Goal: Information Seeking & Learning: Learn about a topic

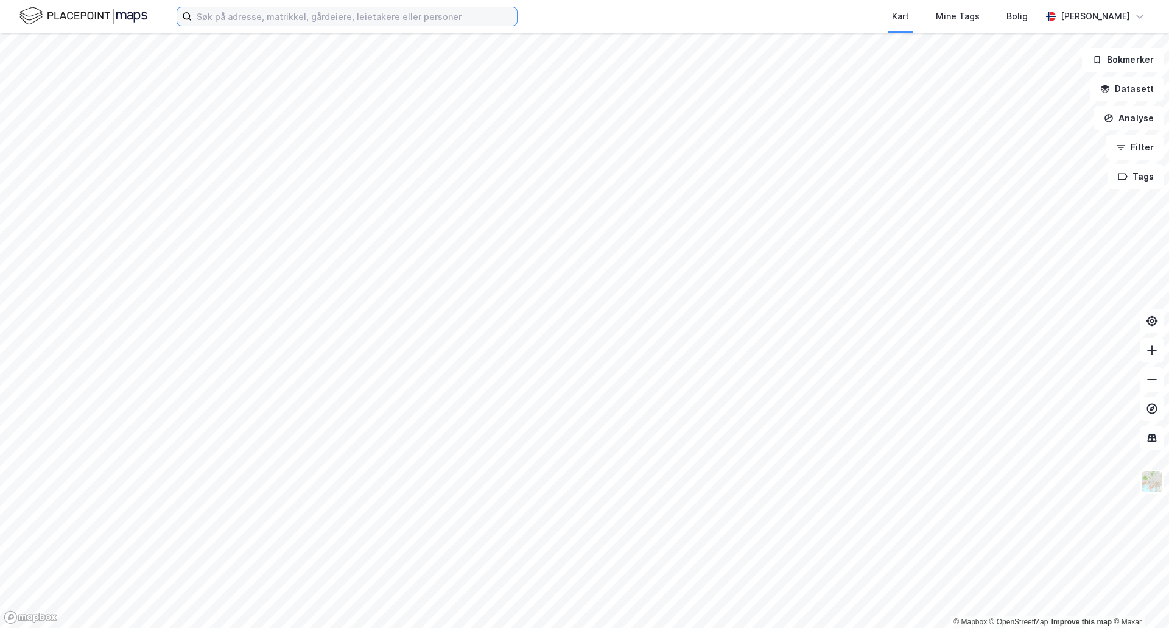
click at [337, 16] on input at bounding box center [354, 16] width 325 height 18
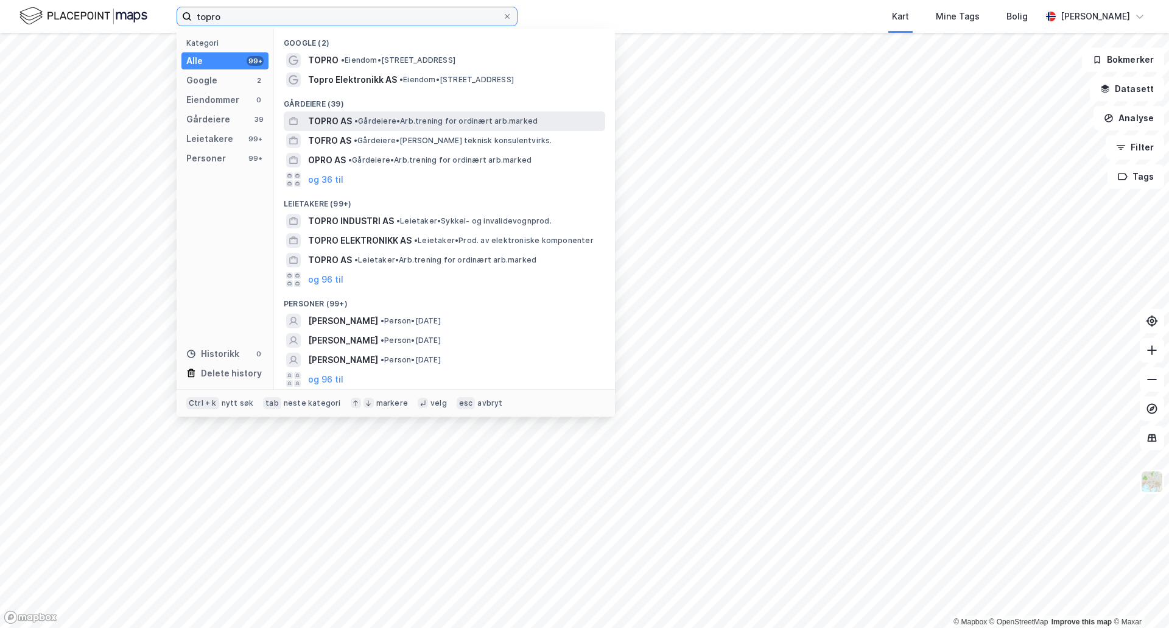
type input "topro"
click at [339, 122] on span "TOPRO AS" at bounding box center [330, 121] width 44 height 15
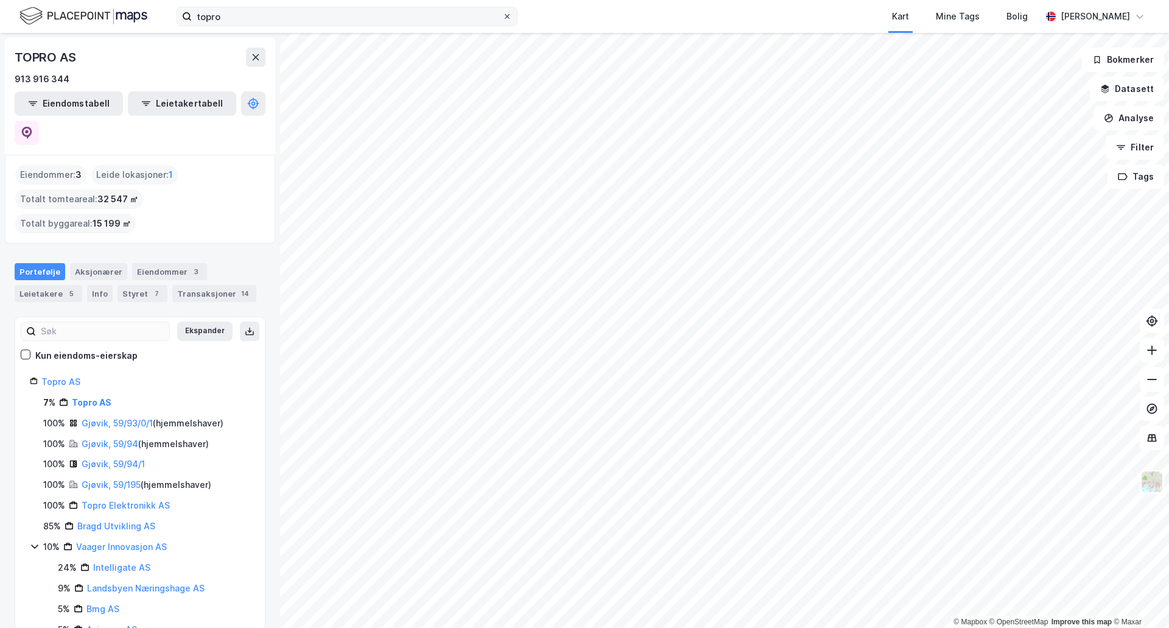
click at [508, 17] on icon at bounding box center [507, 16] width 5 height 5
click at [502, 17] on input "topro" at bounding box center [347, 16] width 311 height 18
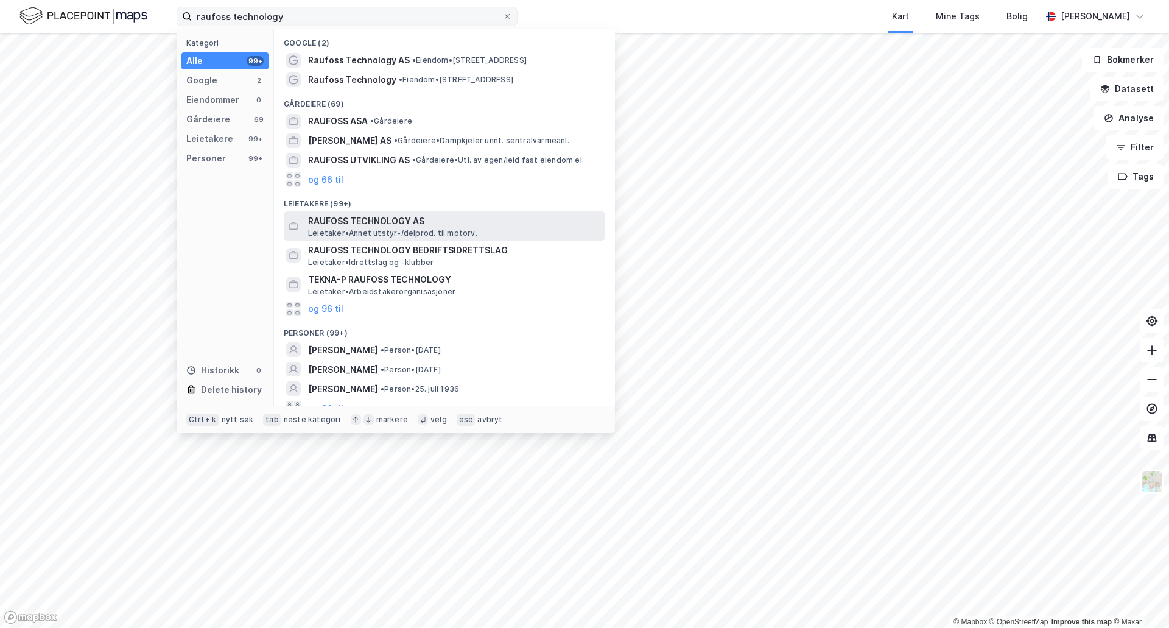
click at [342, 219] on span "RAUFOSS TECHNOLOGY AS" at bounding box center [454, 221] width 292 height 15
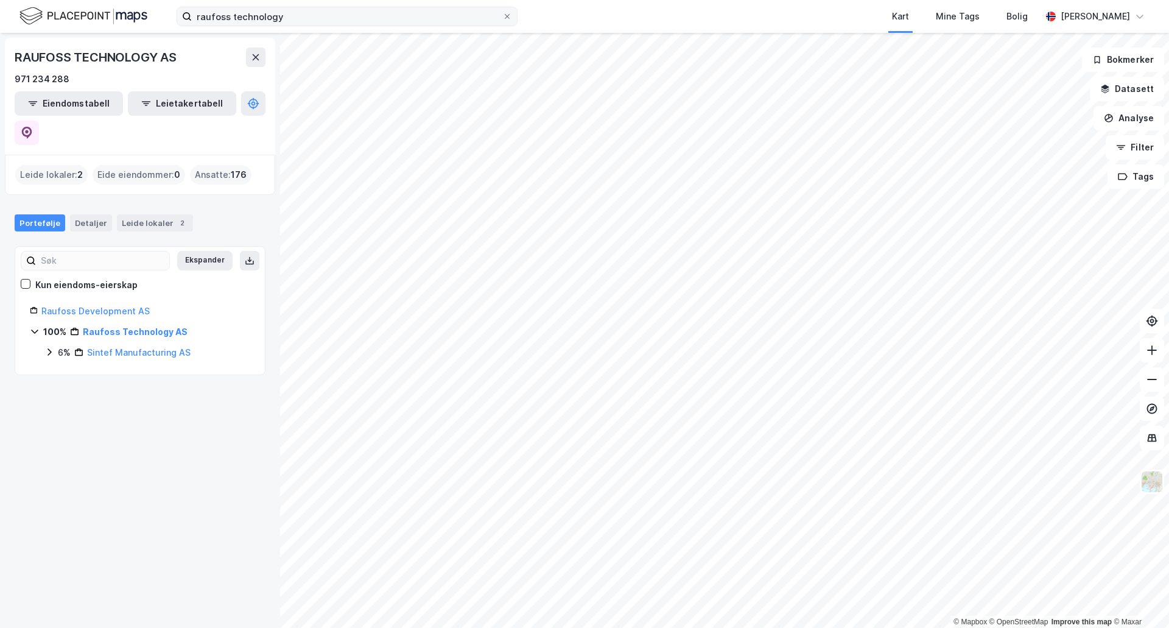
click at [47, 165] on div "Leide lokaler : 2" at bounding box center [51, 174] width 72 height 19
click at [129, 214] on div "Leide lokaler 2" at bounding box center [155, 222] width 76 height 17
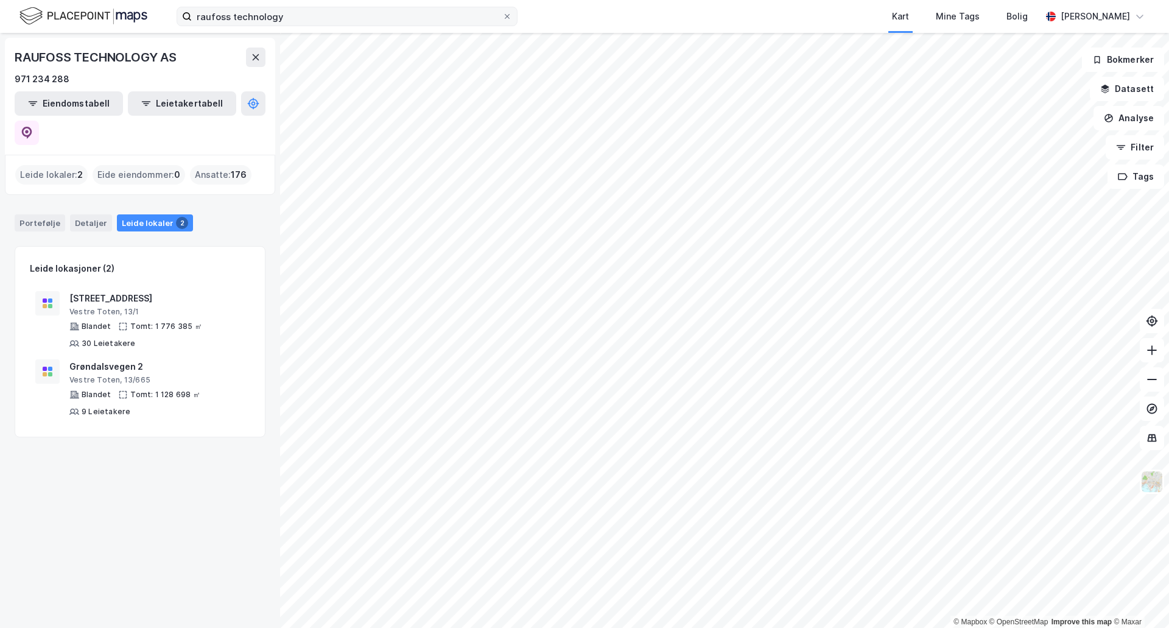
click at [132, 214] on div "Leide lokaler 2" at bounding box center [155, 222] width 76 height 17
click at [93, 214] on div "Detaljer" at bounding box center [91, 222] width 42 height 17
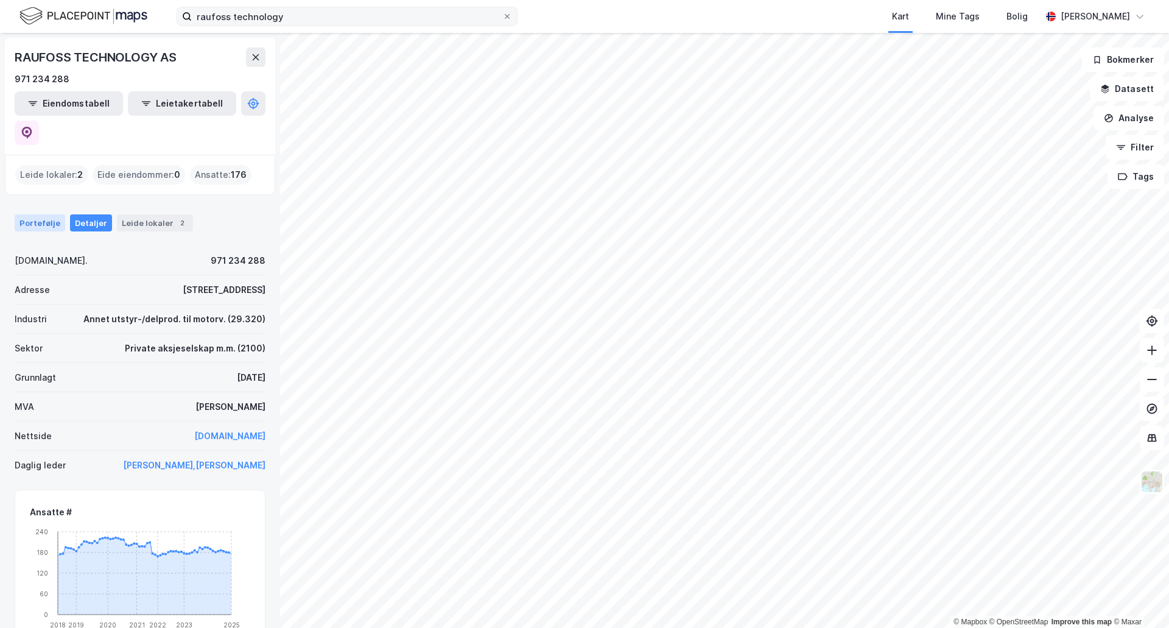
click at [31, 214] on div "Portefølje" at bounding box center [40, 222] width 51 height 17
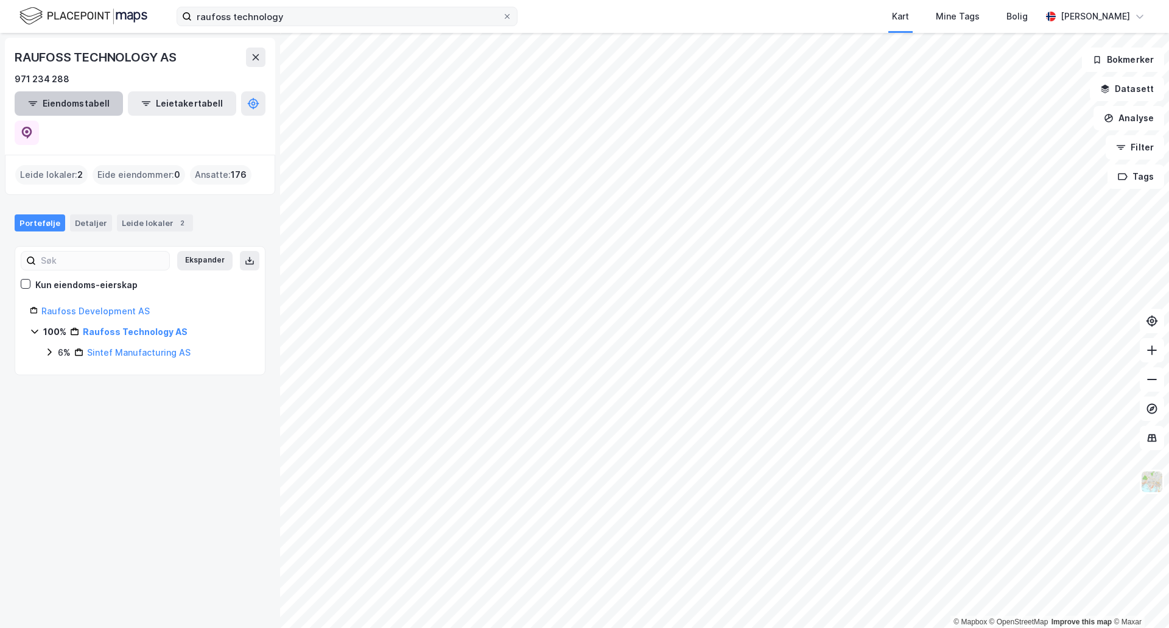
click at [62, 108] on button "Eiendomstabell" at bounding box center [69, 103] width 108 height 24
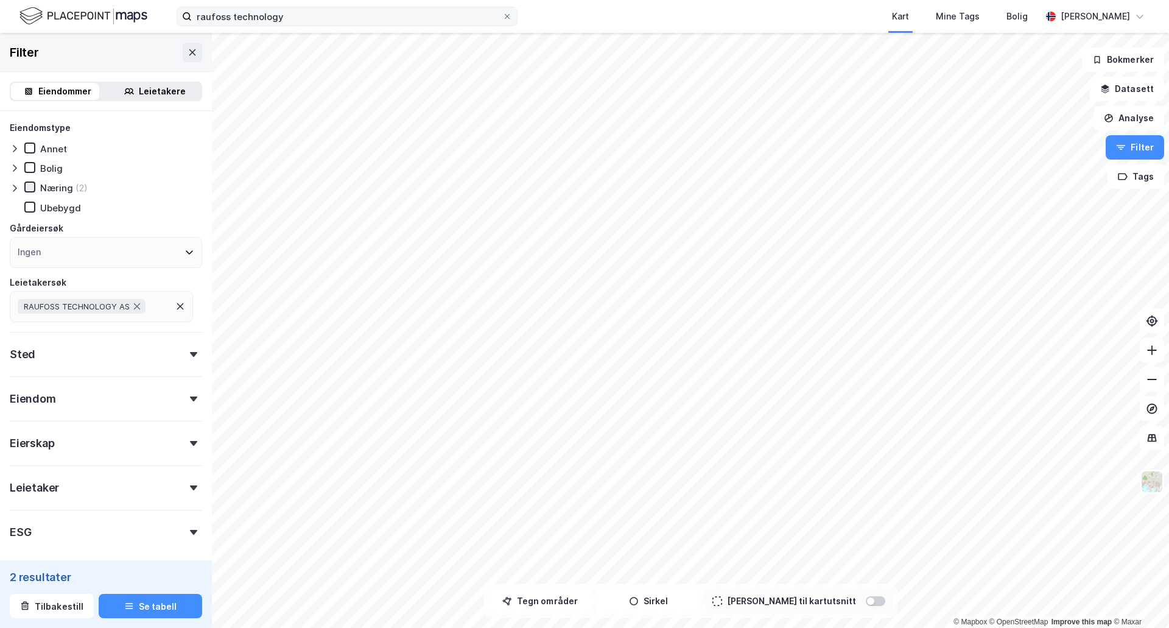
click at [33, 191] on icon at bounding box center [30, 187] width 9 height 9
click at [186, 491] on div "Leietaker" at bounding box center [106, 482] width 192 height 35
click at [190, 488] on icon at bounding box center [193, 487] width 7 height 5
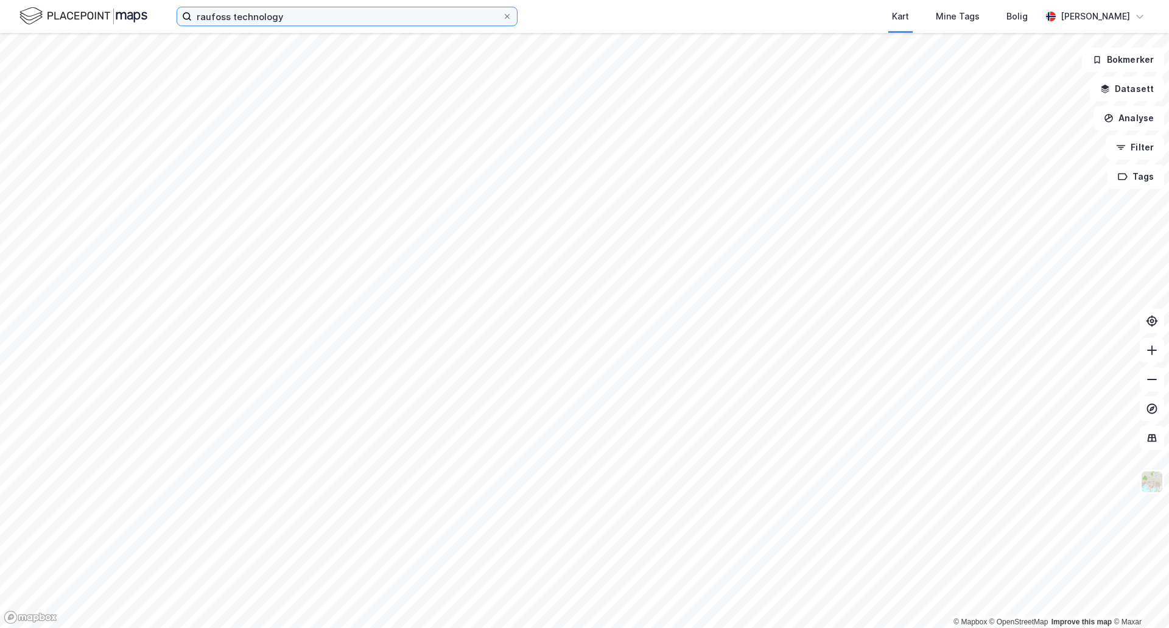
click at [281, 18] on input "raufoss technology" at bounding box center [347, 16] width 311 height 18
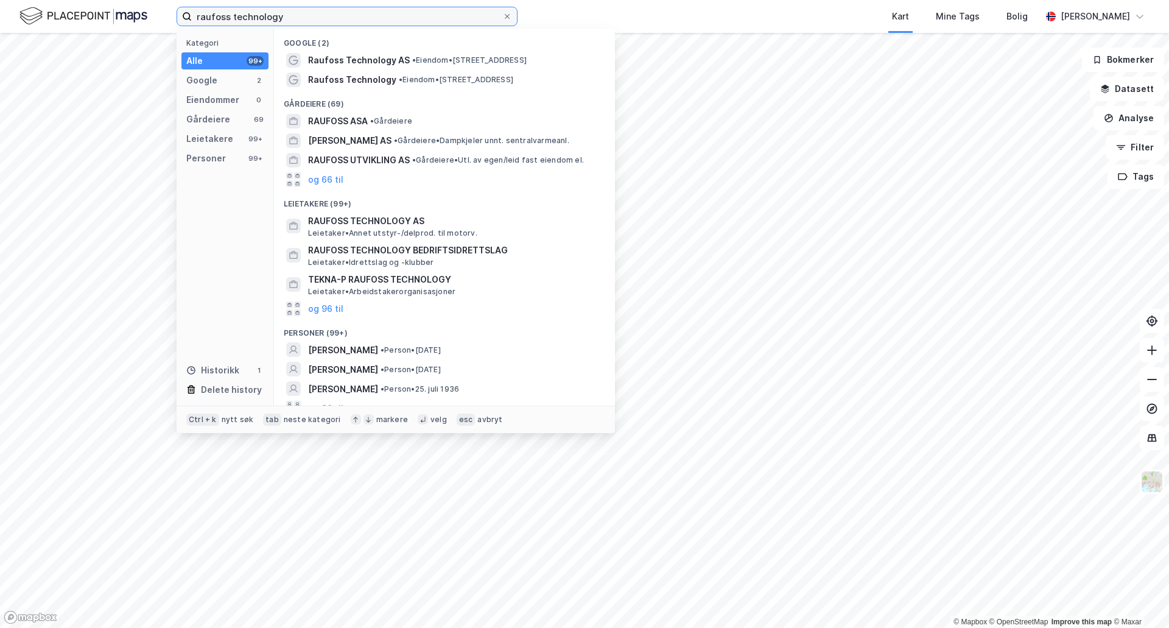
click at [281, 18] on input "raufoss technology" at bounding box center [347, 16] width 311 height 18
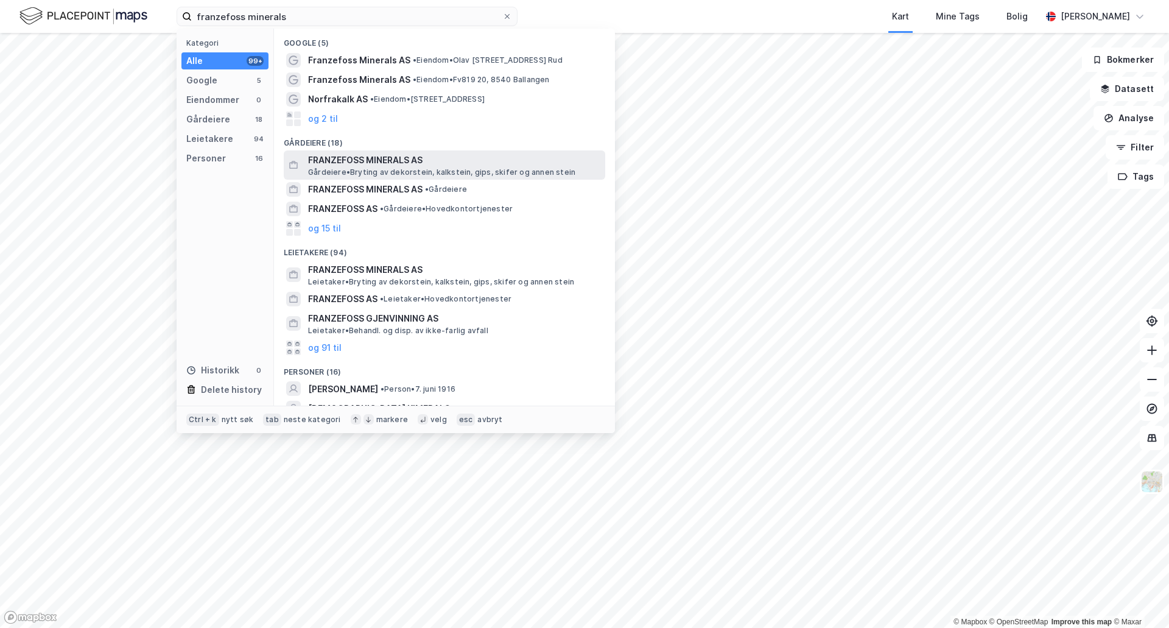
click at [370, 157] on span "FRANZEFOSS MINERALS AS" at bounding box center [454, 160] width 292 height 15
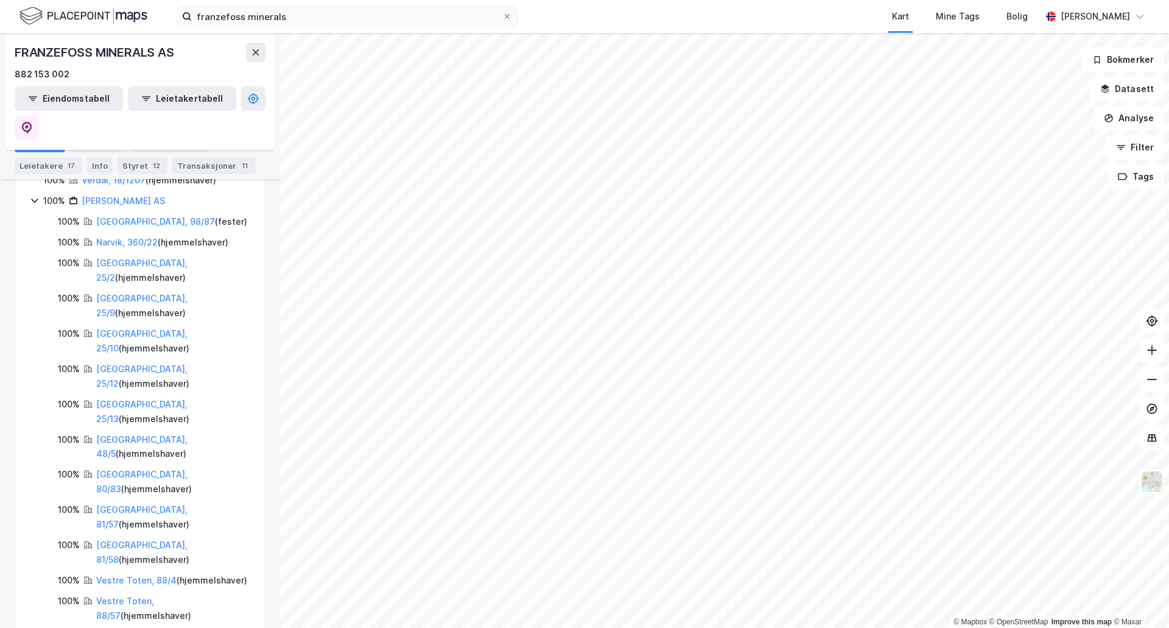
scroll to position [365, 0]
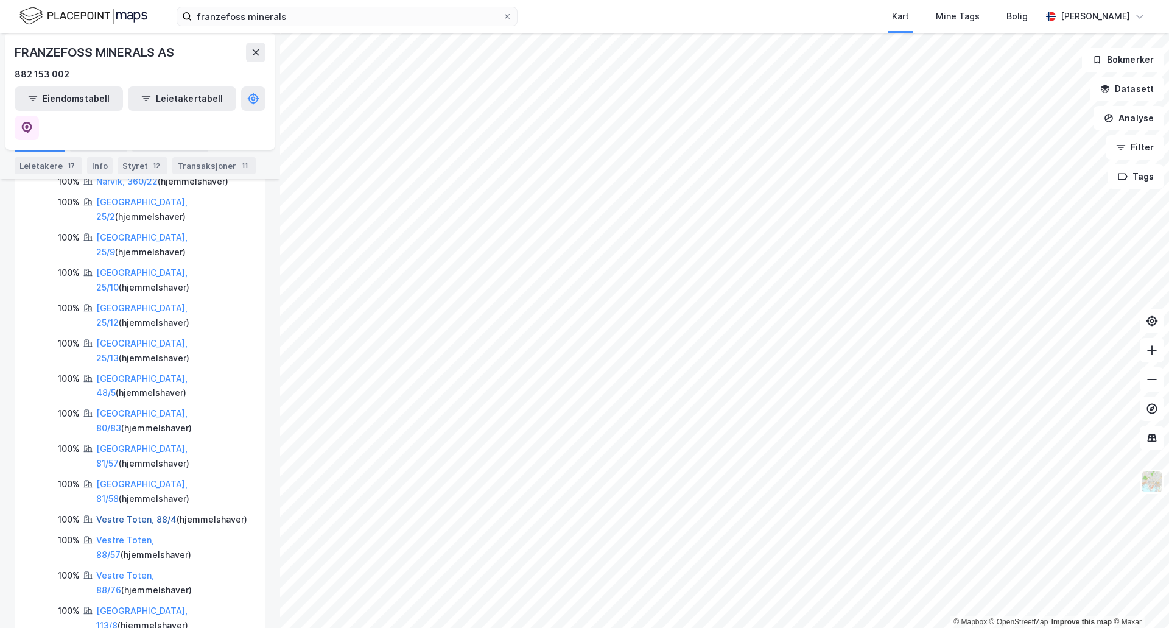
click at [118, 514] on link "Vestre Toten, 88/4" at bounding box center [136, 519] width 80 height 10
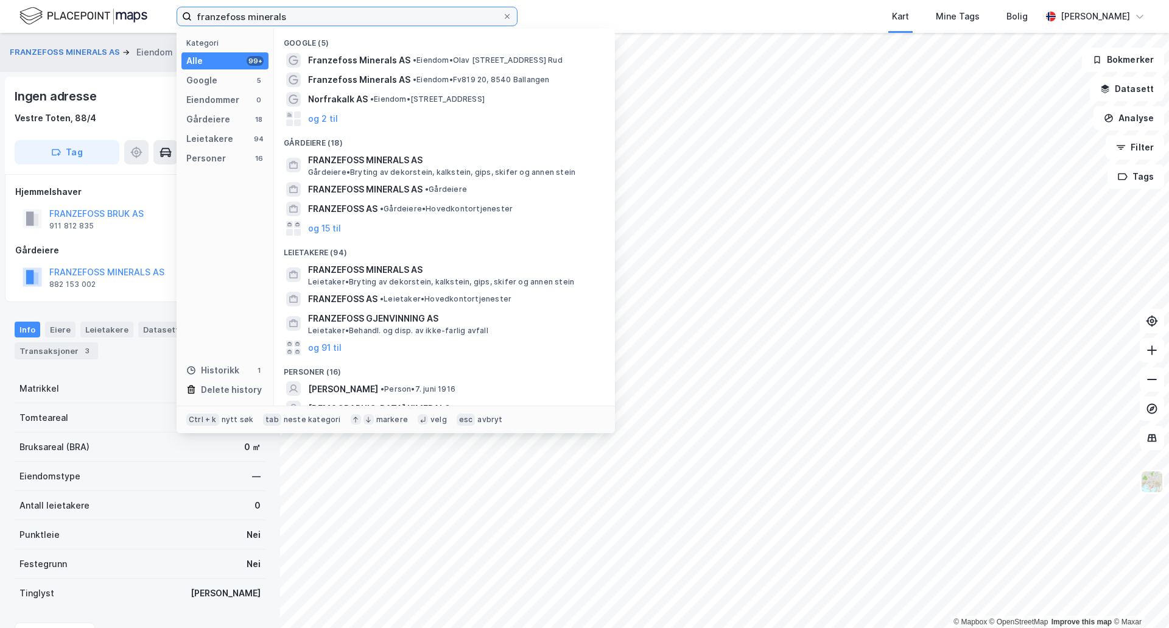
click at [220, 18] on input "franzefoss minerals" at bounding box center [347, 16] width 311 height 18
drag, startPoint x: 296, startPoint y: 13, endPoint x: 166, endPoint y: 21, distance: 130.0
click at [166, 21] on div "franzefoss minerals Kategori Alle 99+ Google 5 Eiendommer 0 Gårdeiere 18 Leieta…" at bounding box center [584, 16] width 1169 height 33
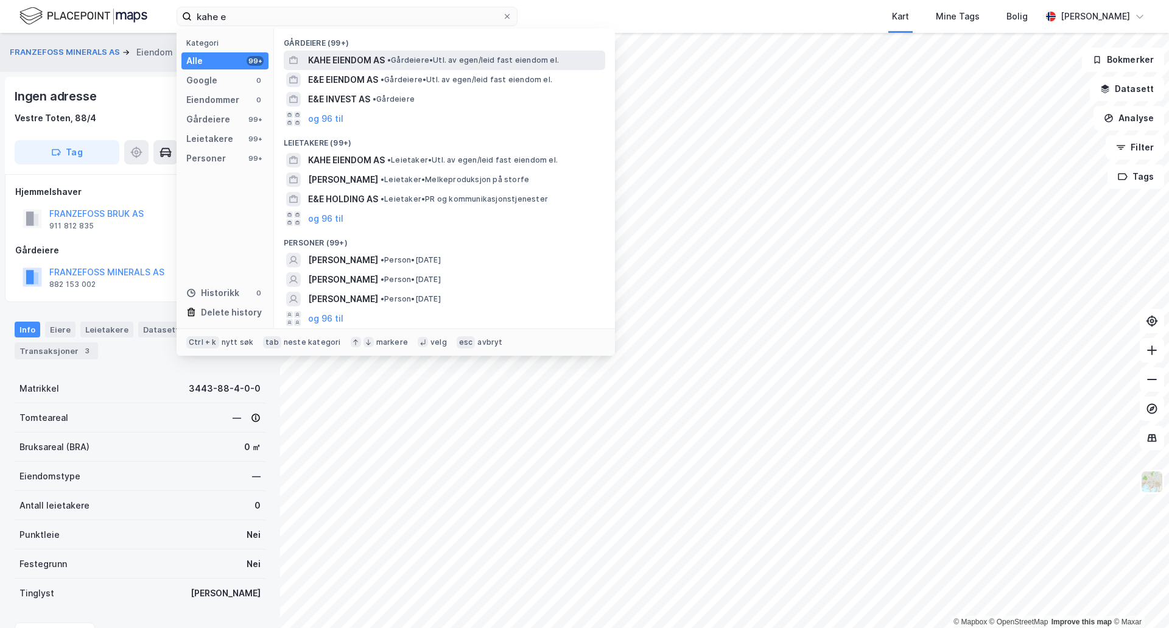
click at [349, 58] on span "KAHE EIENDOM AS" at bounding box center [346, 60] width 77 height 15
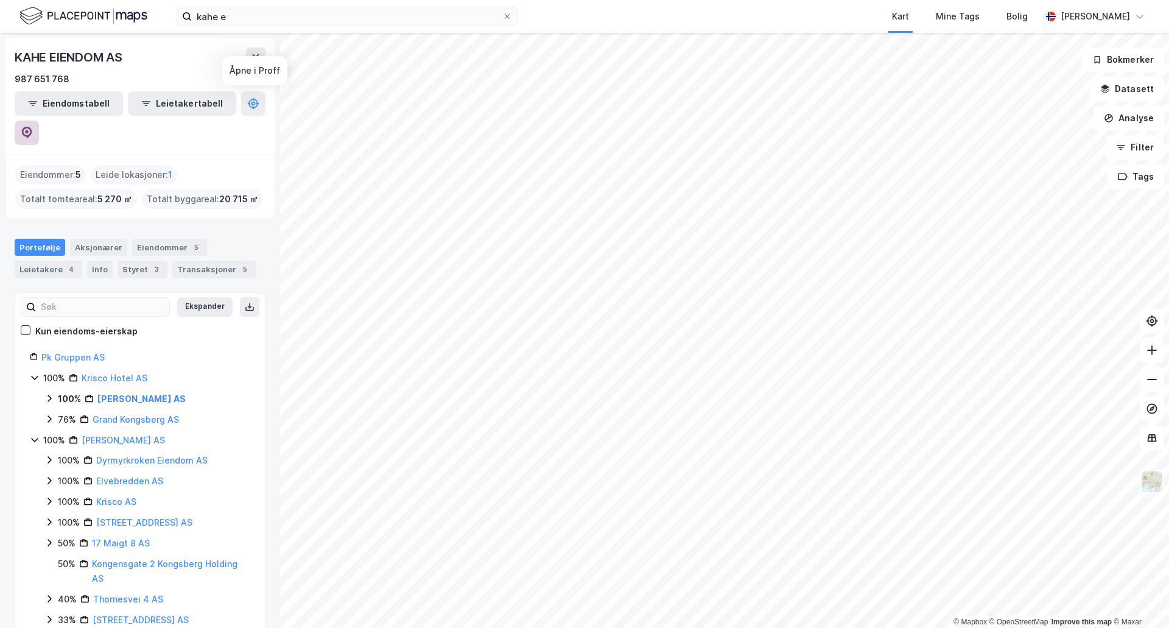
click at [29, 130] on icon at bounding box center [27, 132] width 4 height 4
click at [144, 239] on div "Eiendommer 5" at bounding box center [169, 247] width 75 height 17
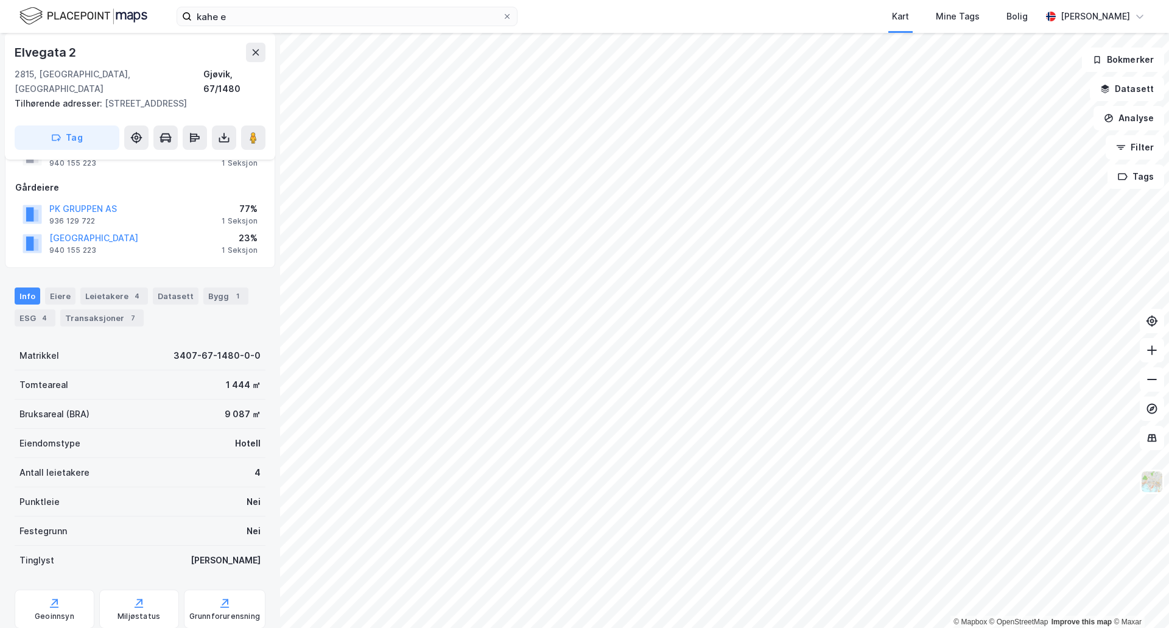
scroll to position [122, 0]
click at [107, 287] on div "Leietakere 4" at bounding box center [114, 295] width 68 height 17
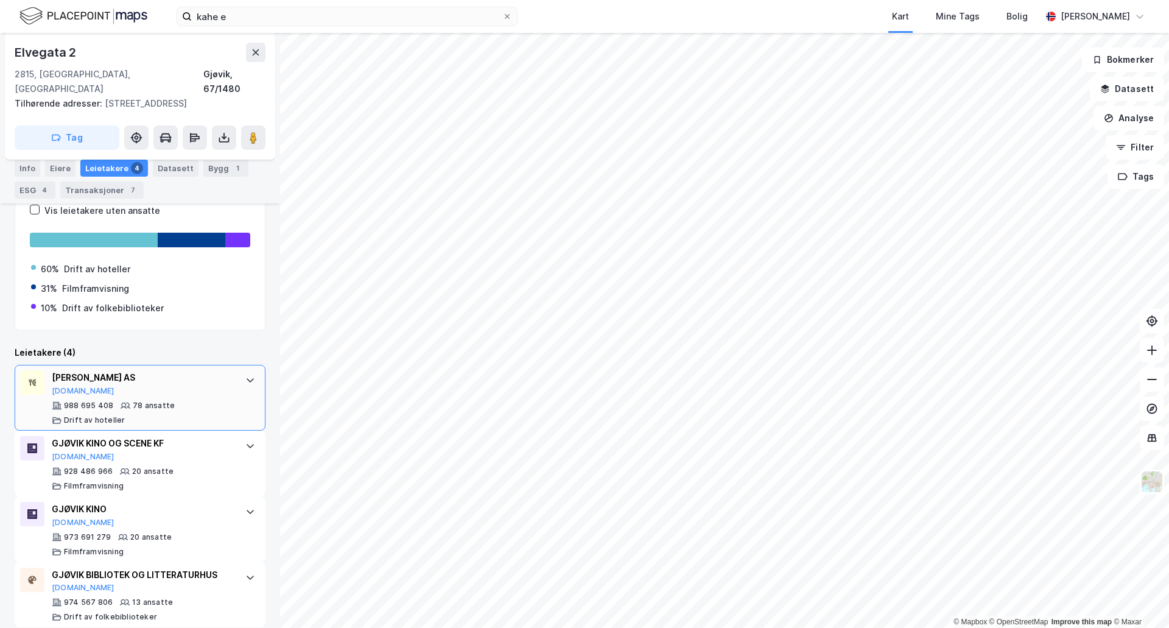
scroll to position [60, 0]
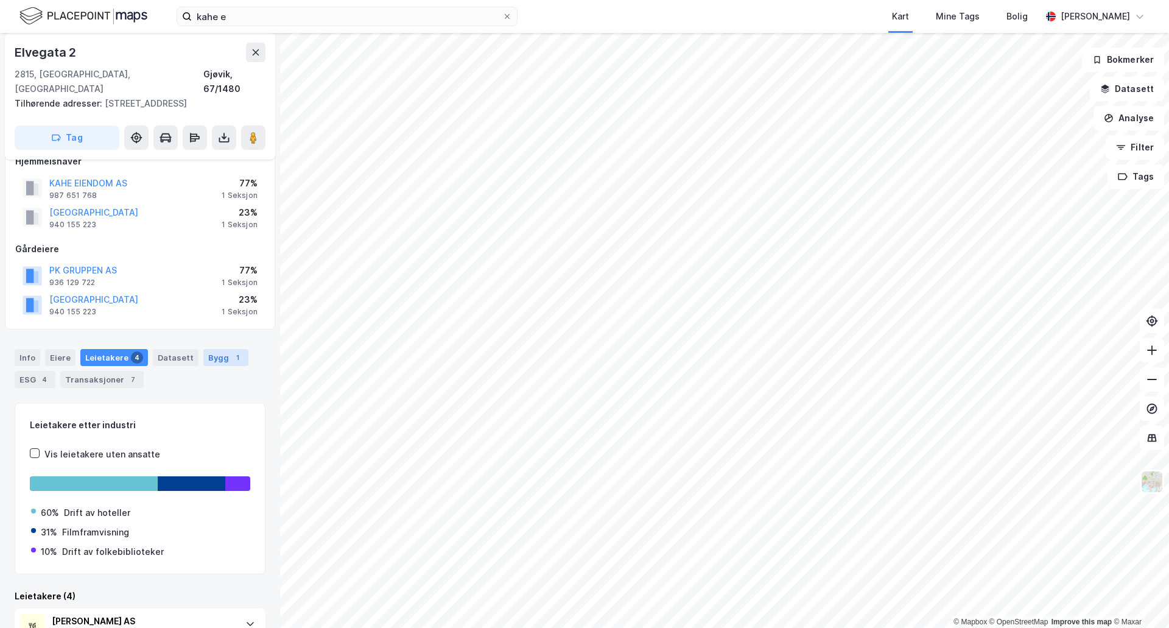
click at [226, 349] on div "Bygg 1" at bounding box center [225, 357] width 45 height 17
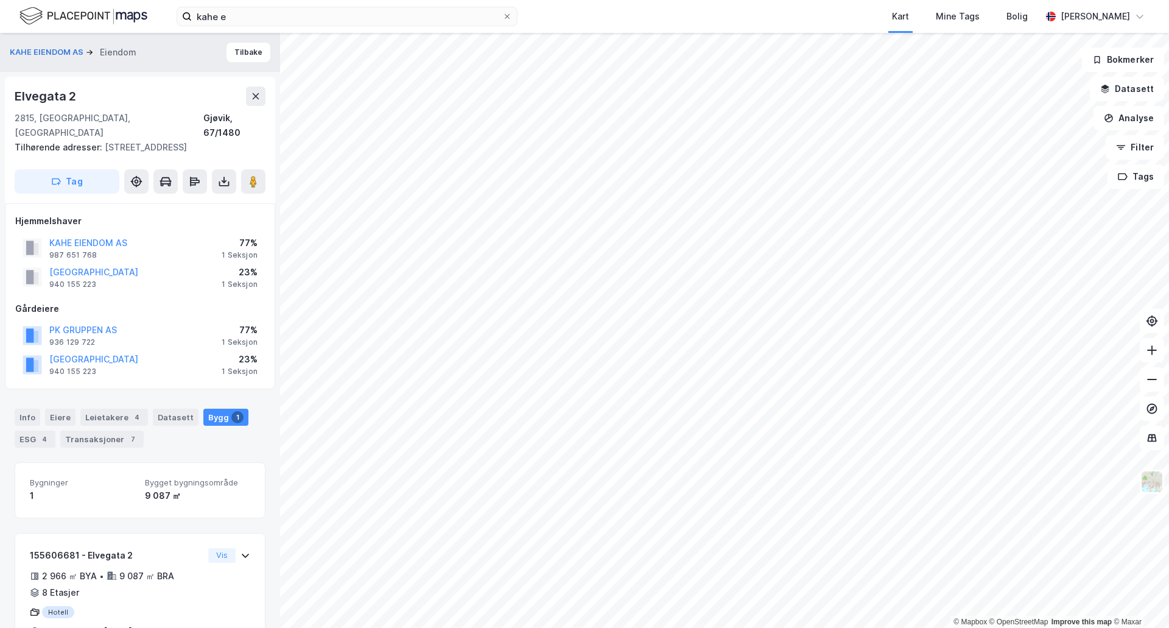
scroll to position [26, 0]
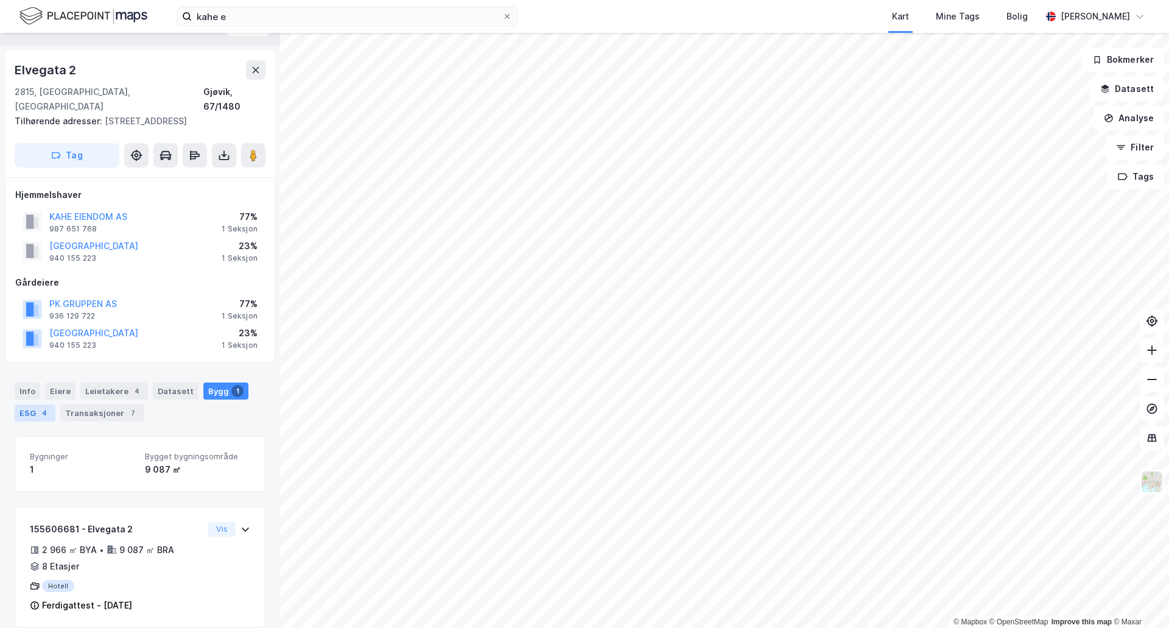
click at [35, 404] on div "ESG 4" at bounding box center [35, 412] width 41 height 17
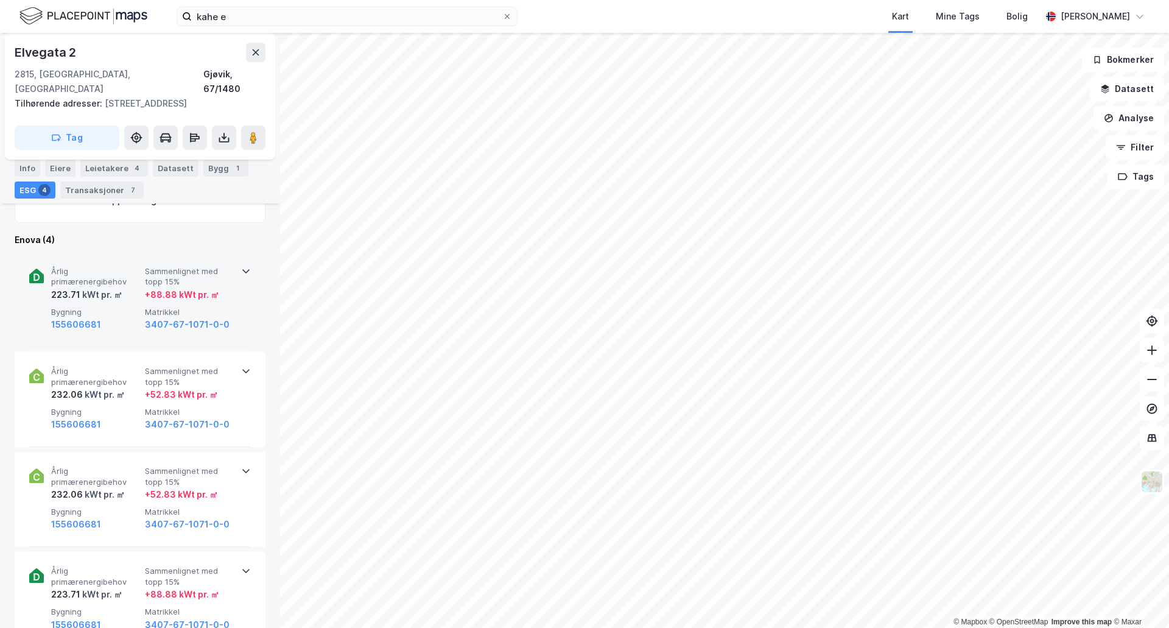
scroll to position [487, 0]
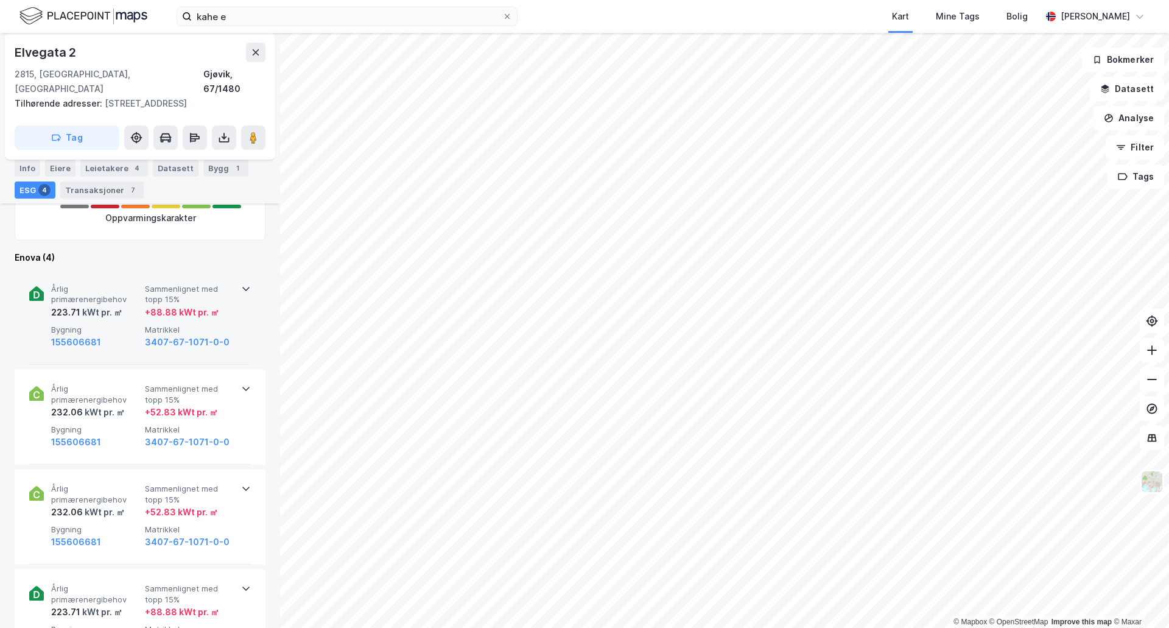
click at [243, 284] on icon at bounding box center [246, 289] width 10 height 10
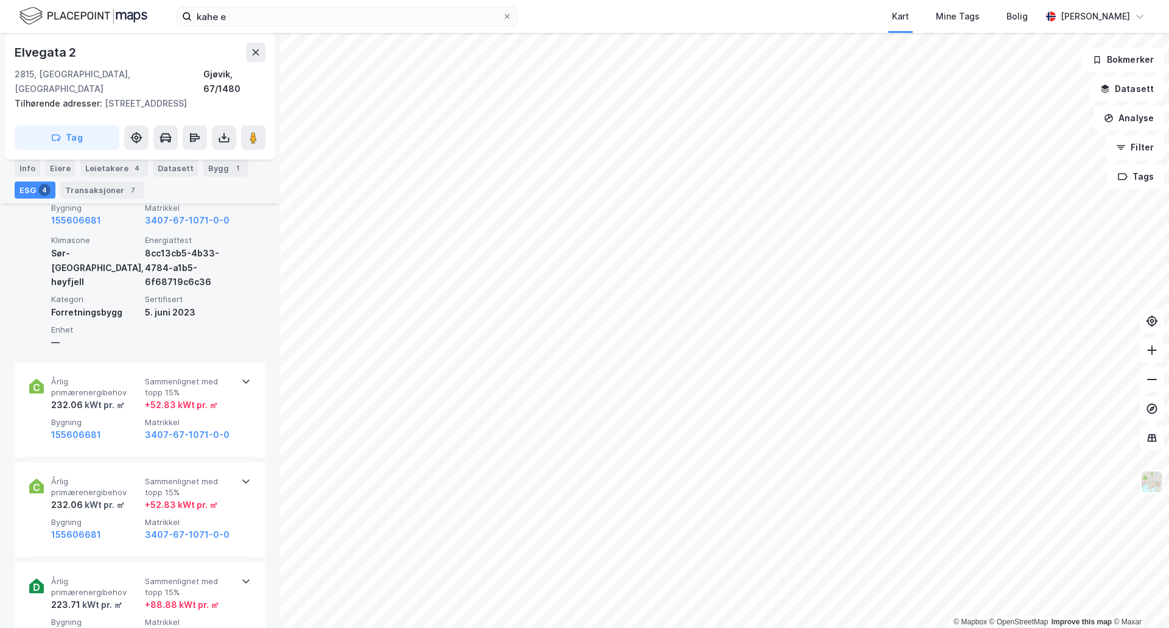
scroll to position [731, 0]
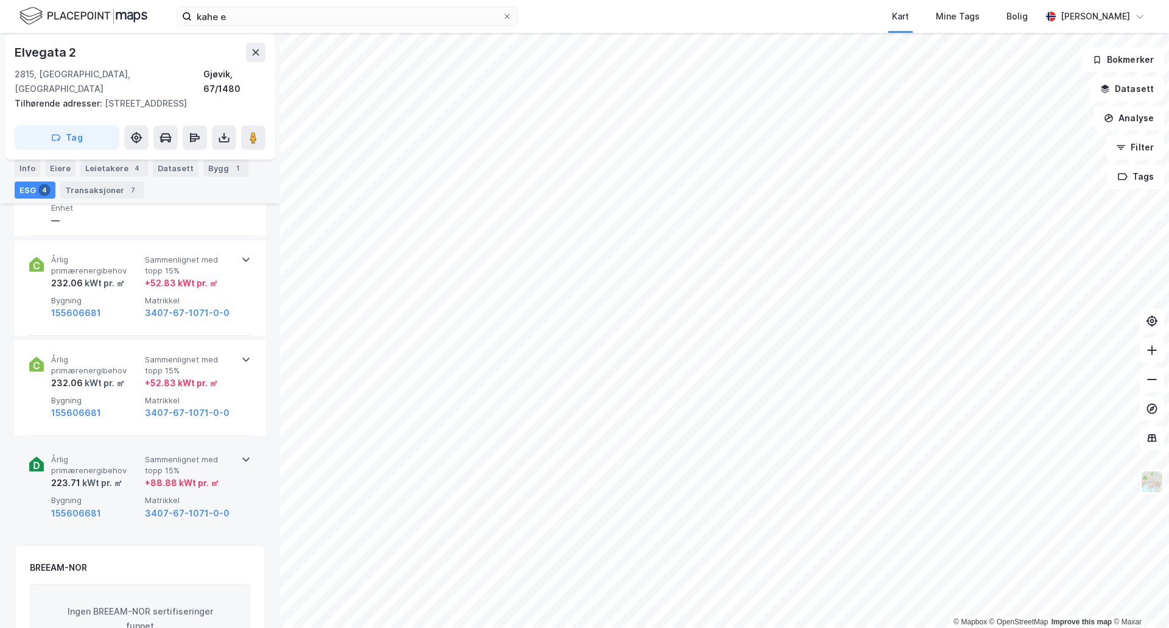
click at [243, 454] on icon at bounding box center [246, 459] width 10 height 10
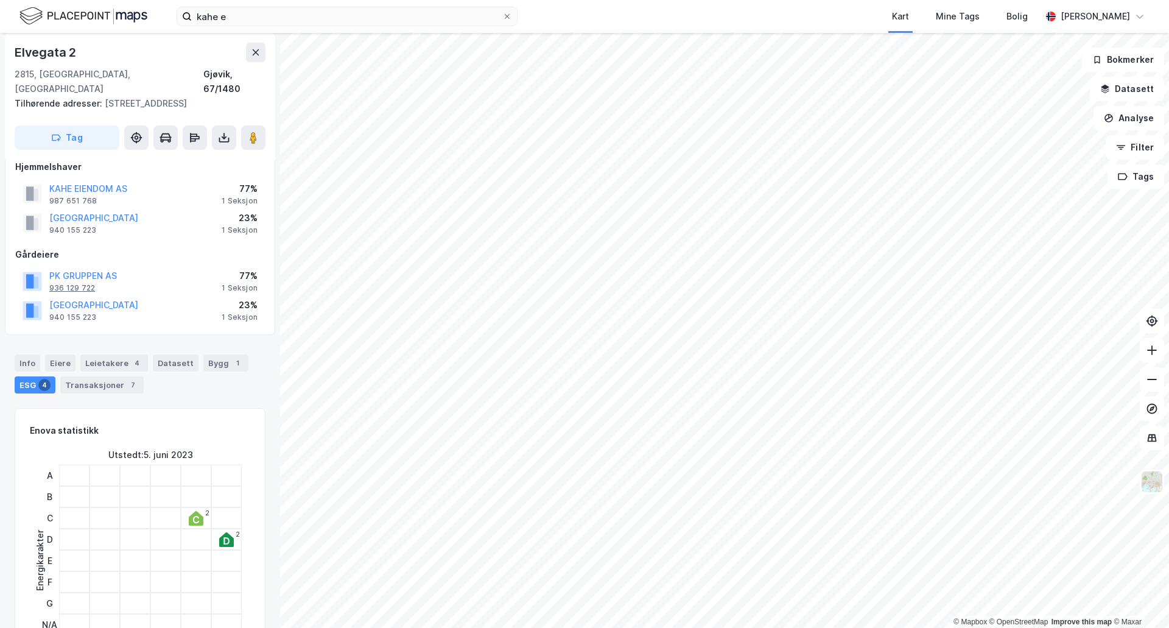
scroll to position [0, 0]
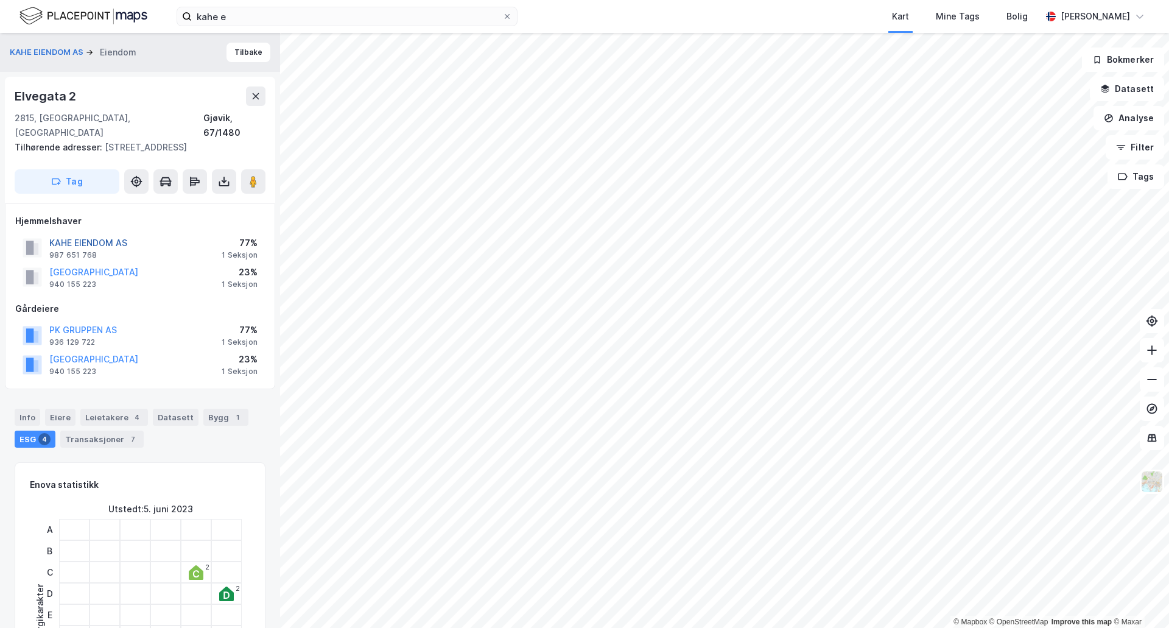
click at [0, 0] on button "KAHE EIENDOM AS" at bounding box center [0, 0] width 0 height 0
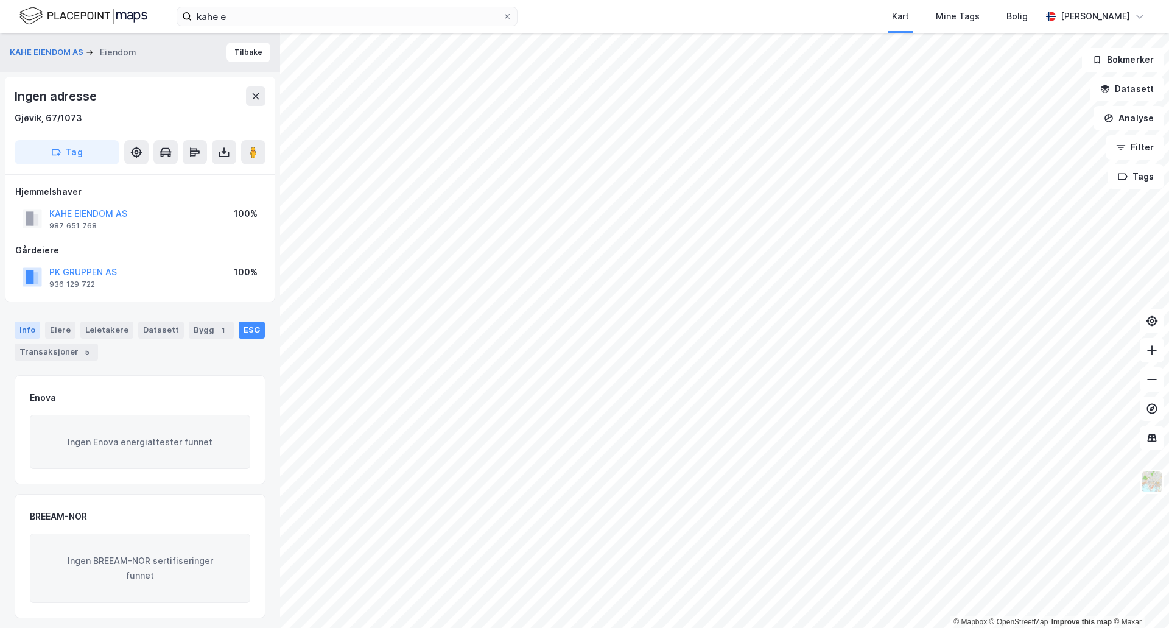
click at [32, 333] on div "Info" at bounding box center [28, 330] width 26 height 17
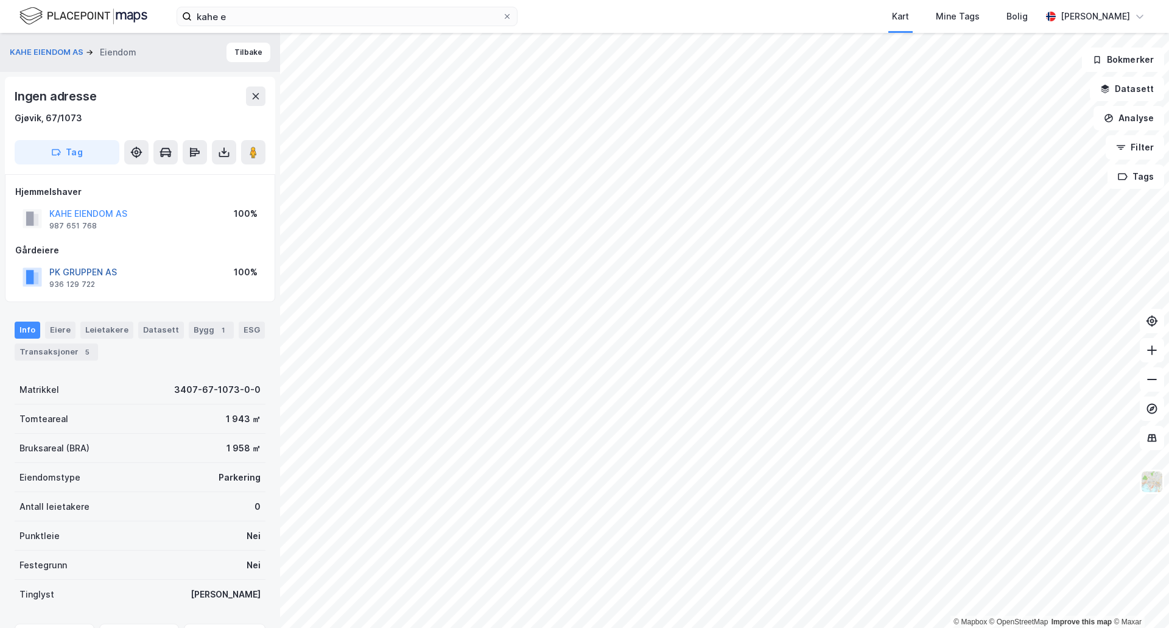
click at [0, 0] on button "PK GRUPPEN AS" at bounding box center [0, 0] width 0 height 0
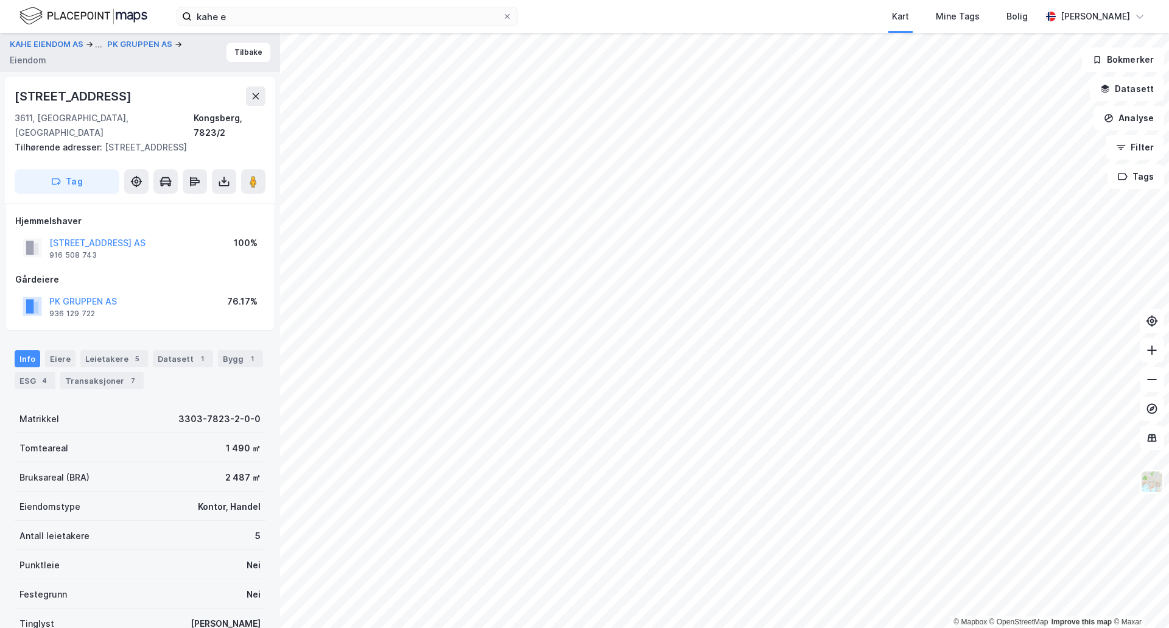
scroll to position [2, 0]
click at [0, 0] on button "PK GRUPPEN AS" at bounding box center [0, 0] width 0 height 0
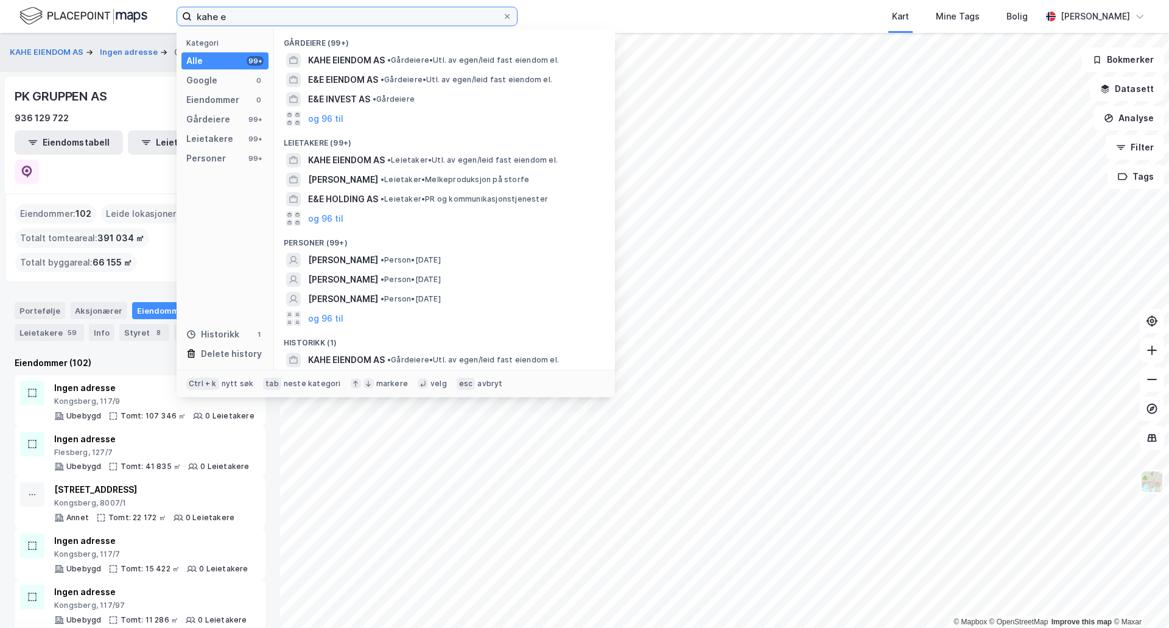
click at [281, 9] on input "kahe e" at bounding box center [347, 16] width 311 height 18
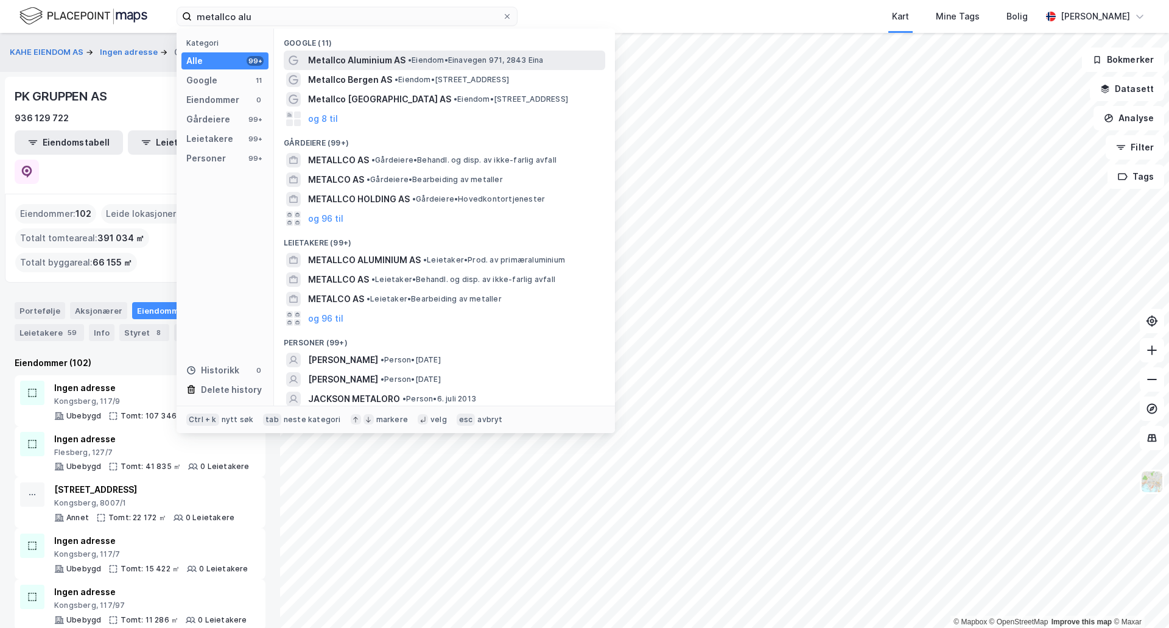
click at [366, 55] on span "Metallco Aluminium AS" at bounding box center [356, 60] width 97 height 15
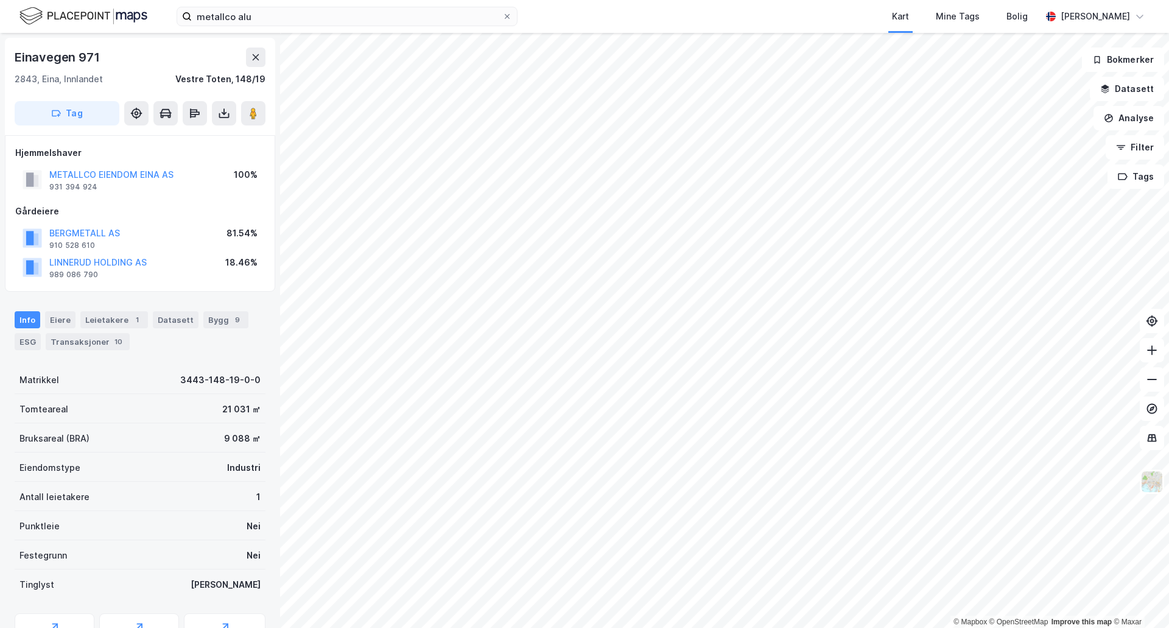
scroll to position [2, 0]
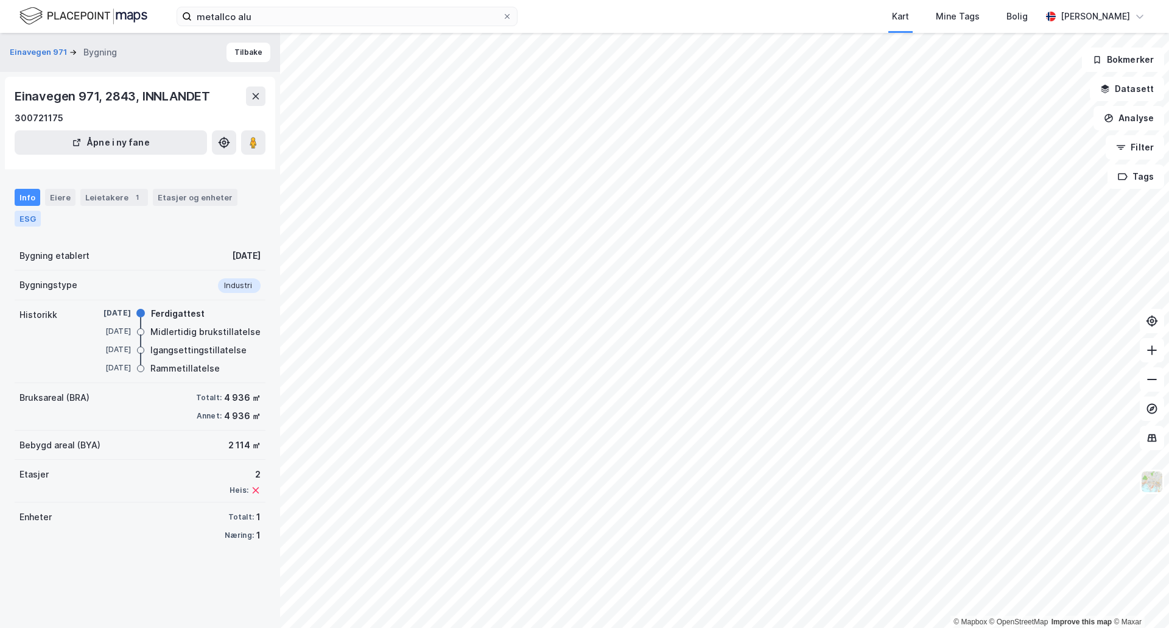
click at [27, 220] on div "ESG" at bounding box center [28, 219] width 26 height 16
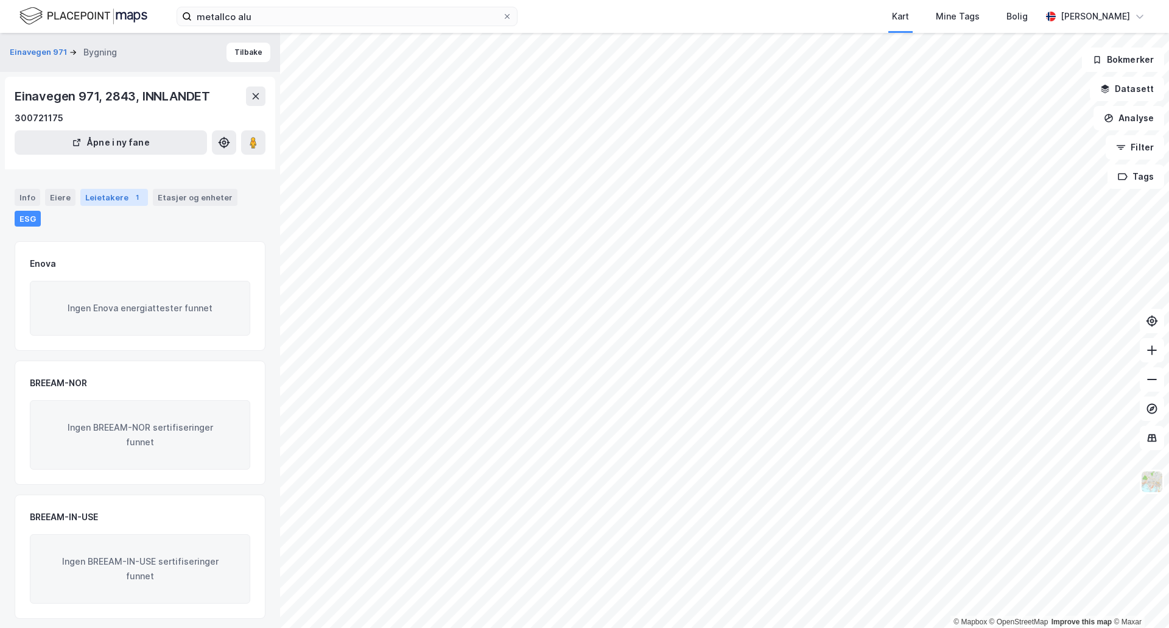
click at [110, 199] on div "Leietakere 1" at bounding box center [114, 197] width 68 height 17
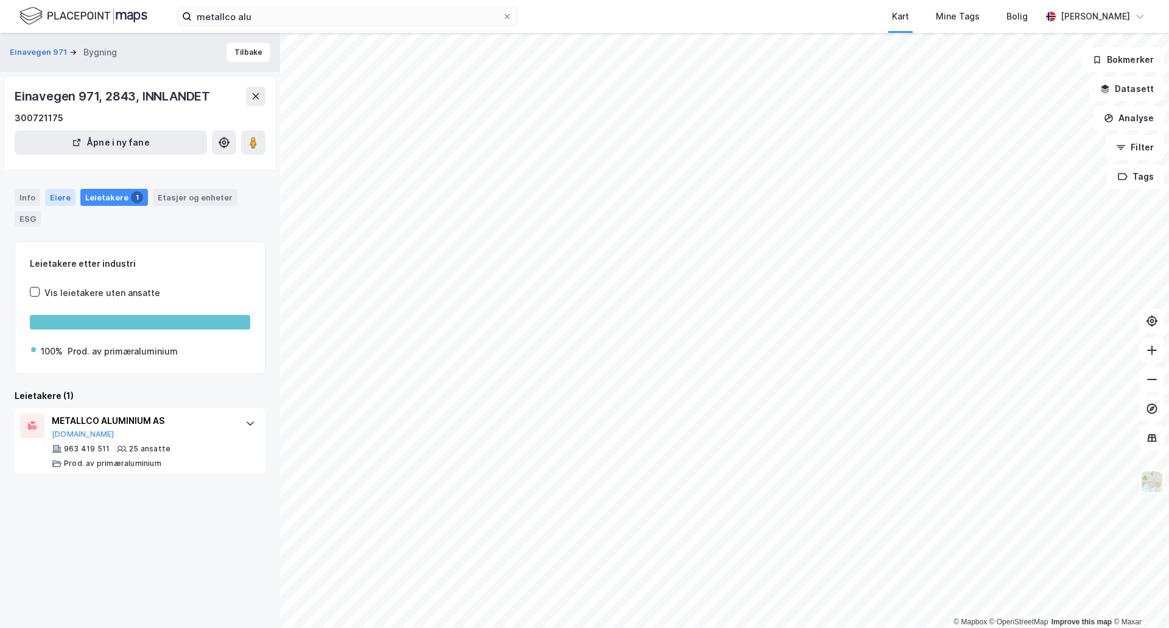
click at [65, 199] on div "Eiere" at bounding box center [60, 197] width 30 height 17
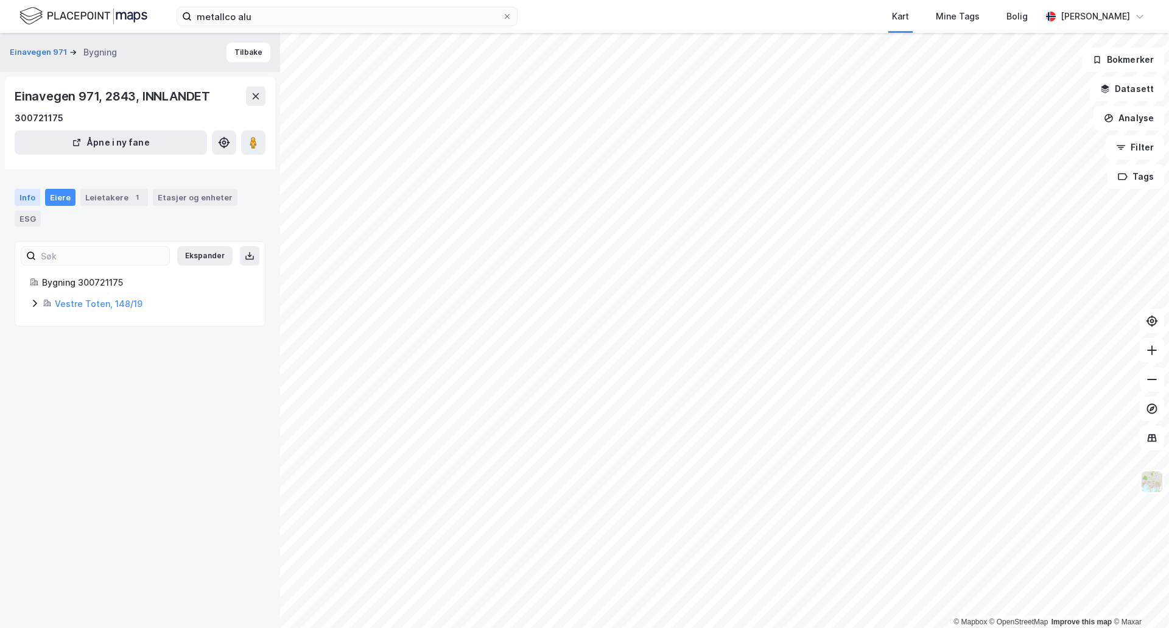
click at [24, 194] on div "Info" at bounding box center [28, 197] width 26 height 17
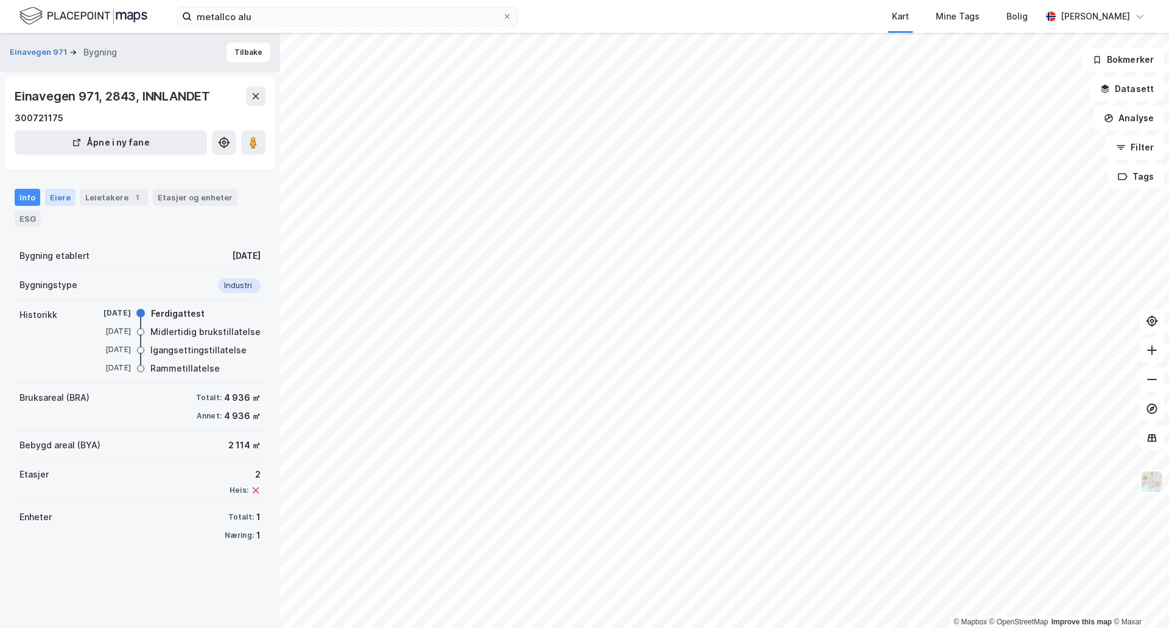
click at [65, 200] on div "Eiere" at bounding box center [60, 197] width 30 height 17
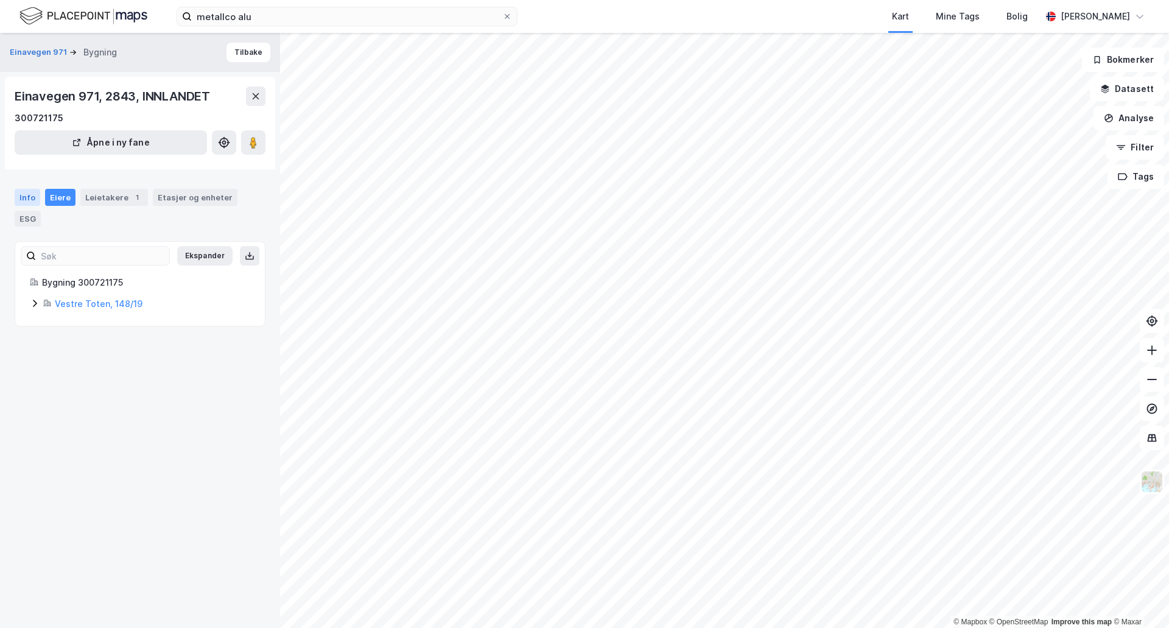
click at [29, 197] on div "Info" at bounding box center [28, 197] width 26 height 17
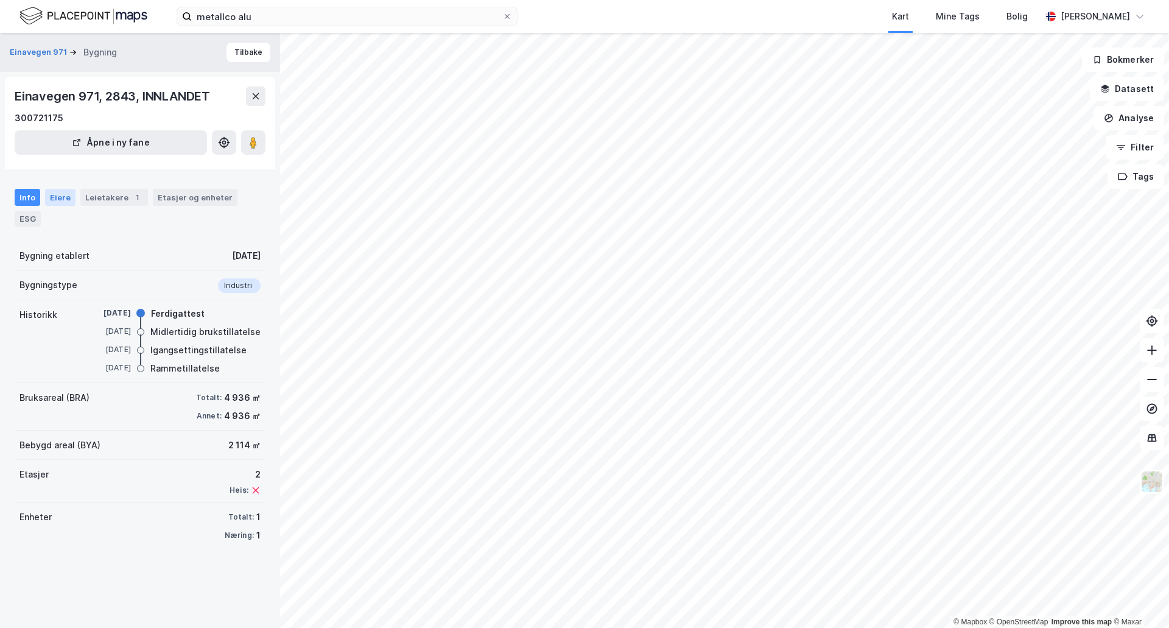
click at [52, 202] on div "Eiere" at bounding box center [60, 197] width 30 height 17
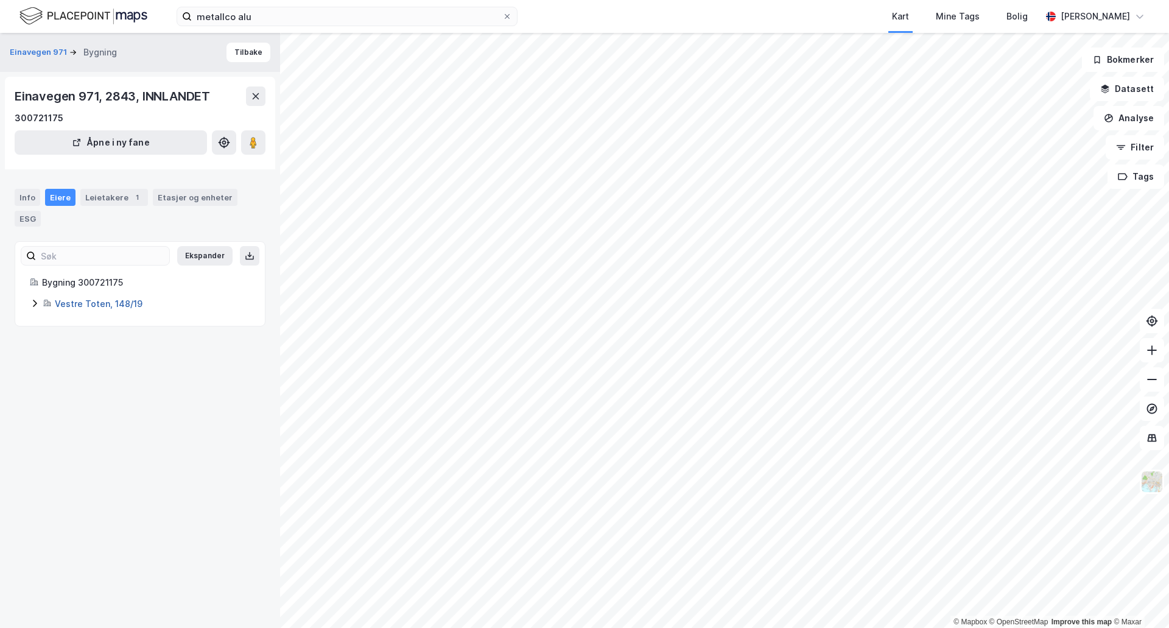
click at [97, 302] on link "Vestre Toten, 148/19" at bounding box center [99, 303] width 88 height 10
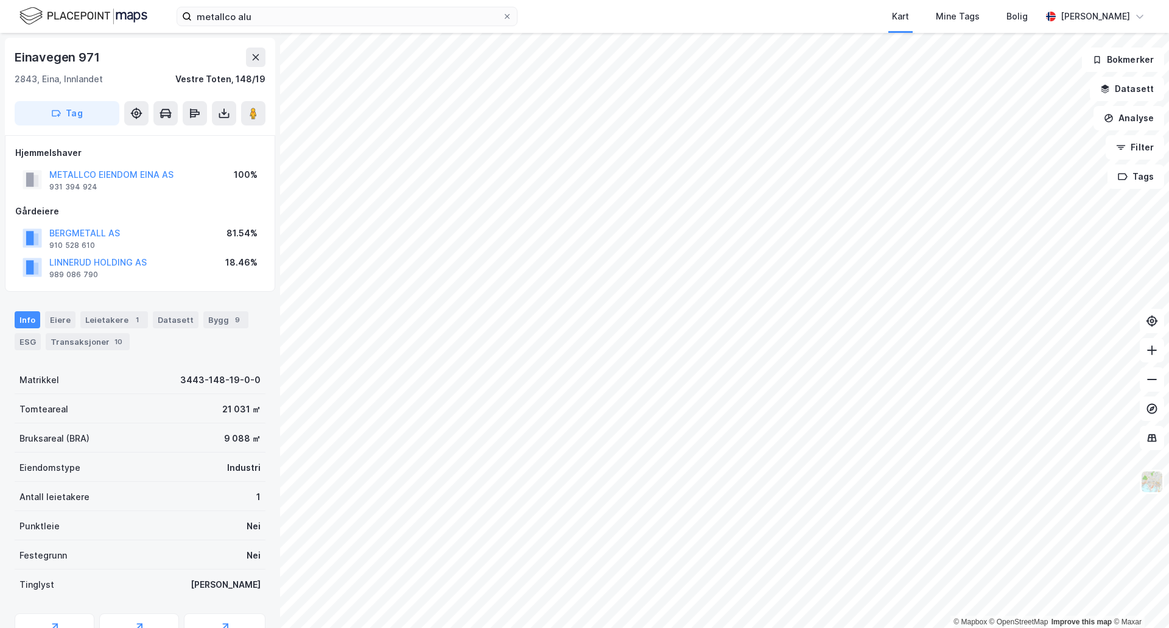
scroll to position [1, 0]
click at [0, 0] on button "LINNERUD HOLDING AS" at bounding box center [0, 0] width 0 height 0
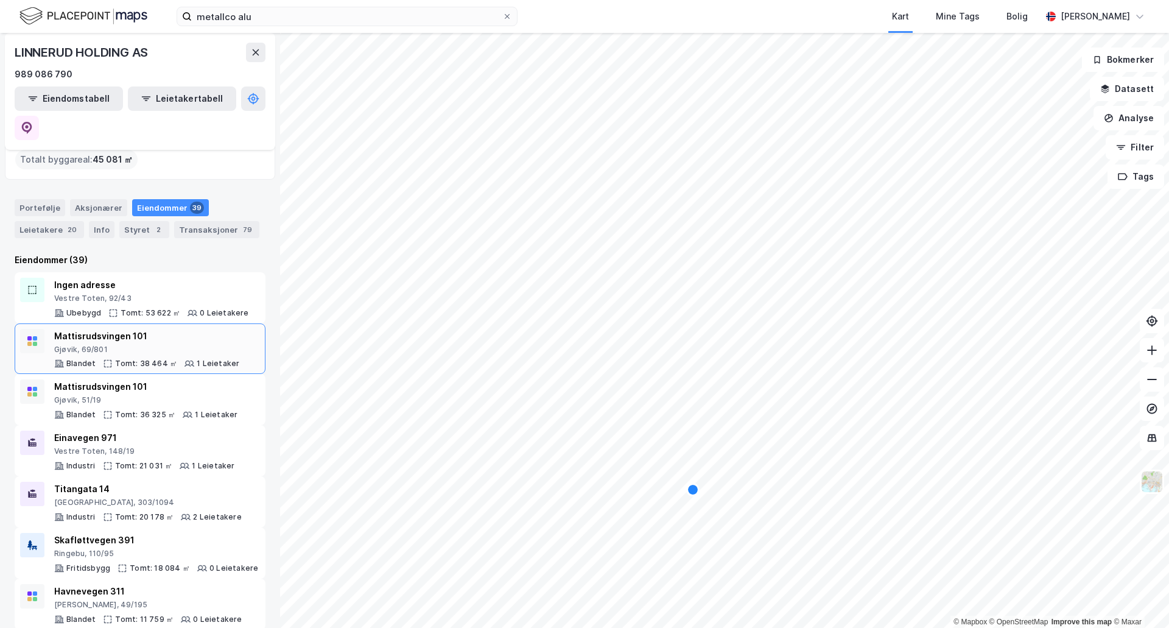
scroll to position [122, 0]
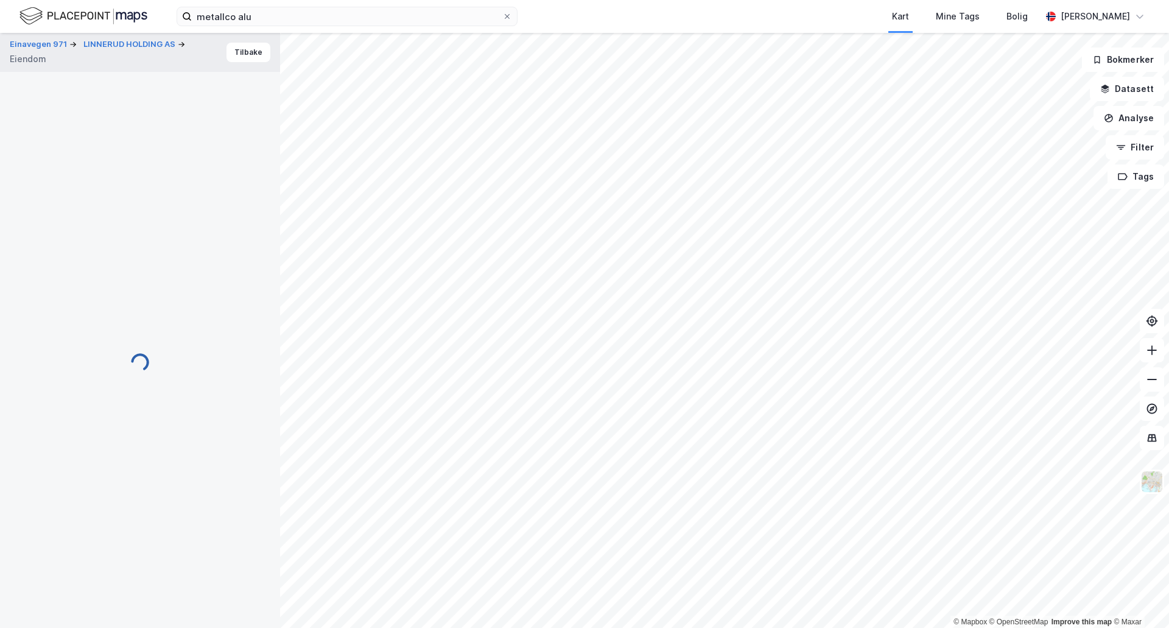
scroll to position [1, 0]
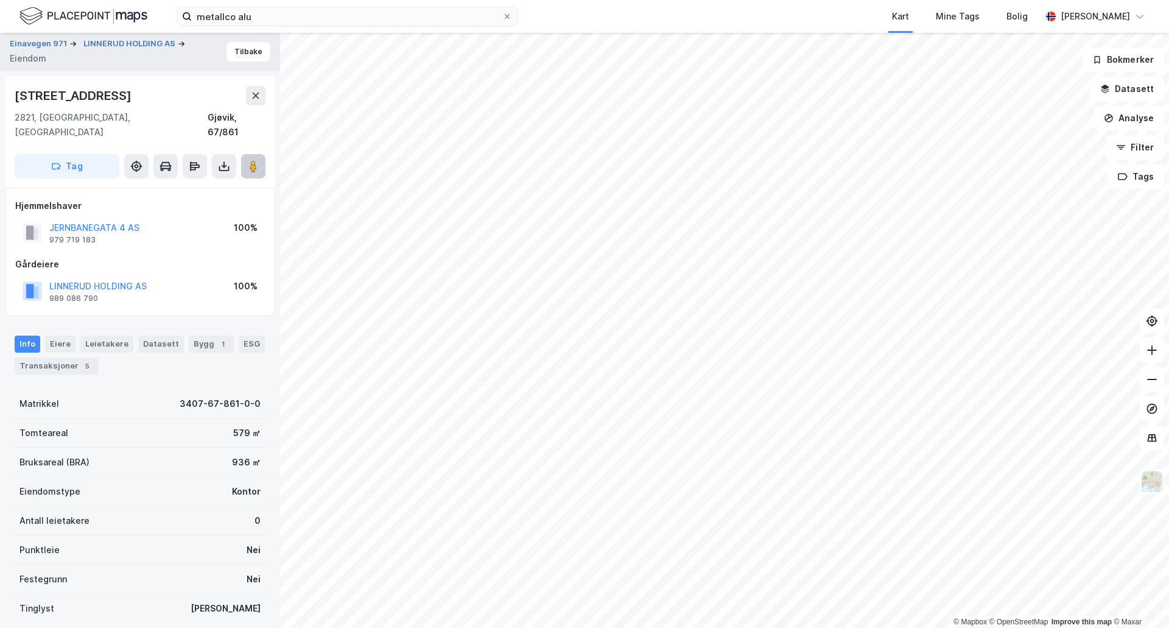
click at [256, 160] on image at bounding box center [253, 166] width 7 height 12
click at [34, 357] on div "Transaksjoner 5" at bounding box center [56, 365] width 83 height 17
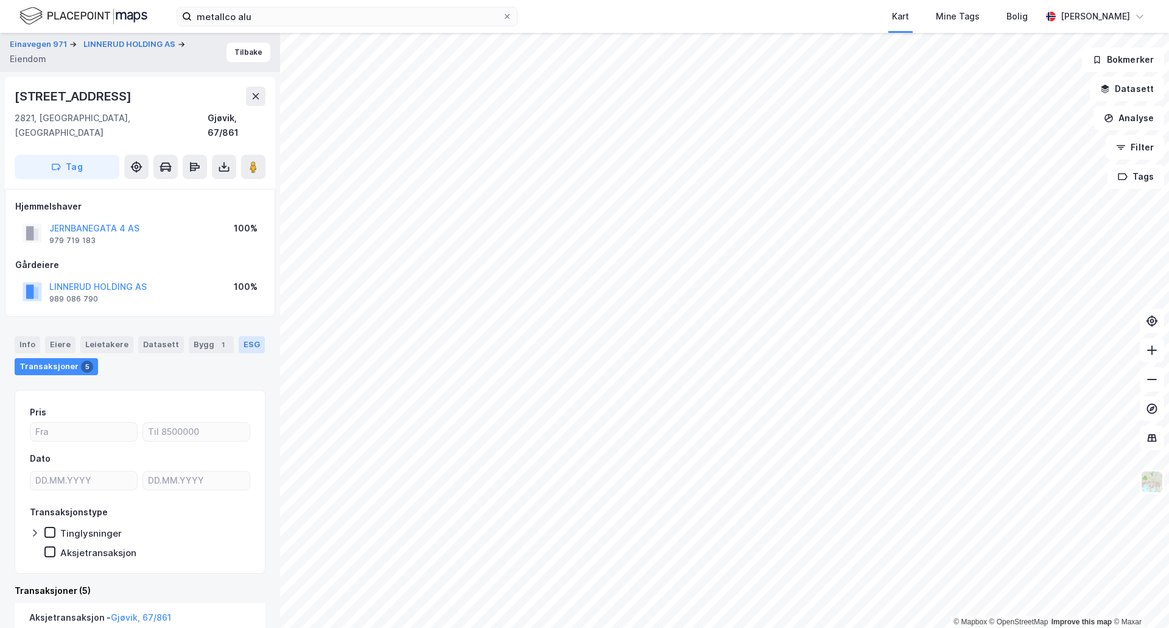
click at [242, 336] on div "ESG" at bounding box center [252, 344] width 26 height 17
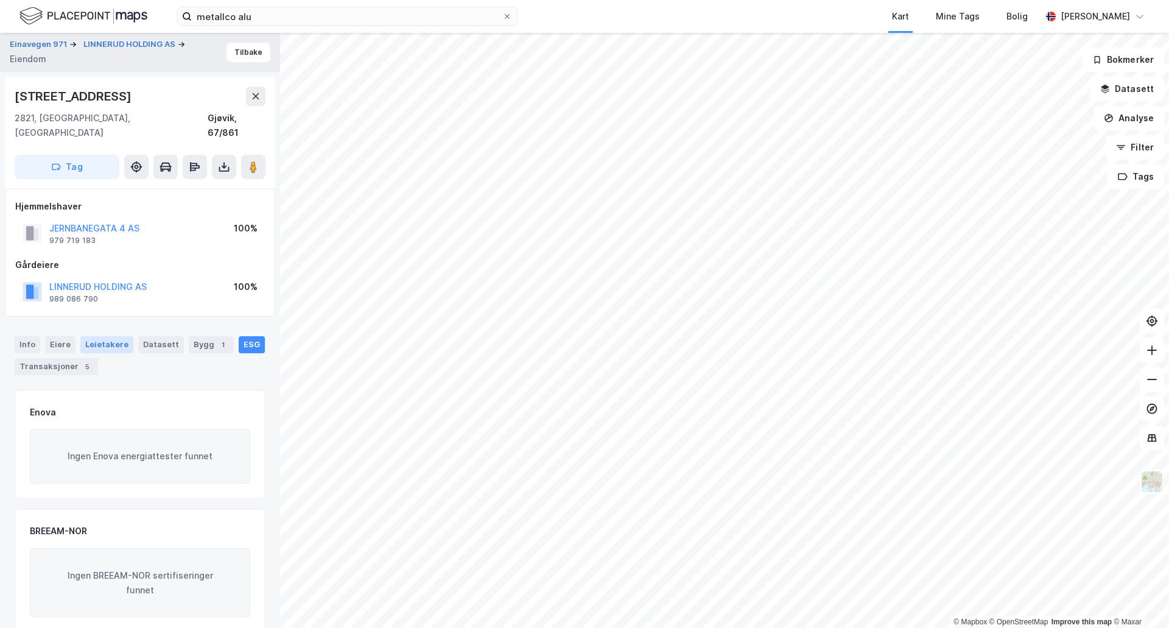
click at [97, 336] on div "Leietakere" at bounding box center [106, 344] width 53 height 17
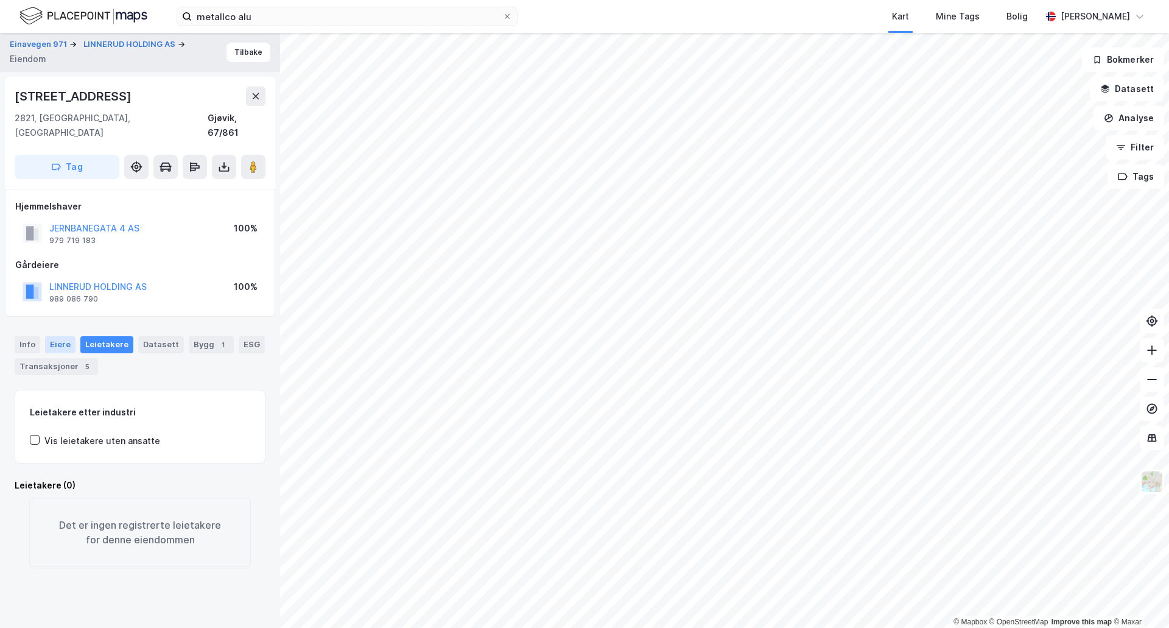
click at [65, 336] on div "Eiere" at bounding box center [60, 344] width 30 height 17
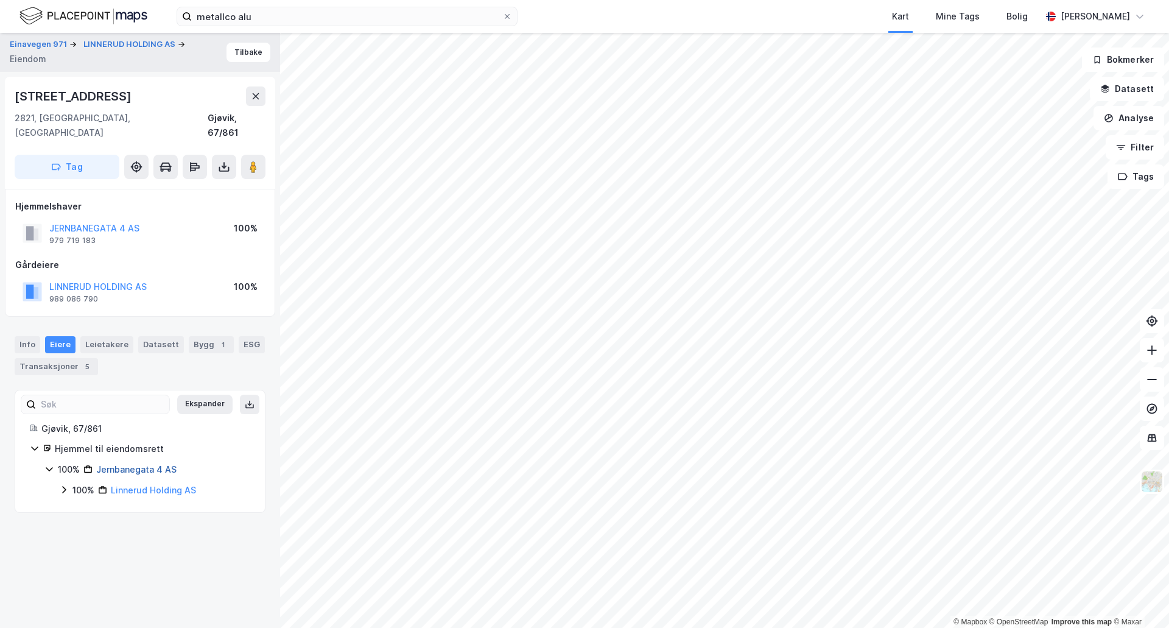
click at [131, 464] on link "Jernbanegata 4 AS" at bounding box center [136, 469] width 80 height 10
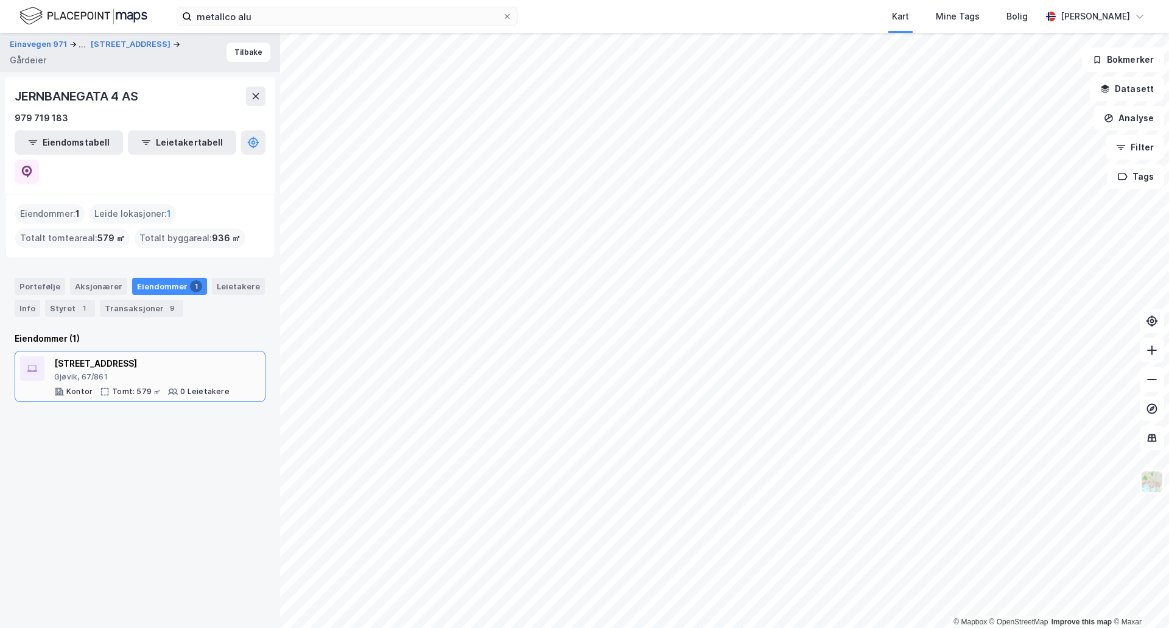
click at [105, 356] on div "[STREET_ADDRESS]" at bounding box center [141, 363] width 175 height 15
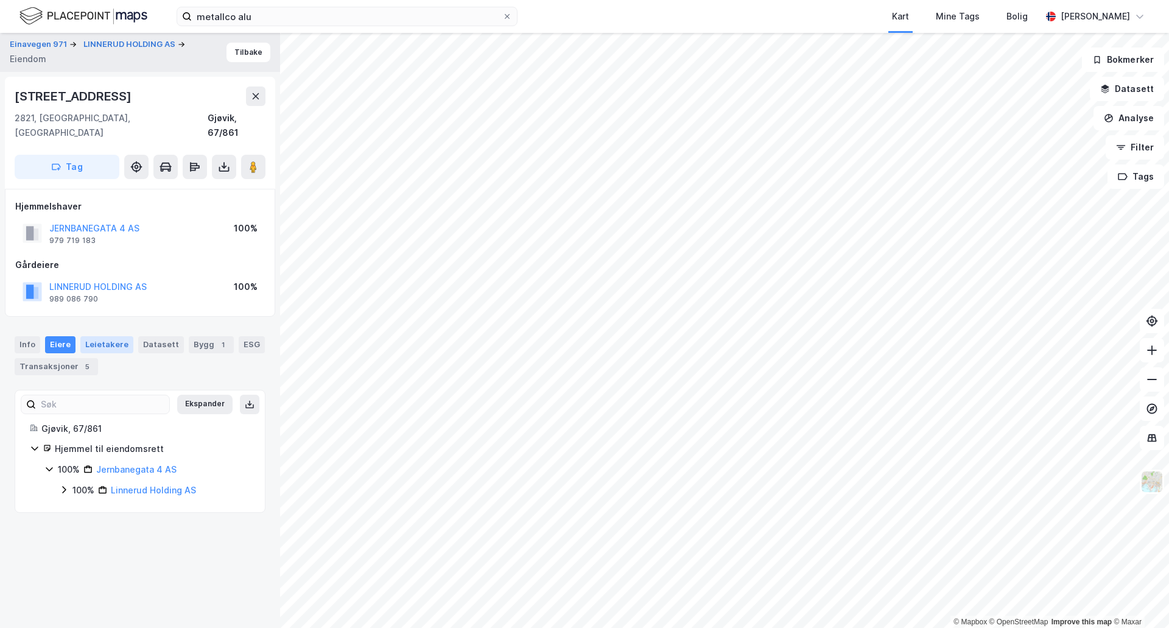
click at [93, 336] on div "Leietakere" at bounding box center [106, 344] width 53 height 17
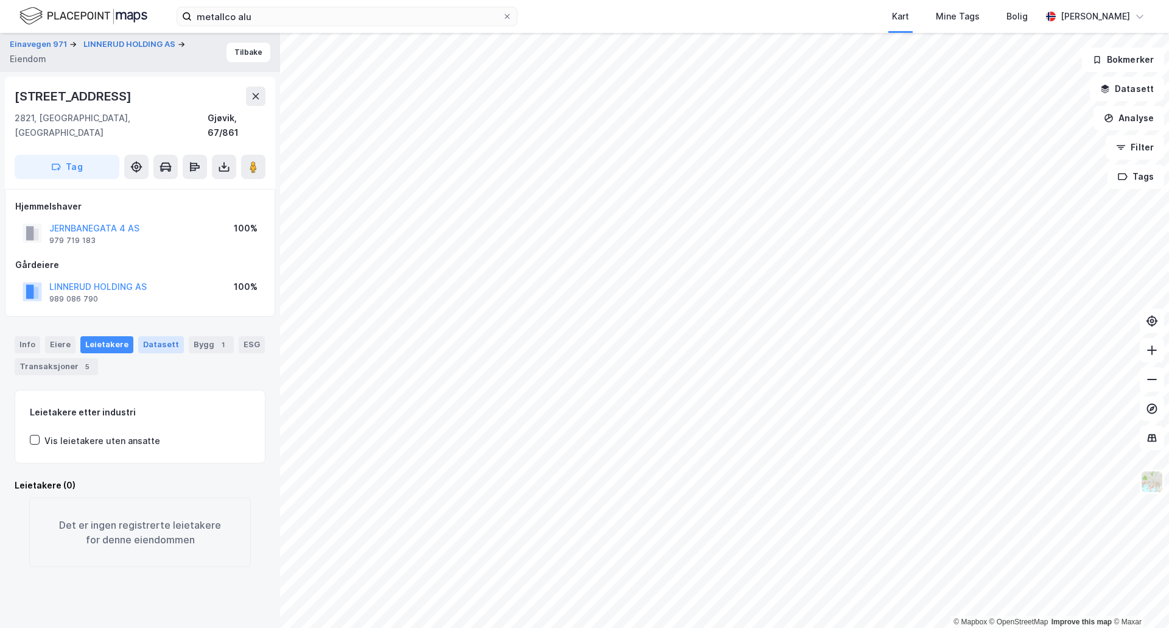
click at [149, 336] on div "Datasett" at bounding box center [161, 344] width 46 height 17
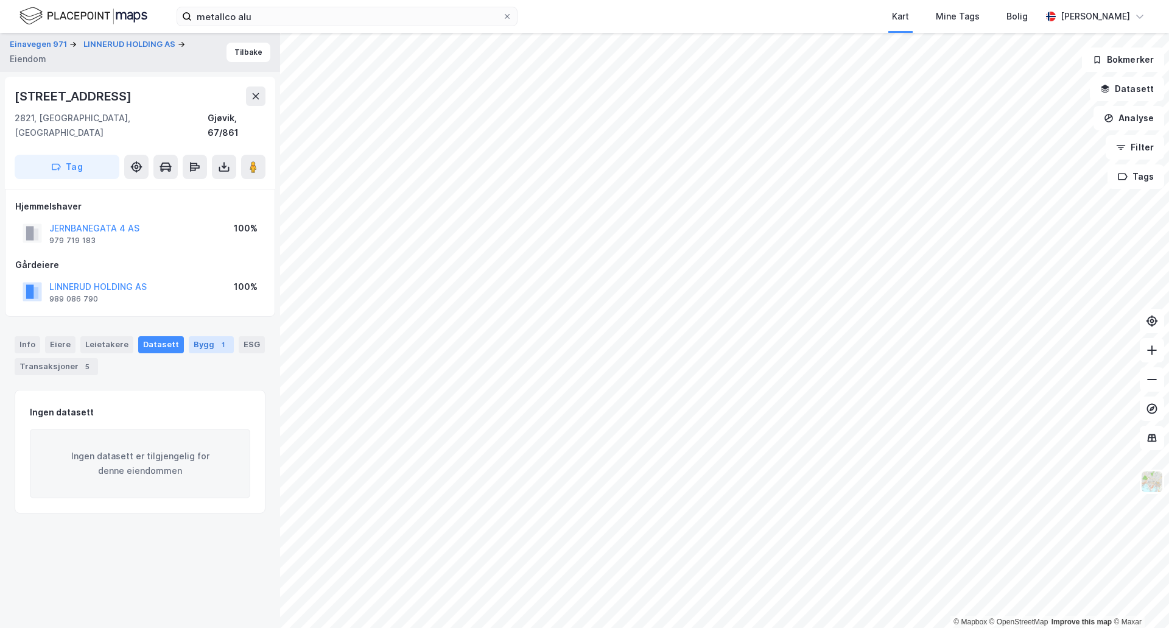
click at [199, 336] on div "Bygg 1" at bounding box center [211, 344] width 45 height 17
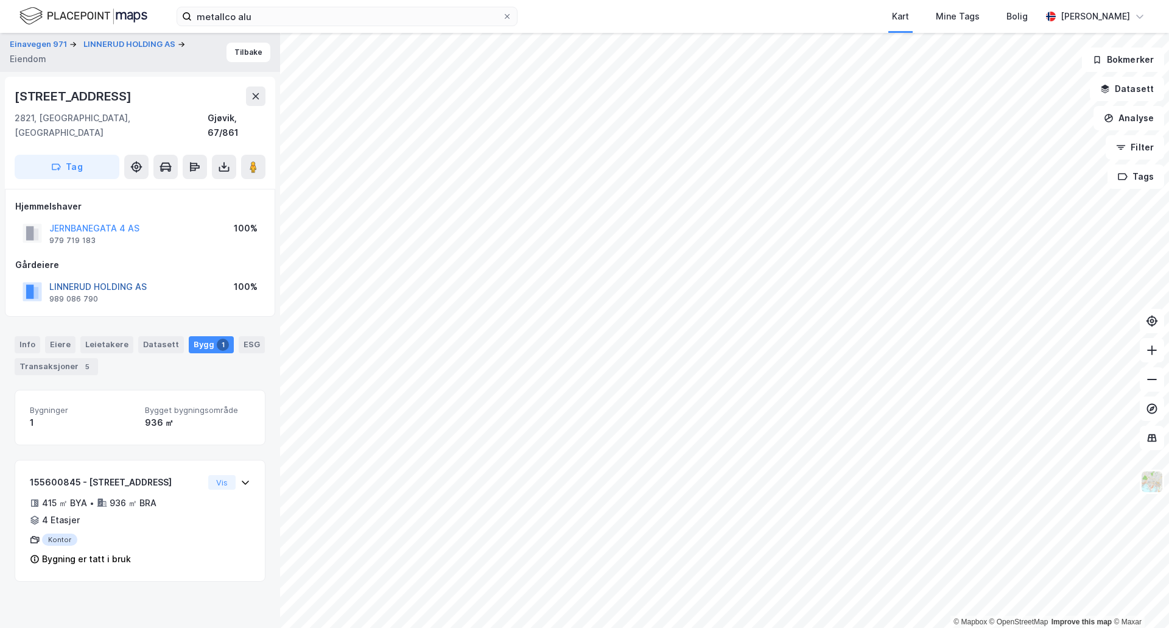
click at [0, 0] on button "LINNERUD HOLDING AS" at bounding box center [0, 0] width 0 height 0
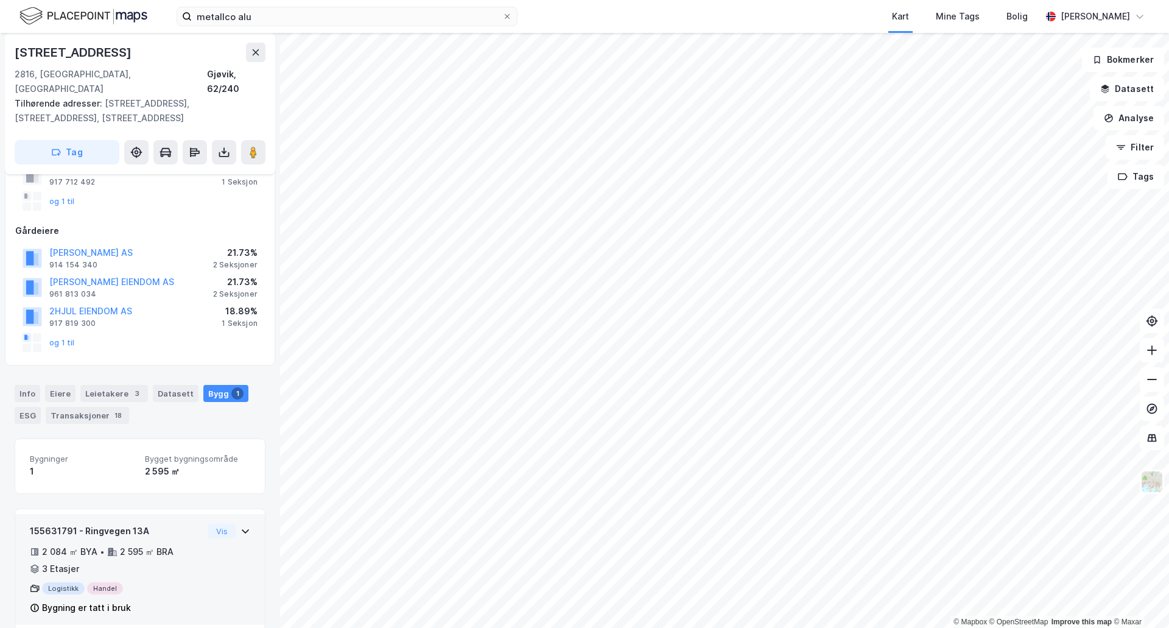
scroll to position [148, 0]
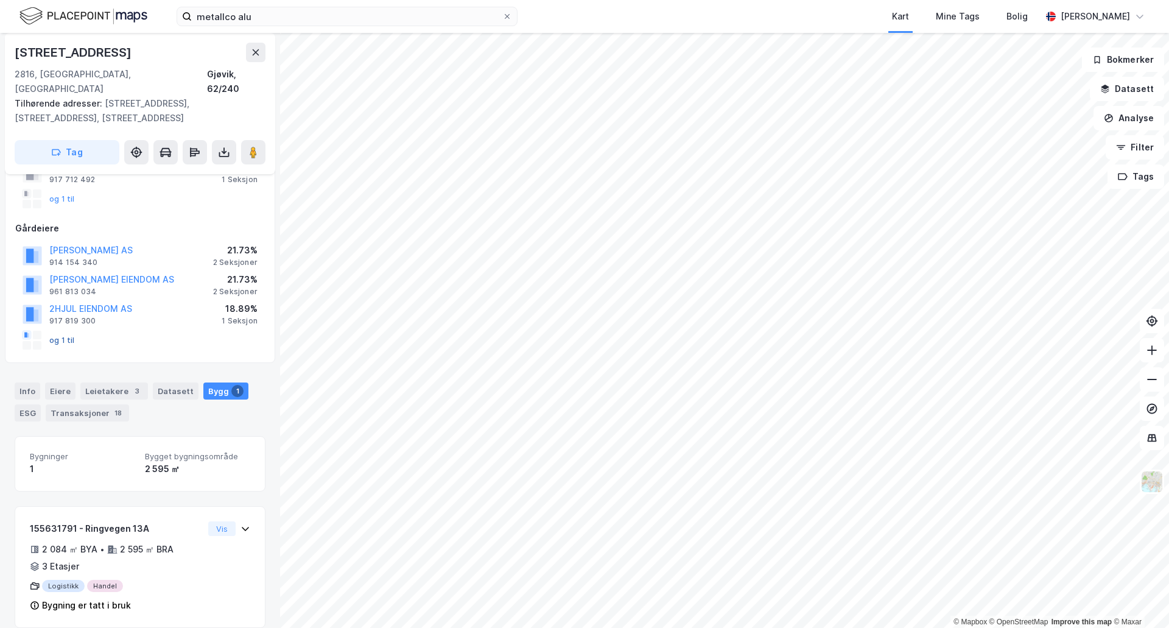
click at [0, 0] on button "og 1 til" at bounding box center [0, 0] width 0 height 0
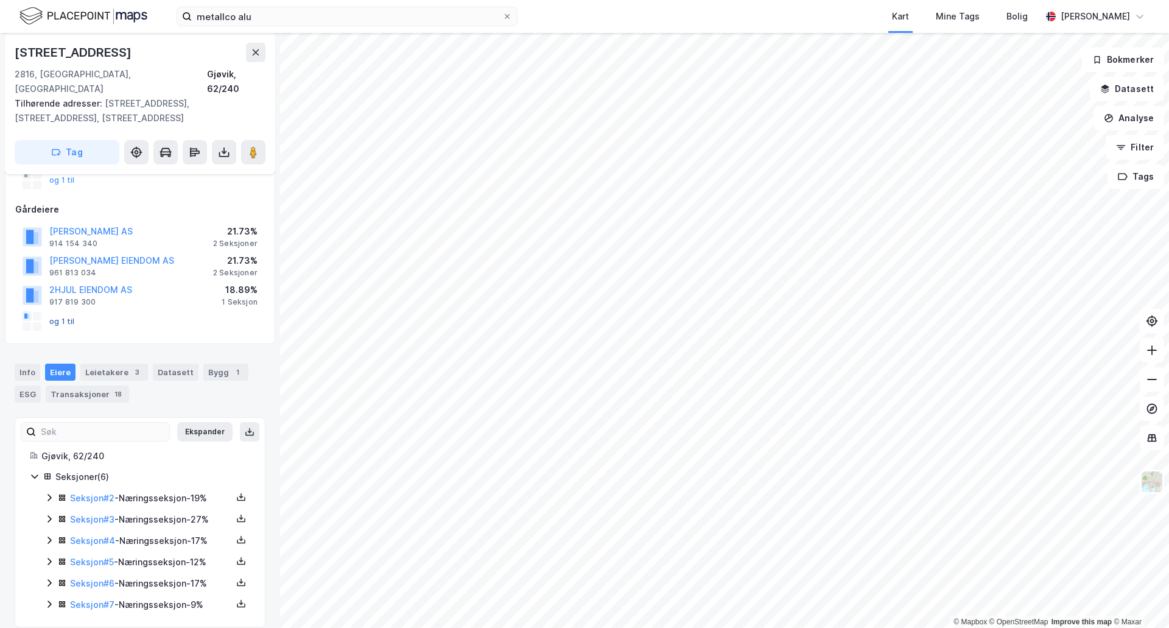
click at [0, 0] on button "og 1 til" at bounding box center [0, 0] width 0 height 0
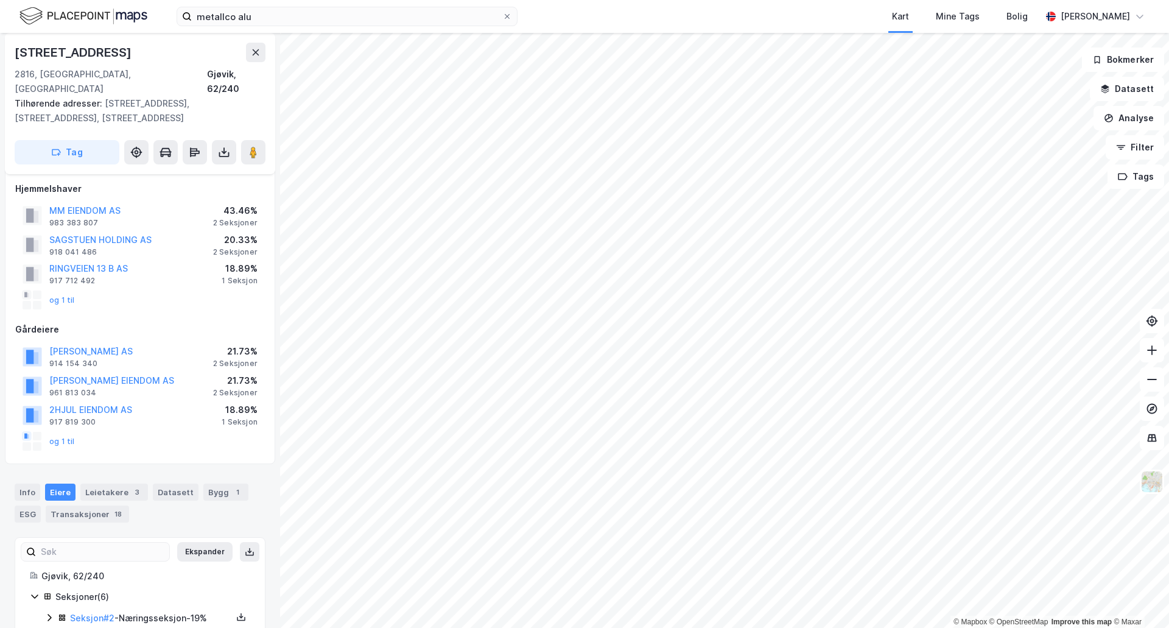
scroll to position [61, 0]
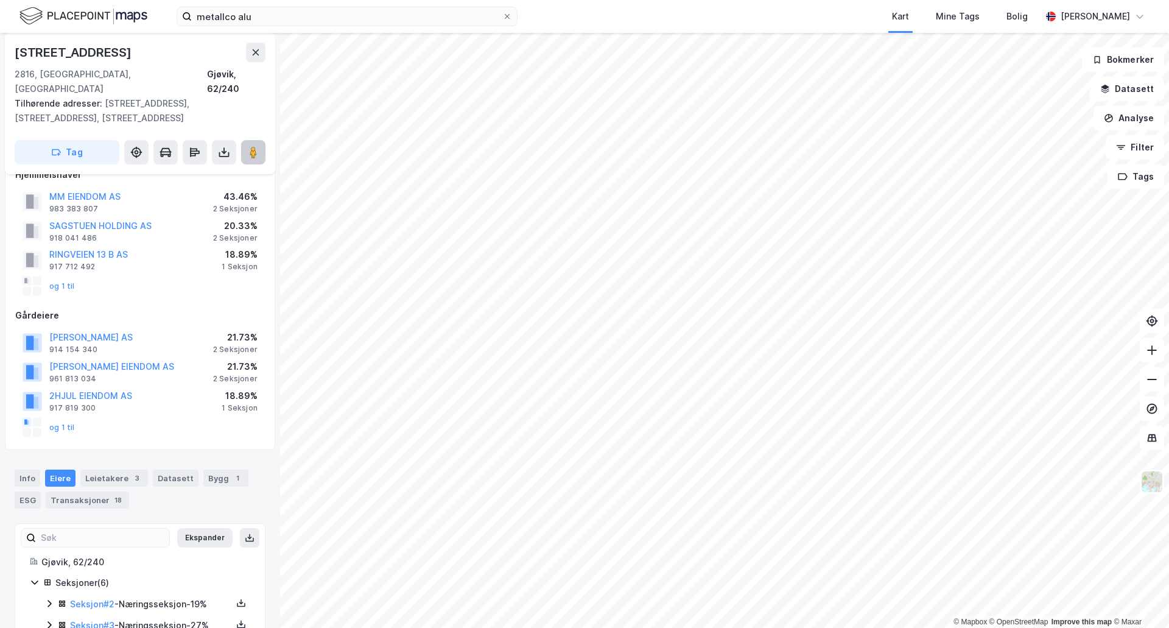
click at [258, 146] on icon at bounding box center [253, 152] width 12 height 12
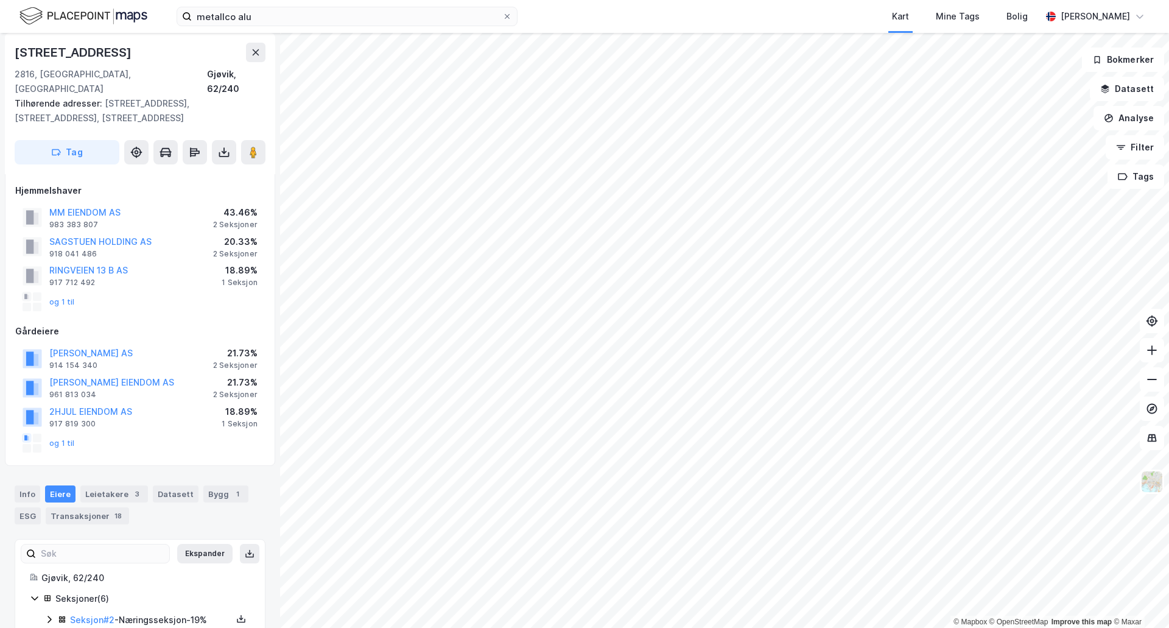
scroll to position [0, 0]
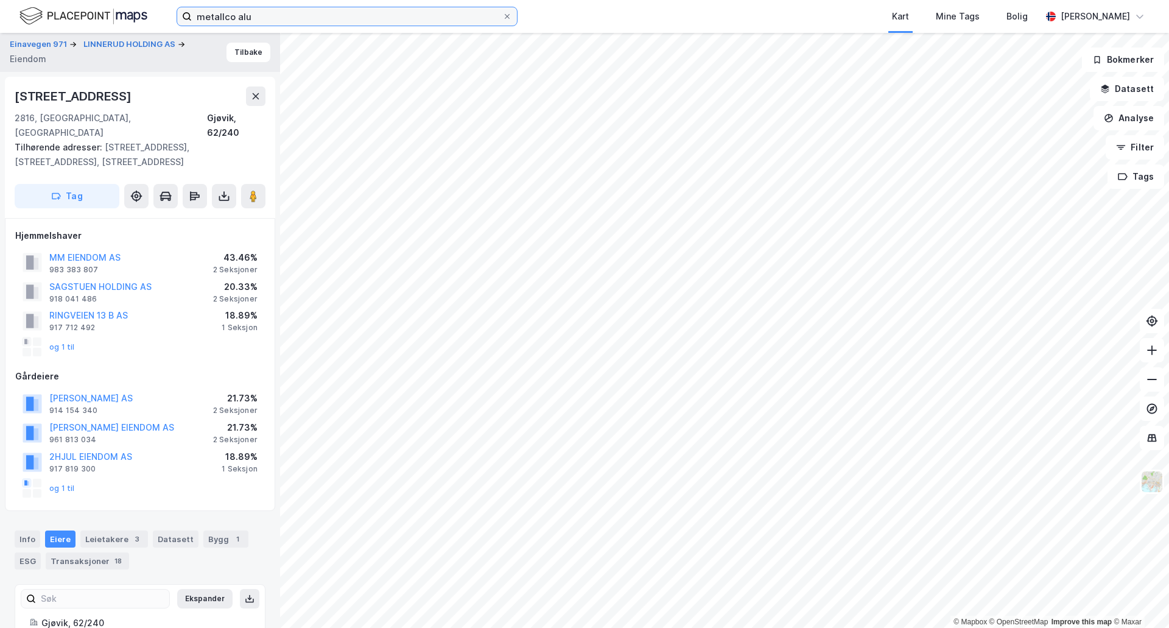
click at [284, 15] on input "metallco alu" at bounding box center [347, 16] width 311 height 18
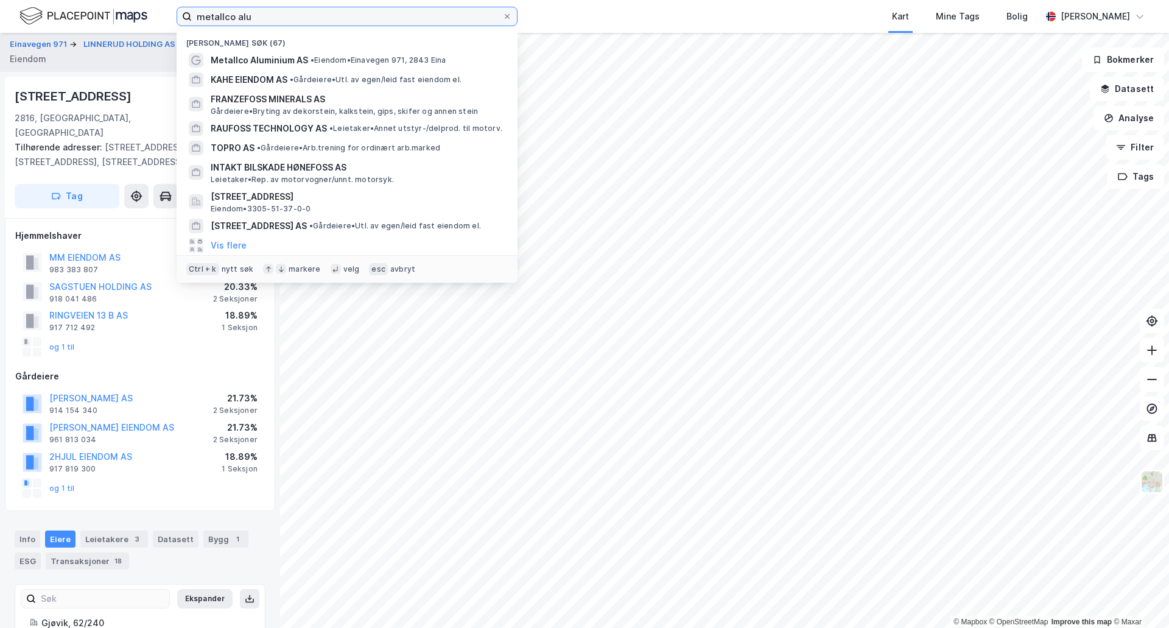
click at [284, 15] on input "metallco alu" at bounding box center [347, 16] width 311 height 18
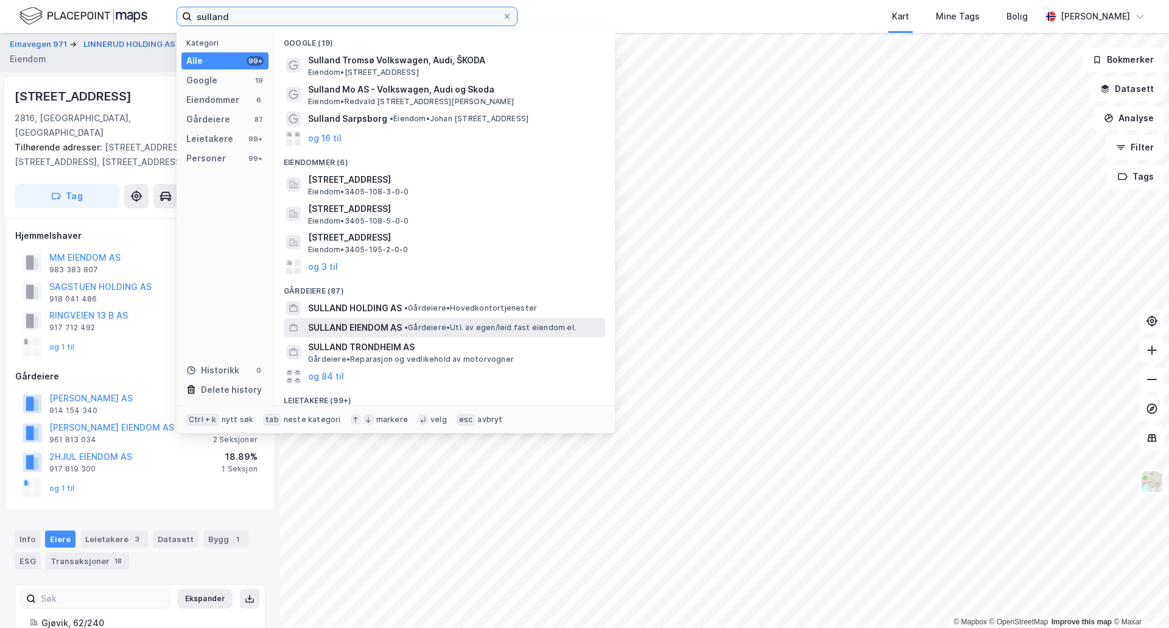
type input "sulland"
click at [373, 323] on span "SULLAND EIENDOM AS" at bounding box center [355, 327] width 94 height 15
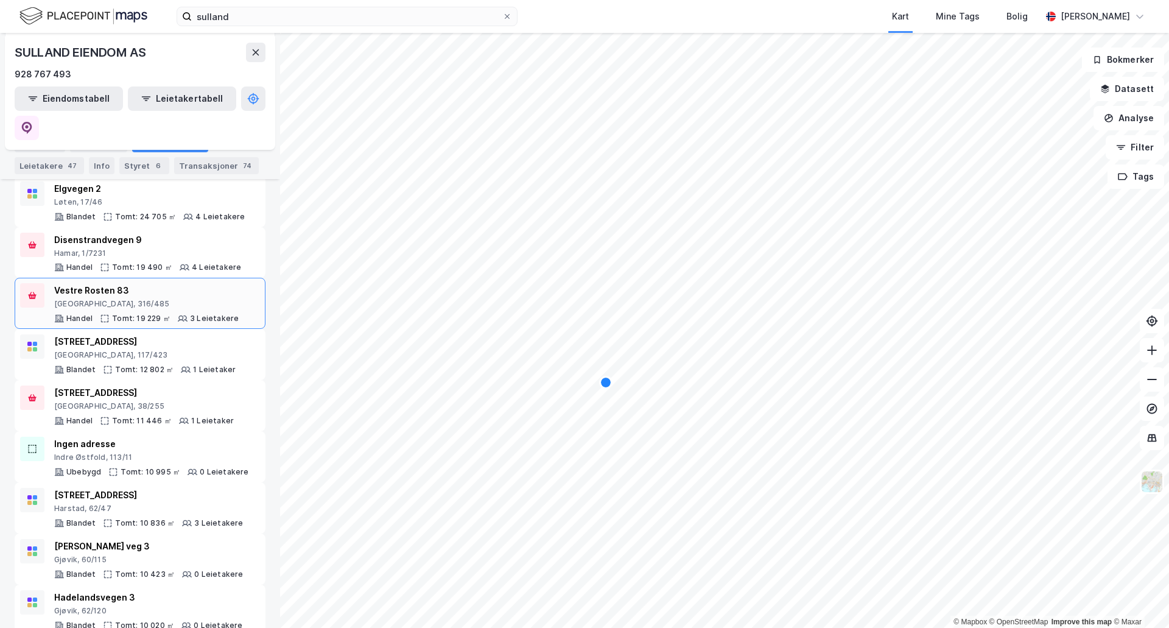
scroll to position [183, 0]
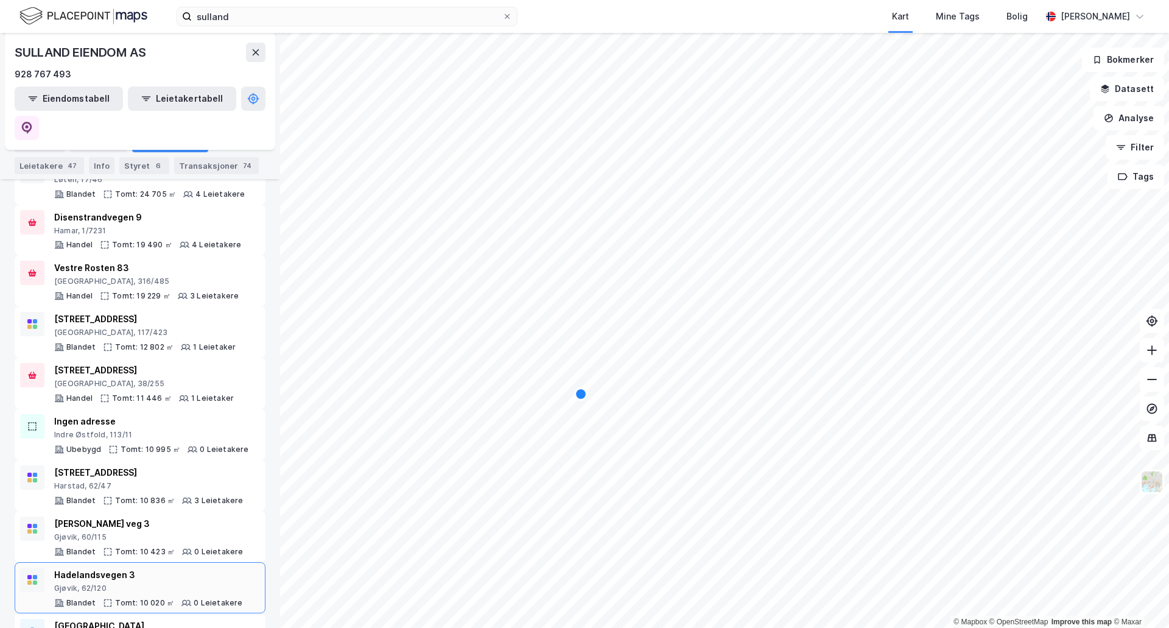
click at [79, 568] on div "Hadelandsvegen 3" at bounding box center [148, 575] width 189 height 15
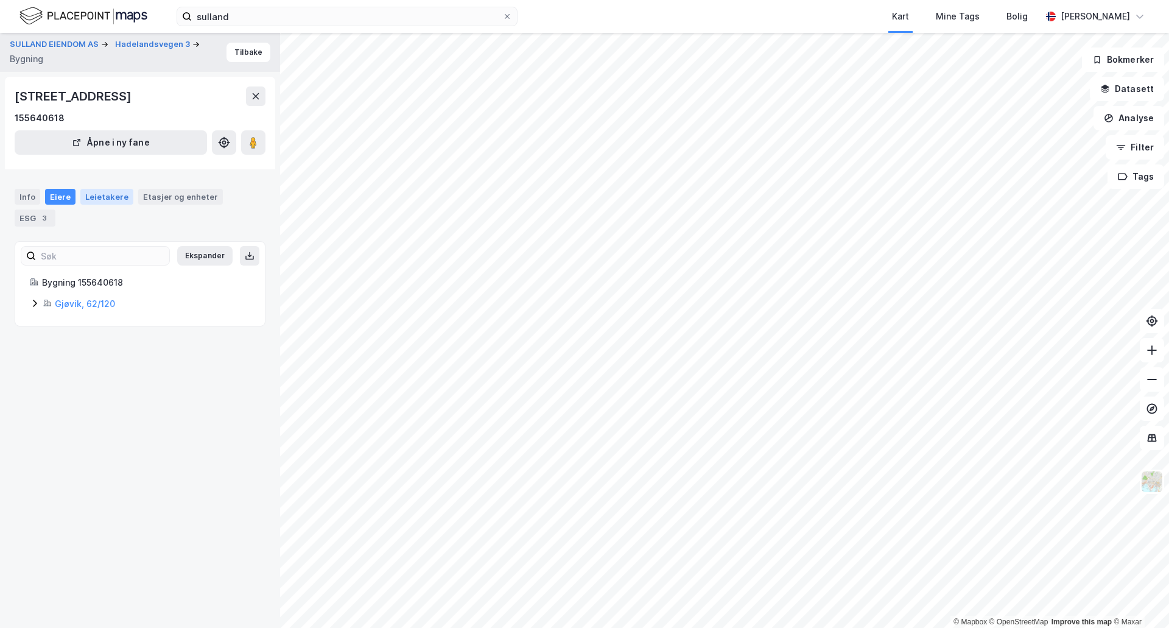
click at [102, 199] on div "Leietakere" at bounding box center [106, 197] width 53 height 16
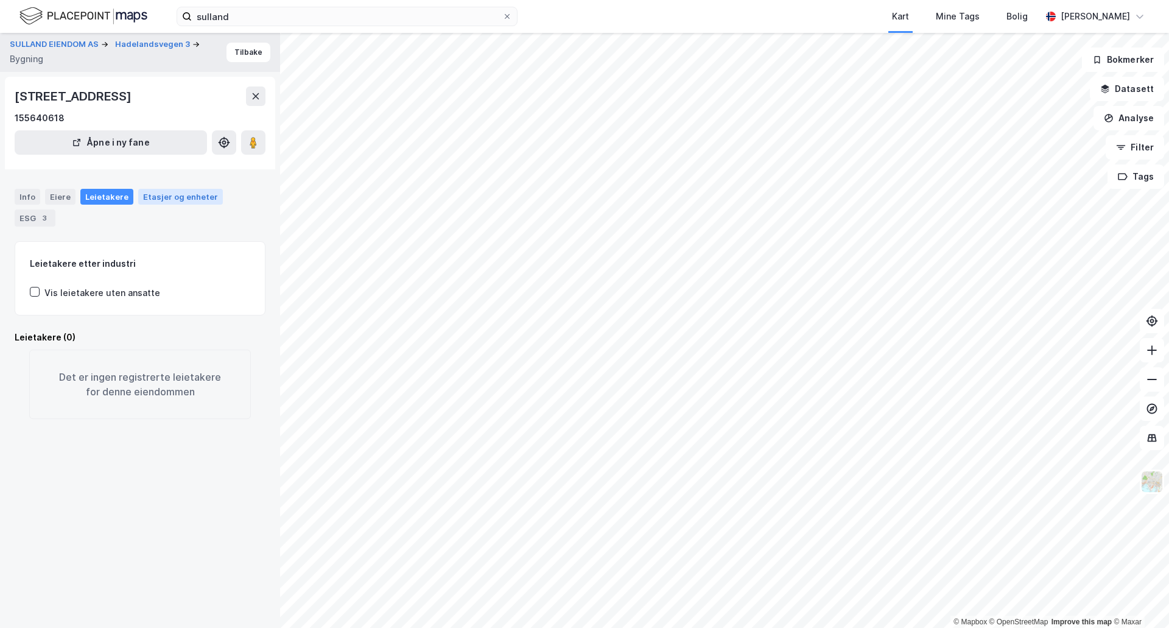
click at [149, 196] on div "Etasjer og enheter" at bounding box center [180, 196] width 75 height 11
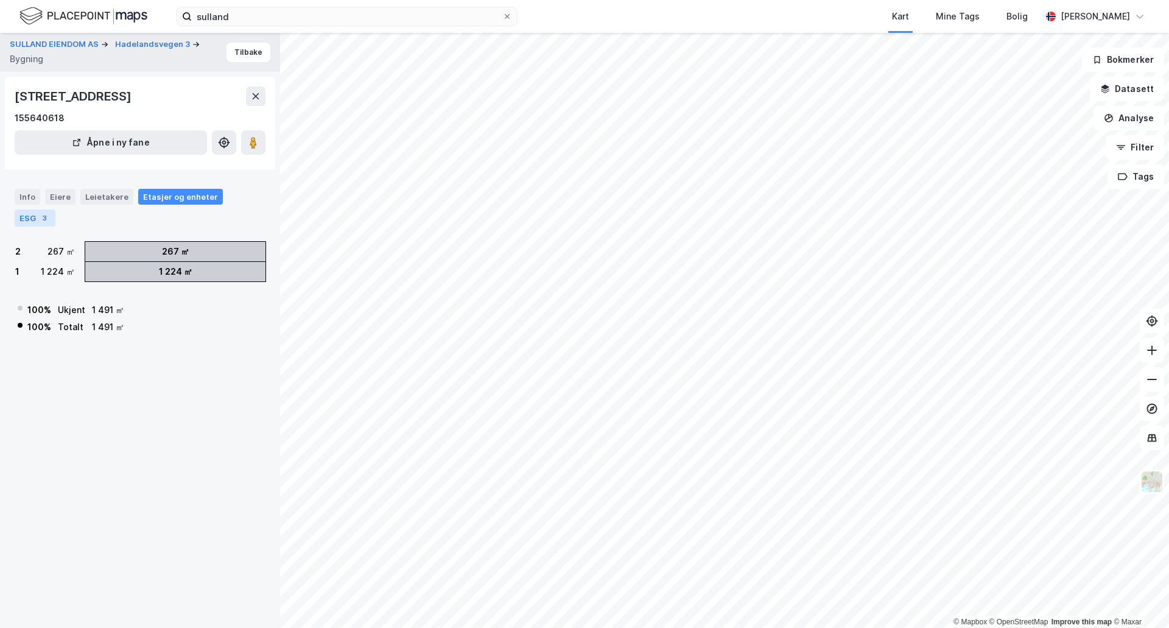
click at [24, 220] on div "ESG 3" at bounding box center [35, 217] width 41 height 17
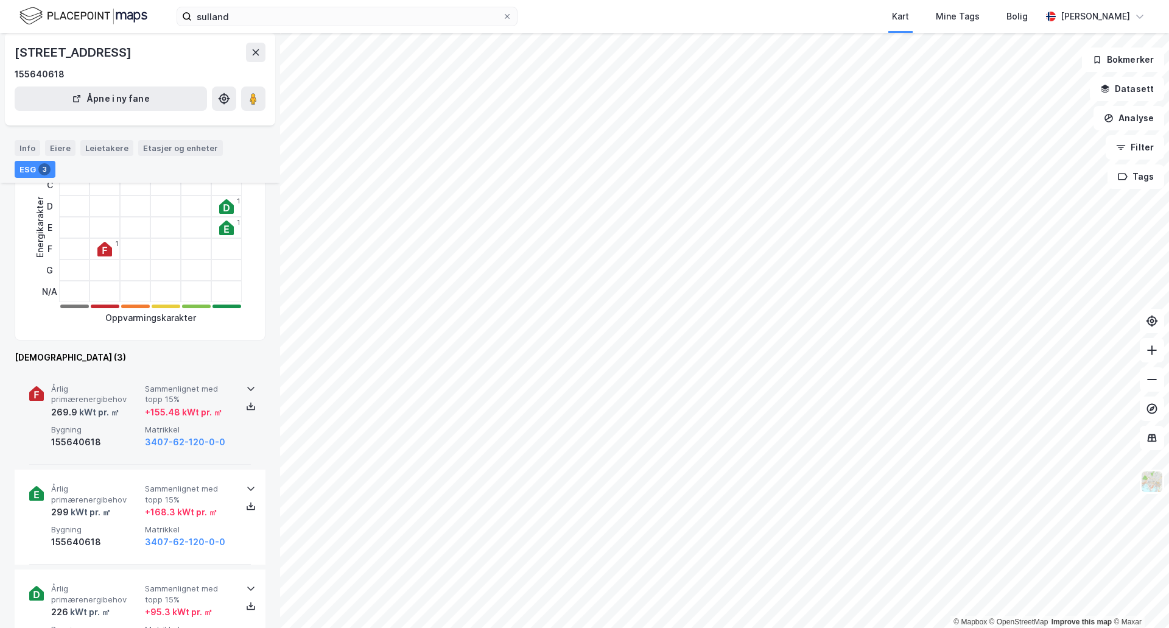
scroll to position [183, 0]
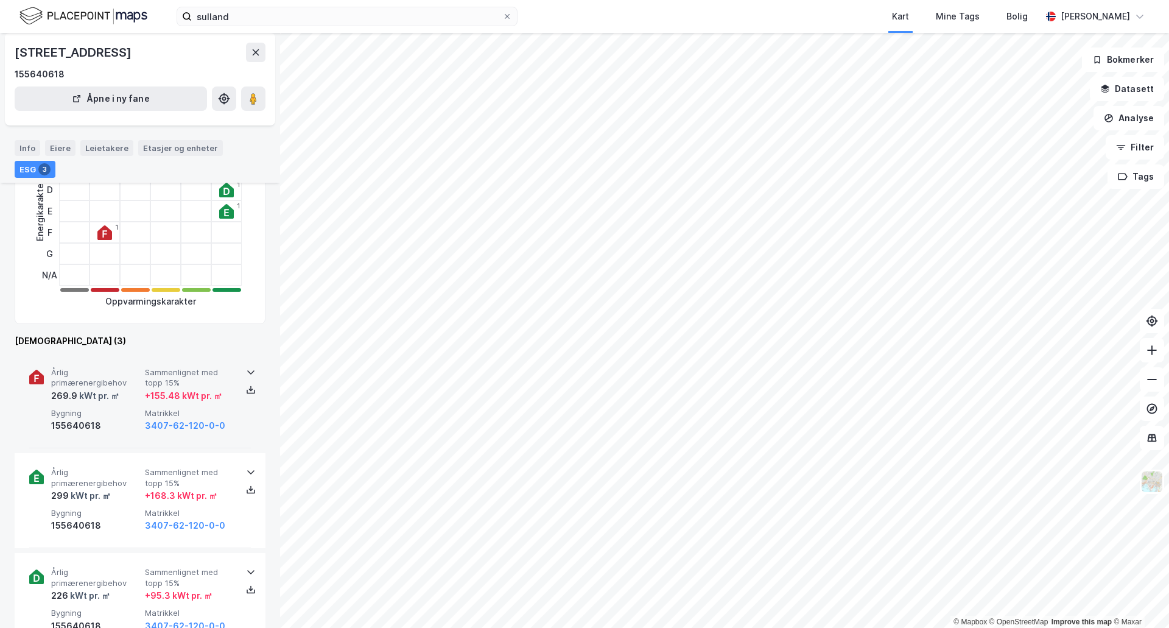
click at [246, 375] on icon at bounding box center [251, 372] width 10 height 10
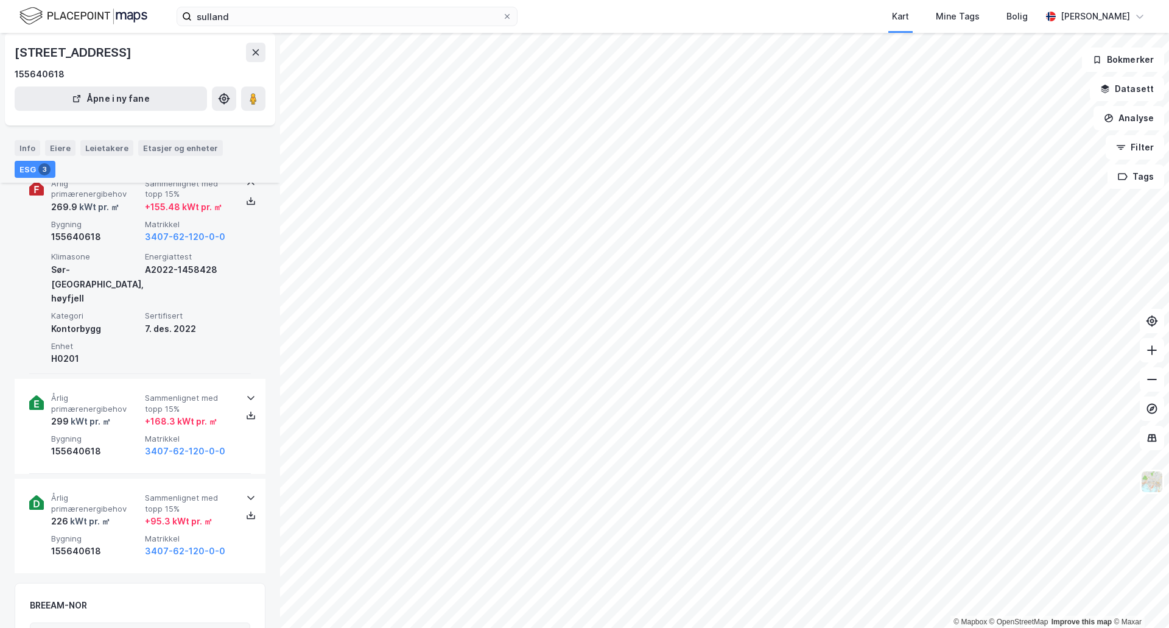
scroll to position [426, 0]
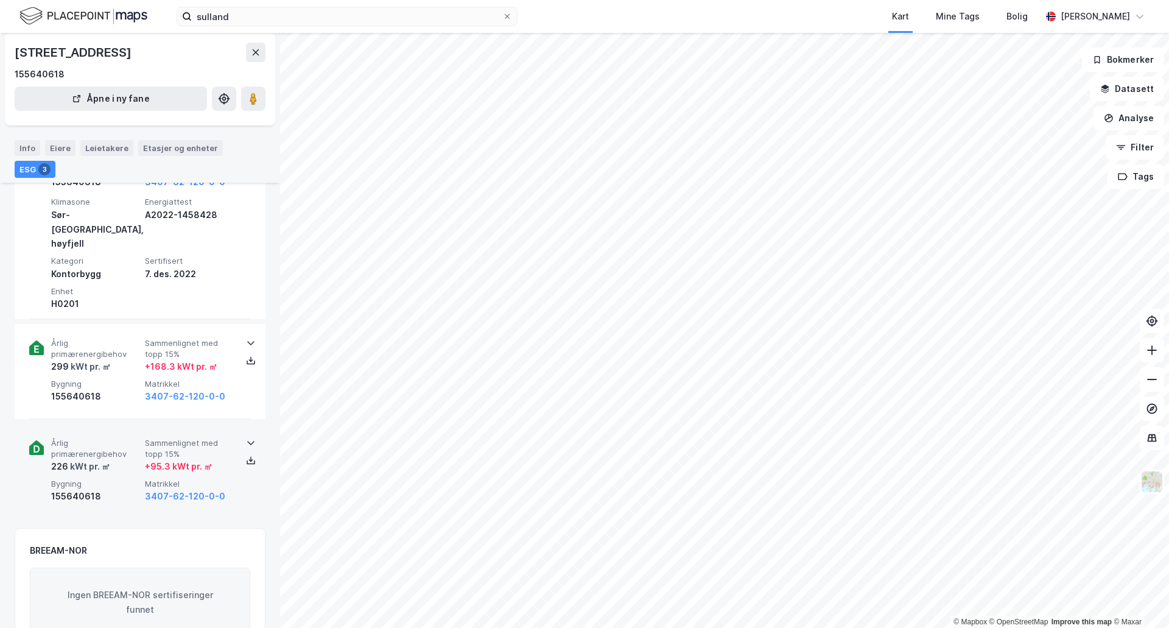
click at [247, 442] on icon at bounding box center [250, 444] width 7 height 4
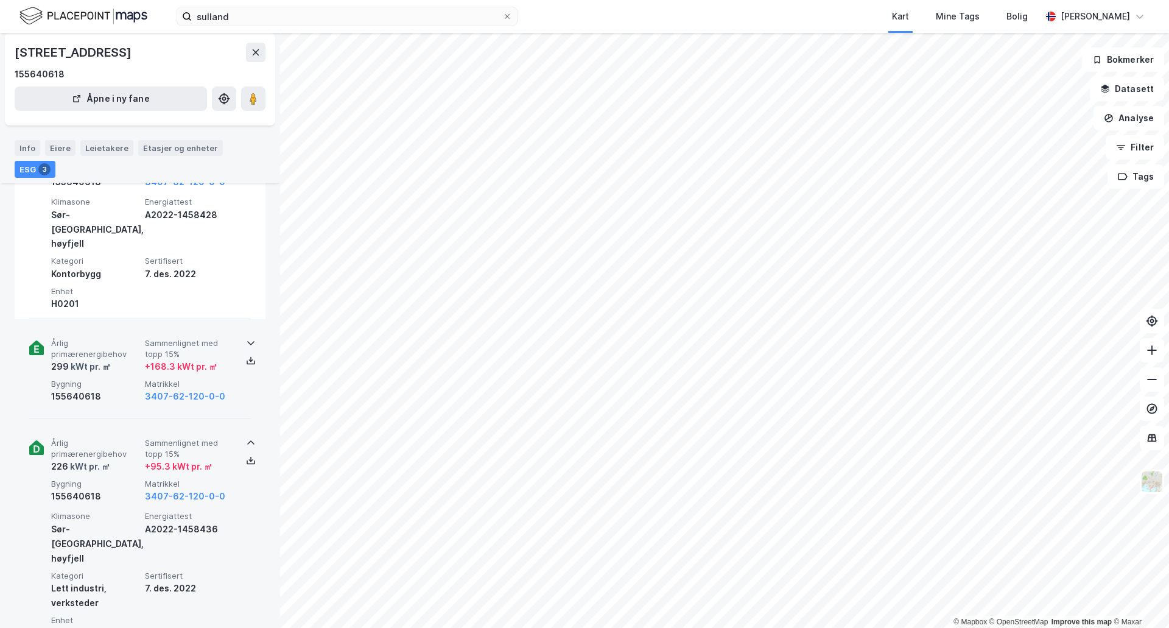
click at [249, 338] on icon at bounding box center [251, 343] width 10 height 10
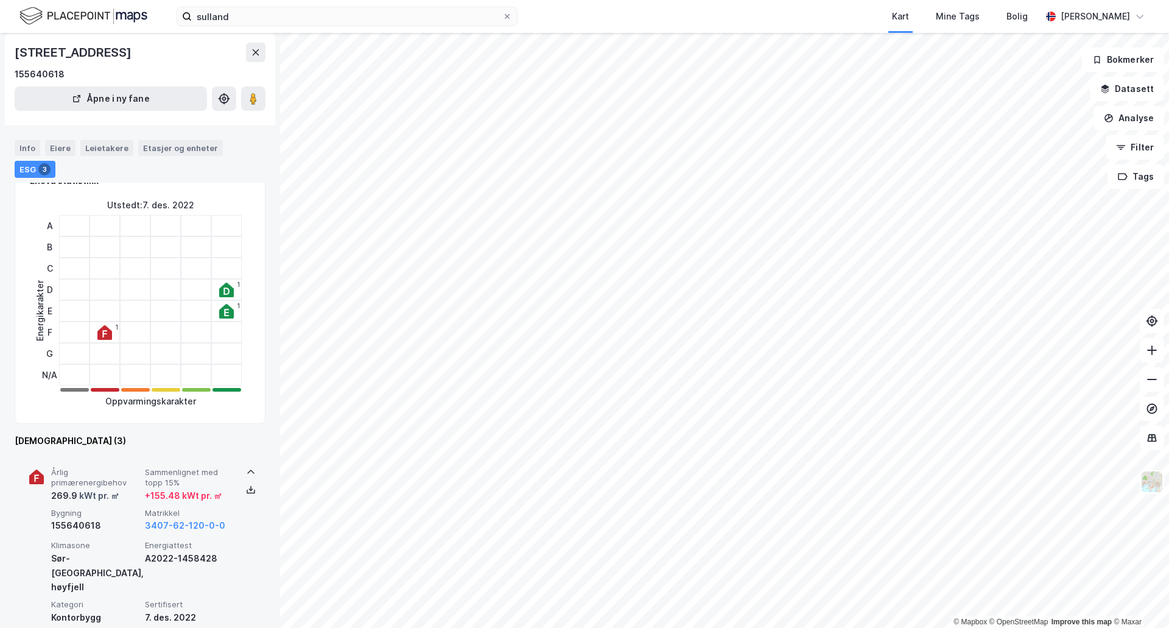
scroll to position [0, 0]
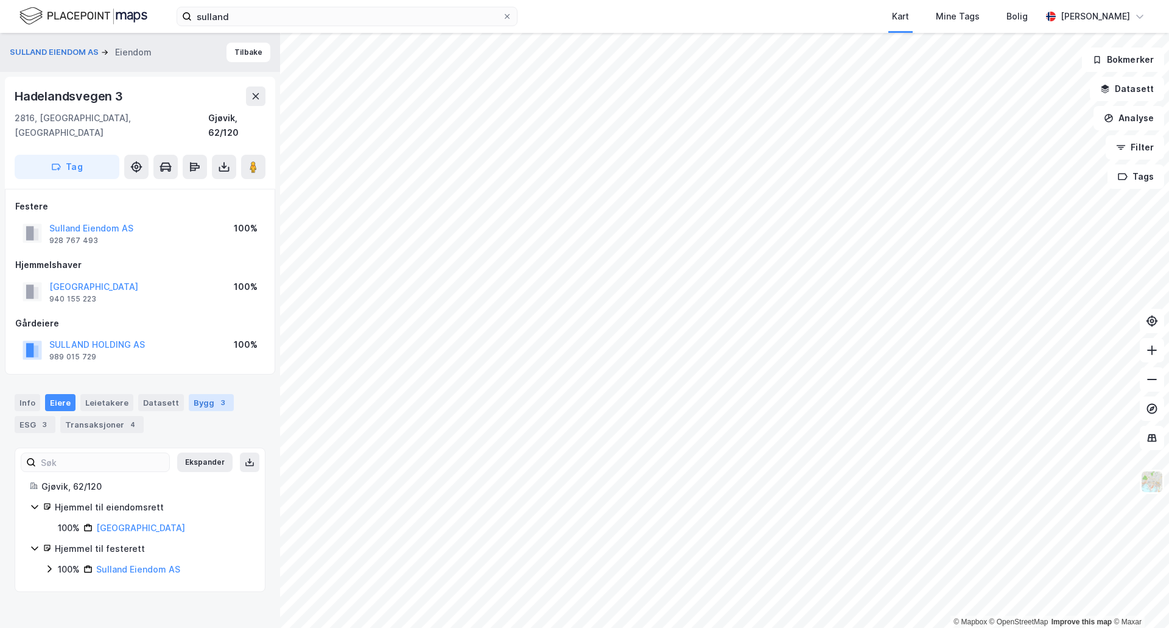
click at [203, 394] on div "Bygg 3" at bounding box center [211, 402] width 45 height 17
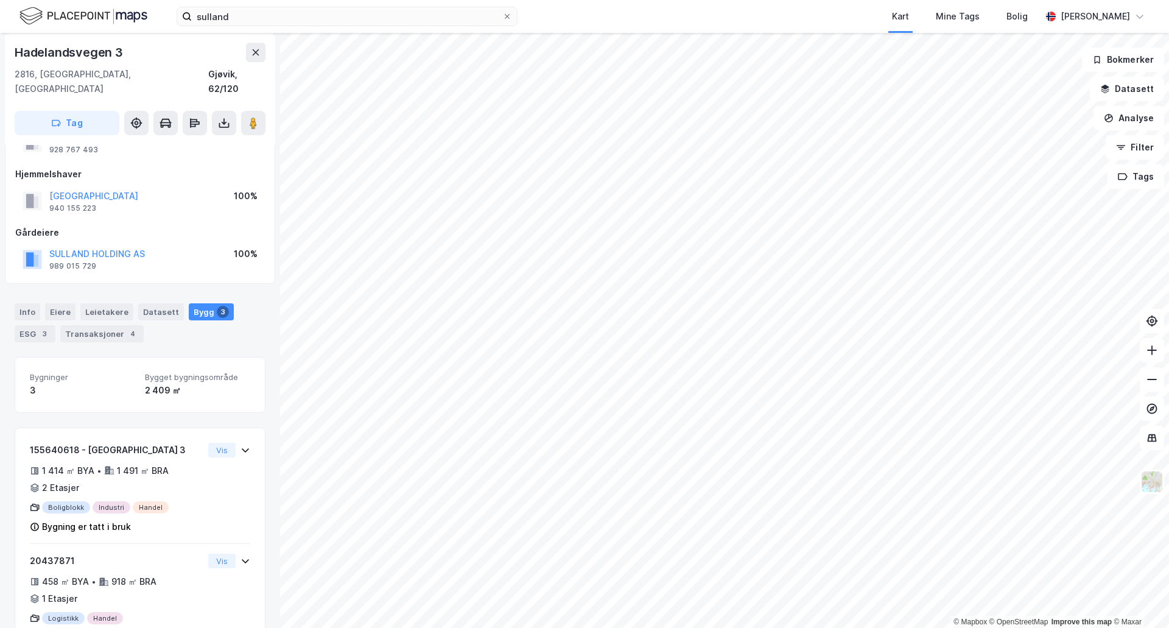
scroll to position [199, 0]
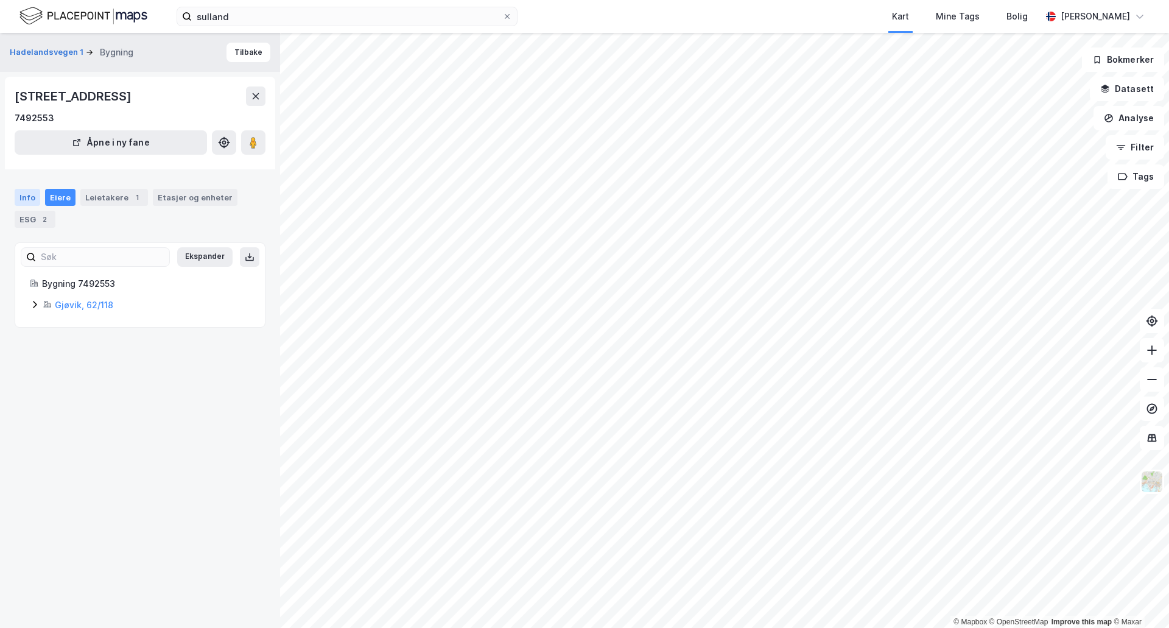
click at [29, 203] on div "Info" at bounding box center [28, 197] width 26 height 17
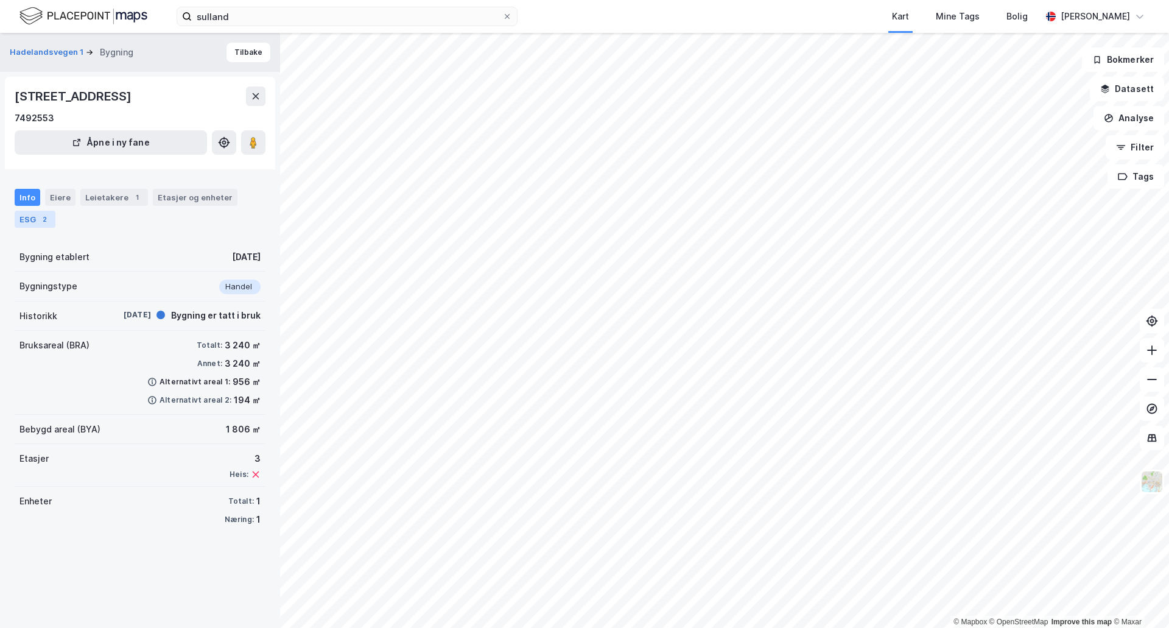
click at [38, 225] on div "ESG 2" at bounding box center [35, 219] width 41 height 17
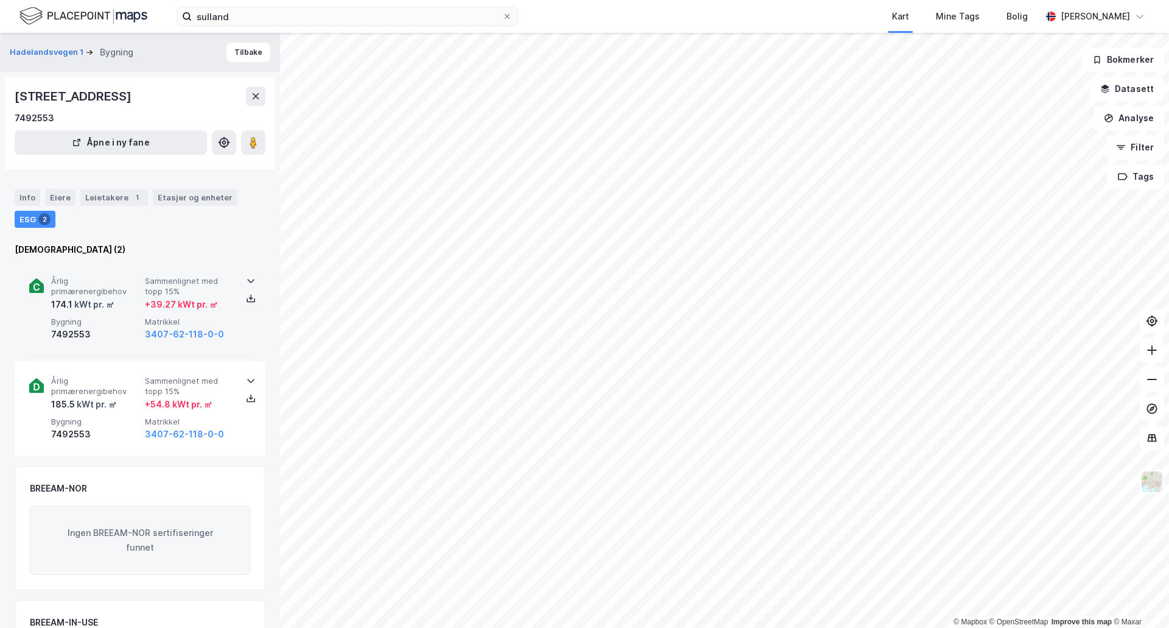
click at [246, 280] on icon at bounding box center [251, 281] width 10 height 10
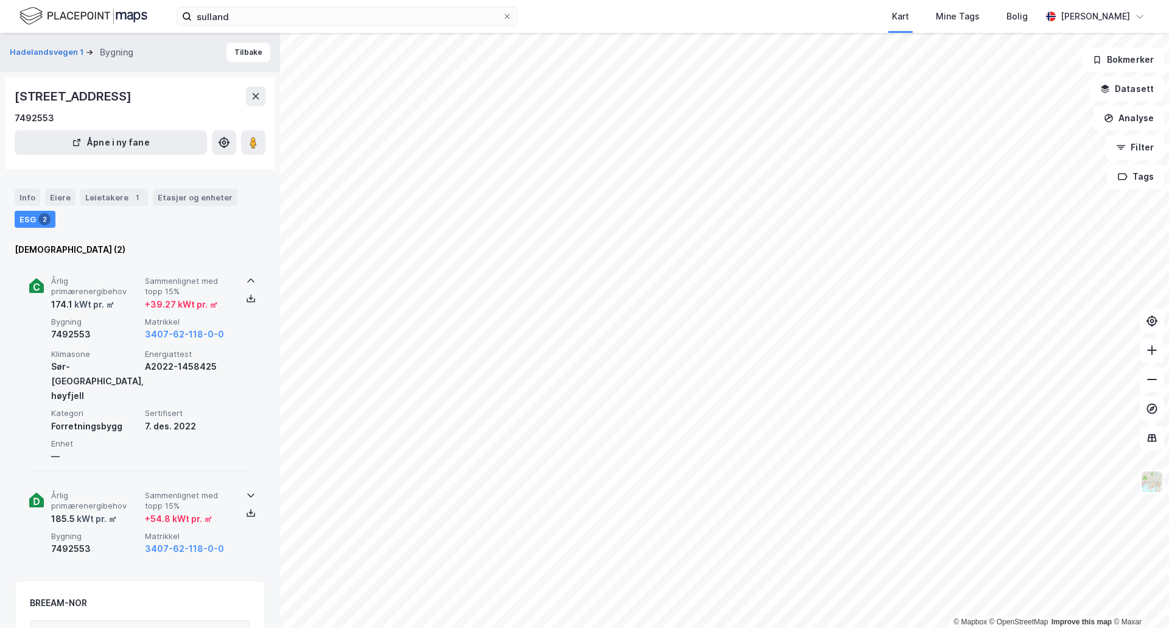
click at [247, 493] on icon at bounding box center [250, 495] width 7 height 4
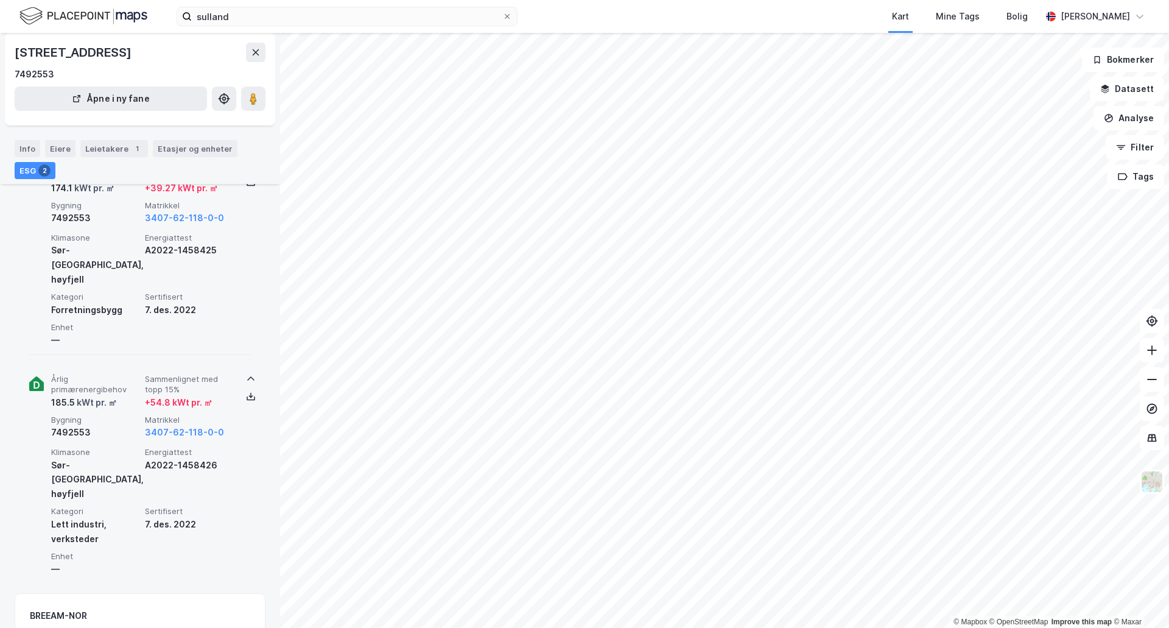
scroll to position [122, 0]
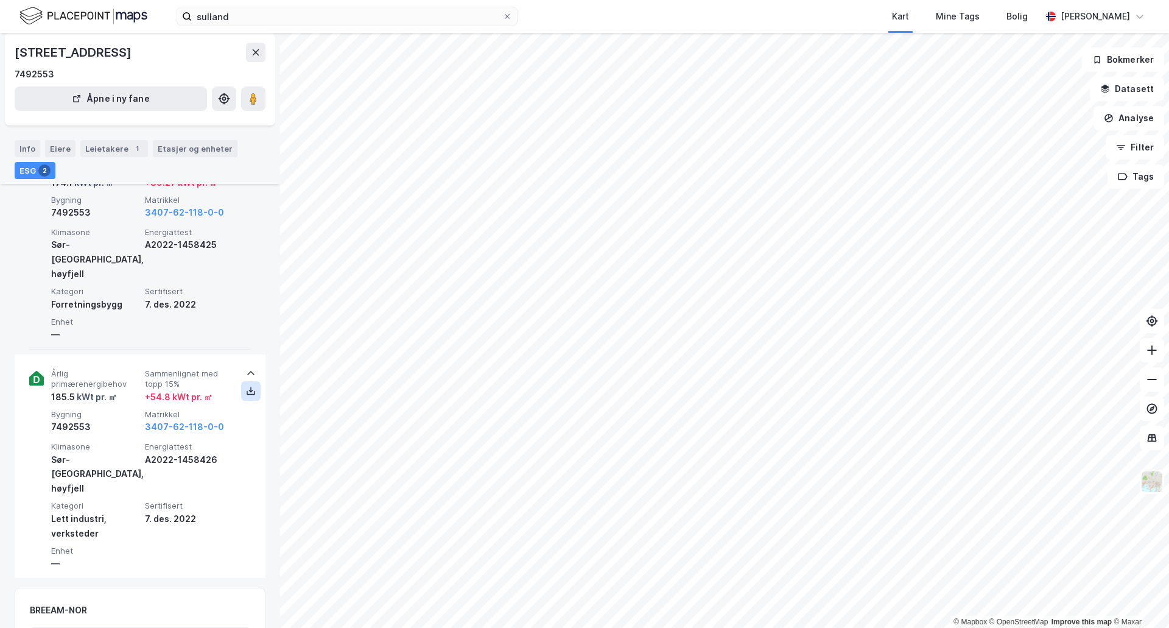
click at [246, 386] on icon at bounding box center [251, 391] width 10 height 10
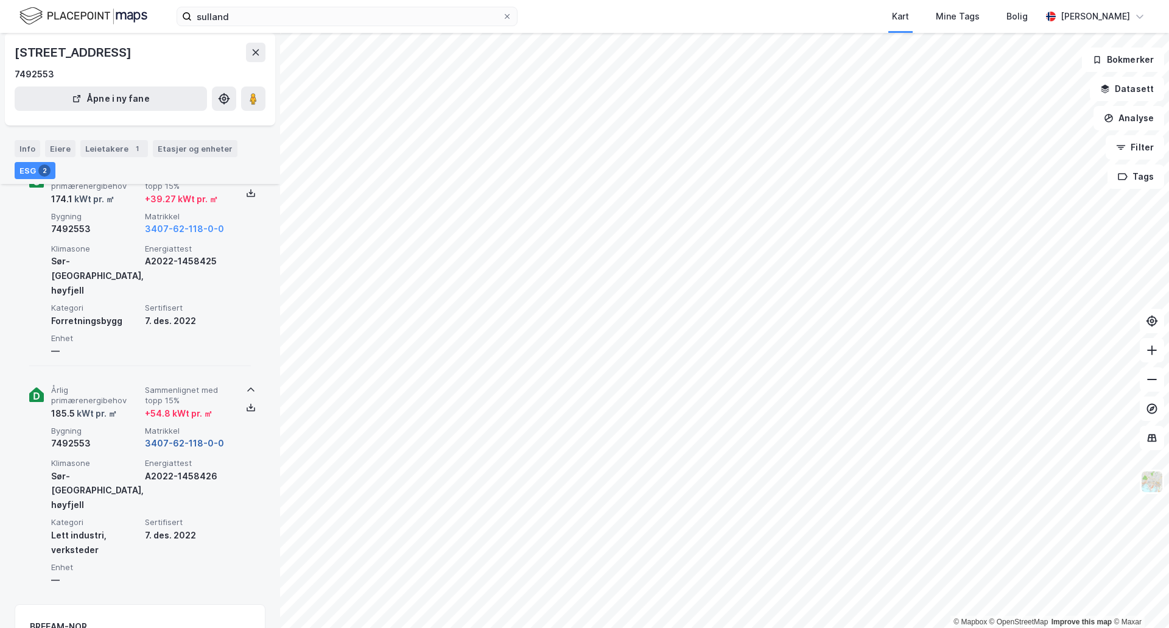
scroll to position [0, 0]
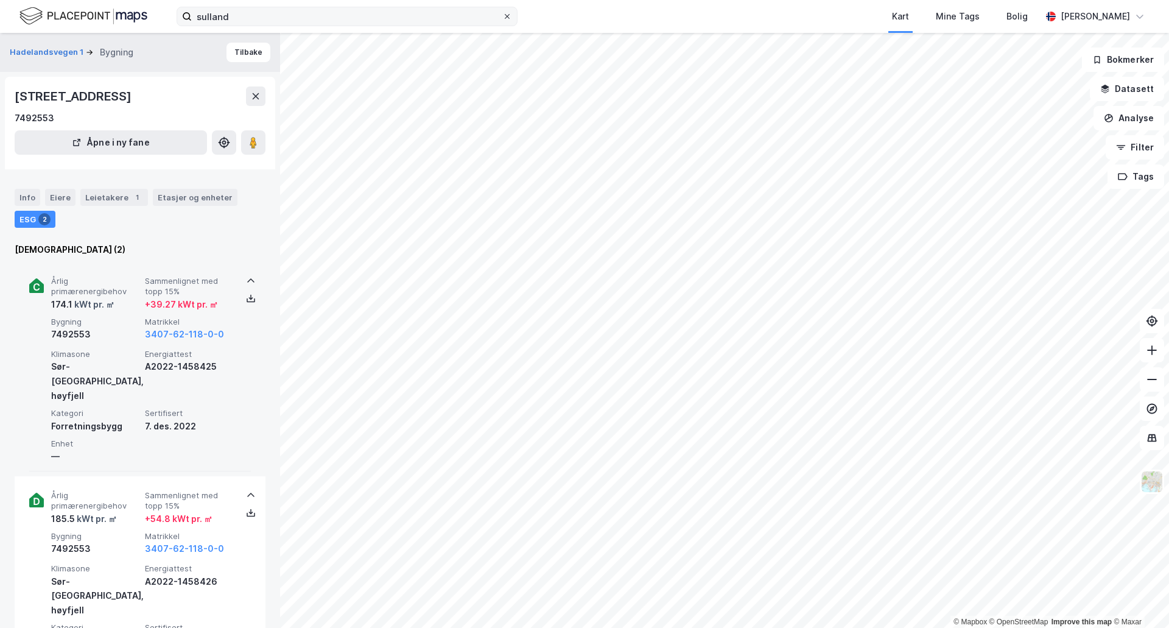
click at [509, 16] on icon at bounding box center [507, 16] width 7 height 7
click at [502, 16] on input "sulland" at bounding box center [347, 16] width 311 height 18
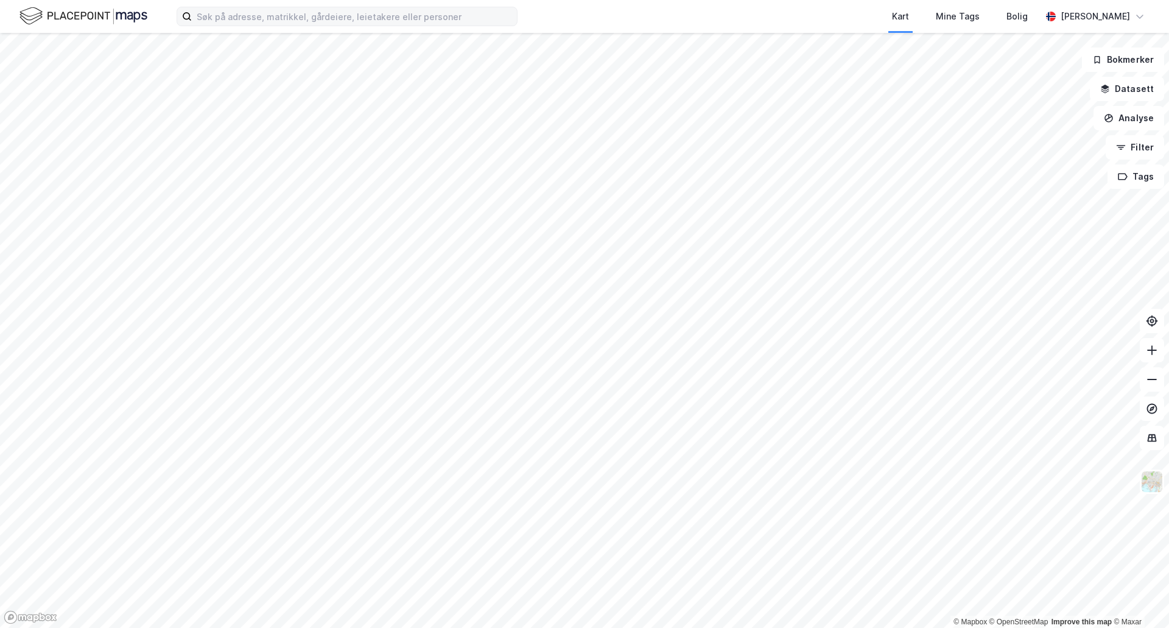
click at [680, 21] on div "Kart Mine Tags Bolig" at bounding box center [808, 16] width 465 height 33
click at [1136, 152] on button "Filter" at bounding box center [1135, 147] width 58 height 24
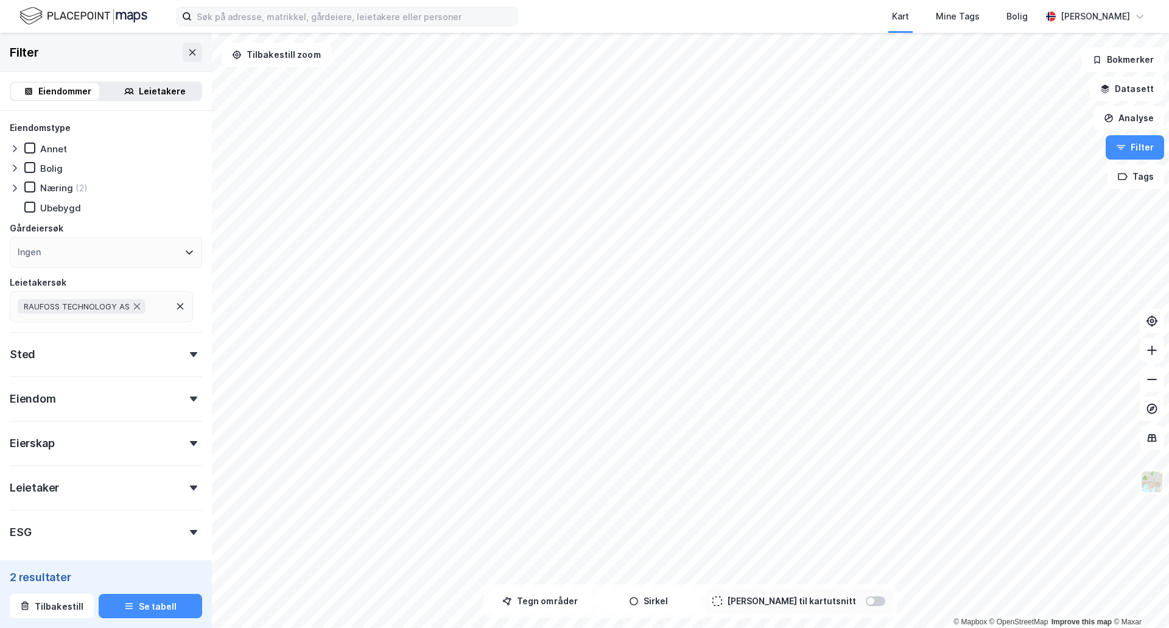
click at [185, 306] on icon at bounding box center [180, 306] width 10 height 10
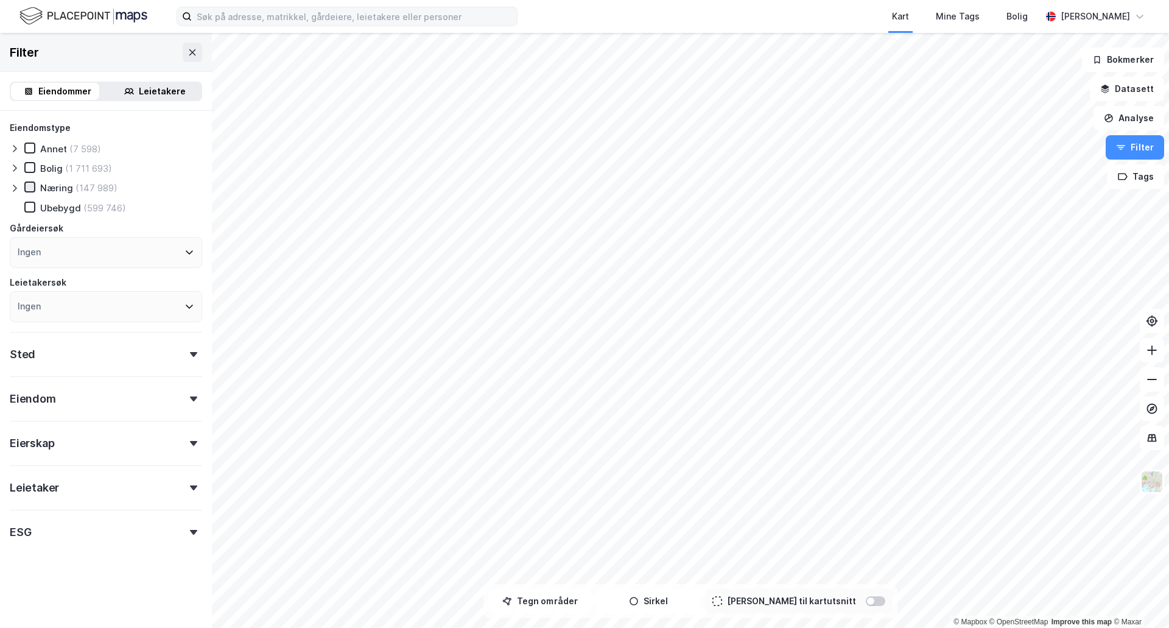
click at [30, 189] on icon at bounding box center [30, 187] width 9 height 9
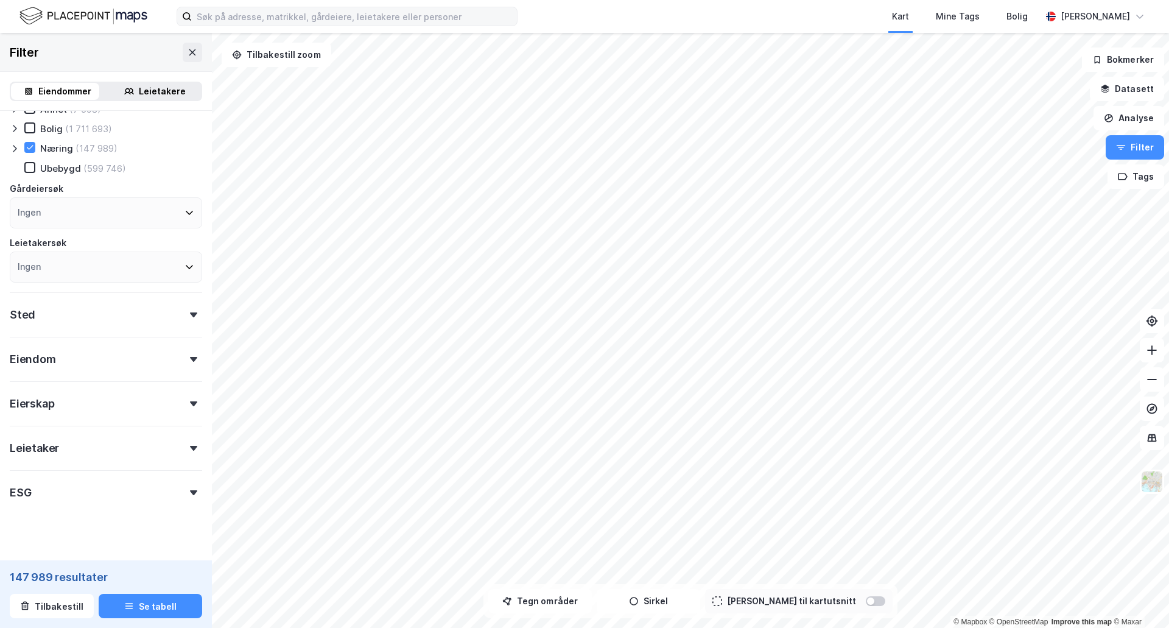
scroll to position [55, 0]
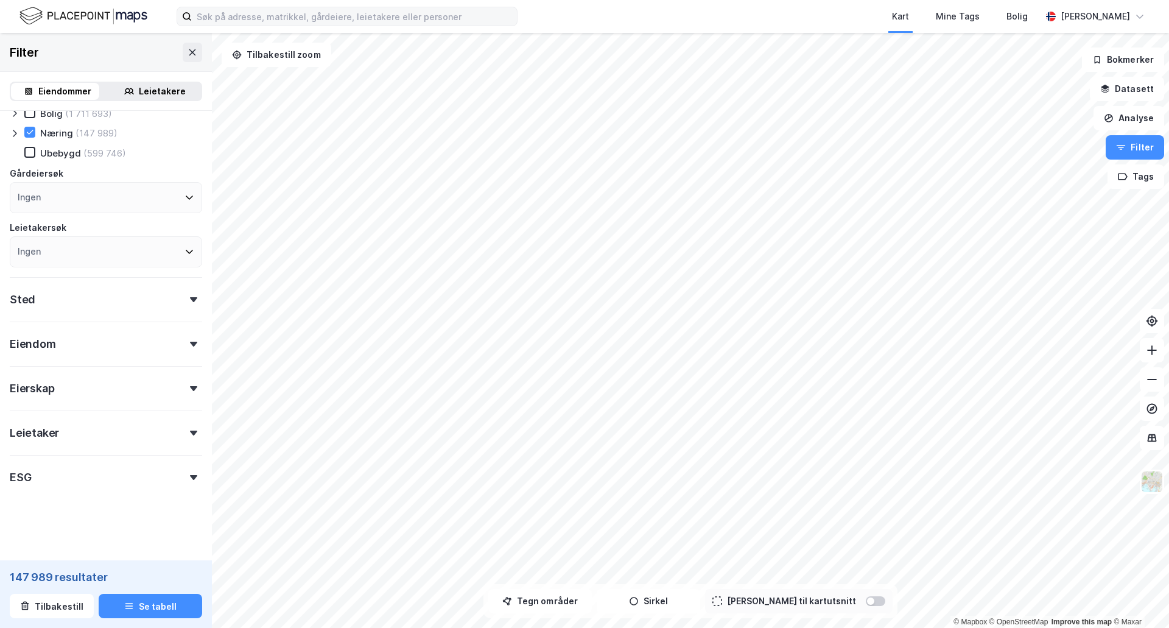
click at [185, 301] on div at bounding box center [193, 299] width 17 height 5
click at [183, 354] on icon at bounding box center [186, 353] width 7 height 4
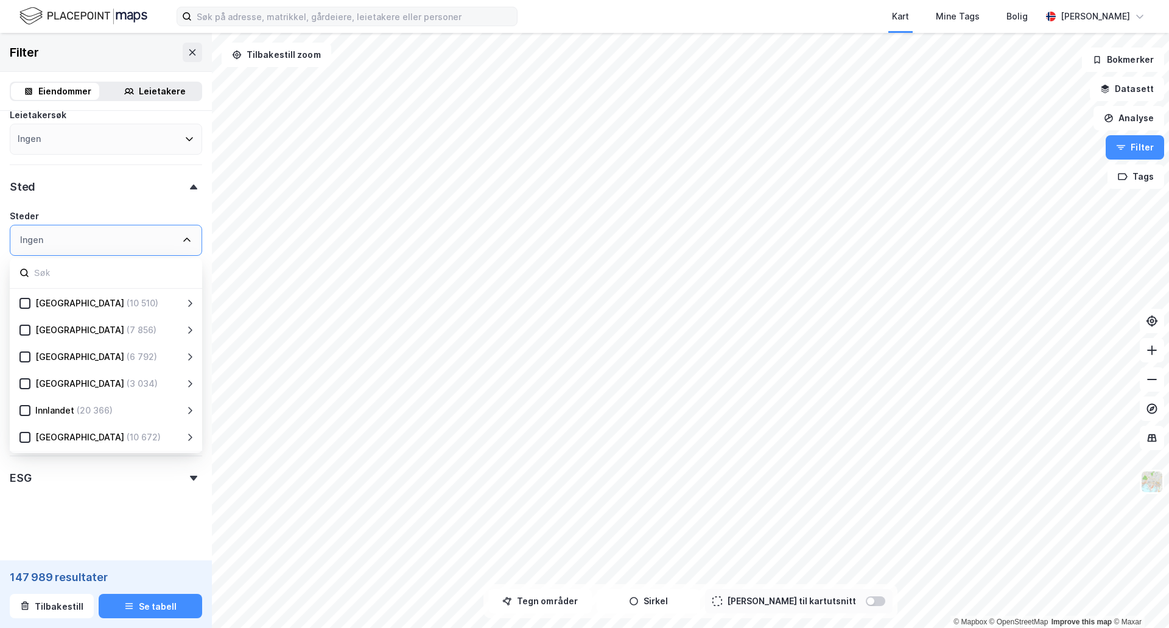
scroll to position [168, 0]
click at [178, 409] on icon at bounding box center [181, 410] width 10 height 10
click at [41, 409] on icon at bounding box center [39, 407] width 9 height 9
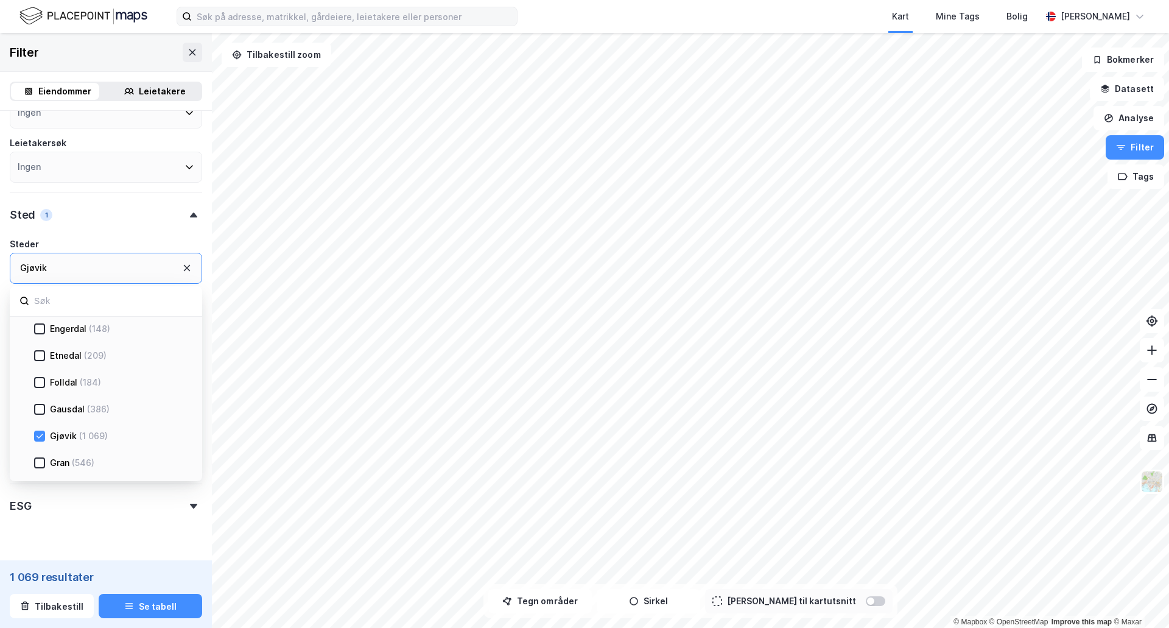
scroll to position [168, 0]
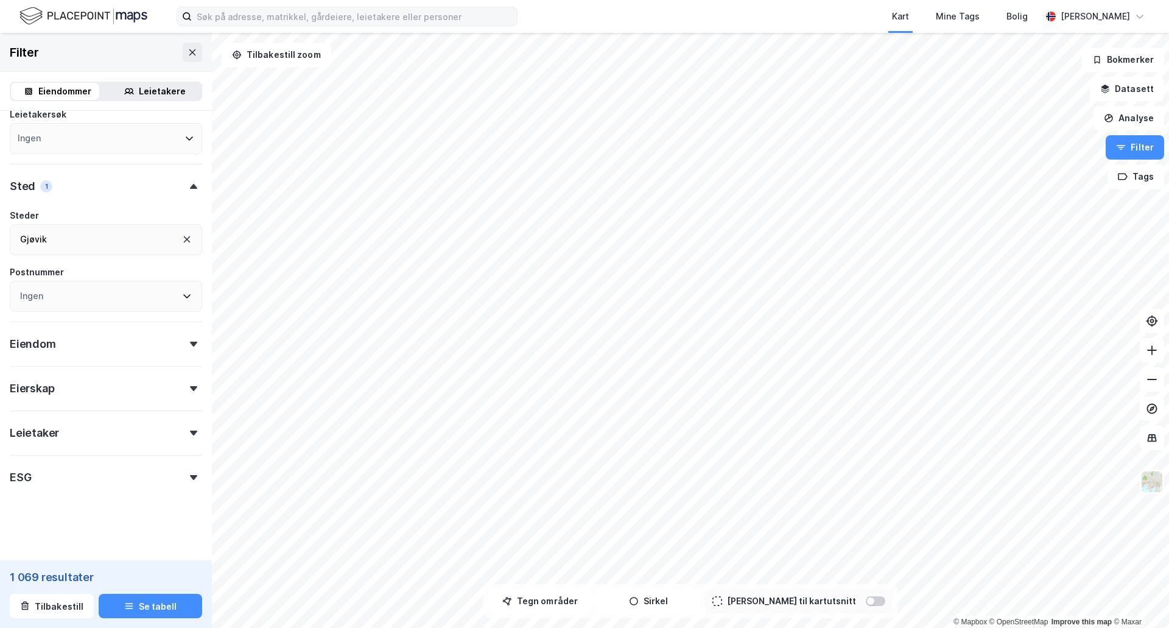
click at [190, 188] on icon at bounding box center [193, 186] width 7 height 5
click at [181, 339] on div "Eiendom" at bounding box center [106, 339] width 192 height 35
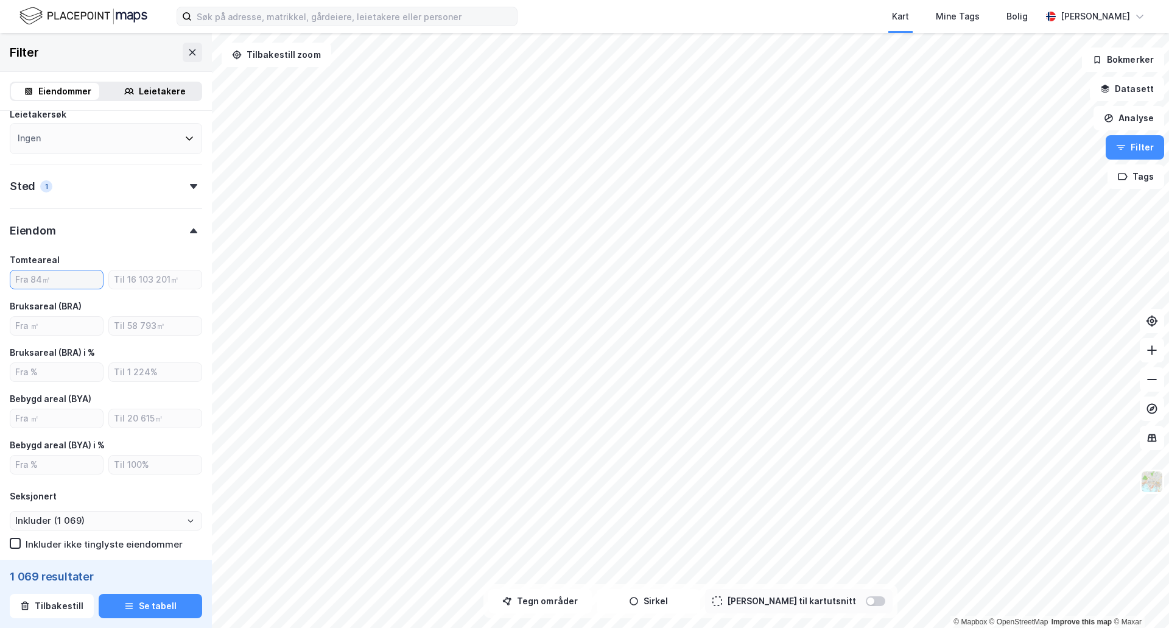
click at [60, 281] on input "number" at bounding box center [56, 279] width 93 height 18
click at [49, 324] on input "number" at bounding box center [56, 326] width 93 height 18
type input "2000"
type input "Inkluder (228)"
type input "2"
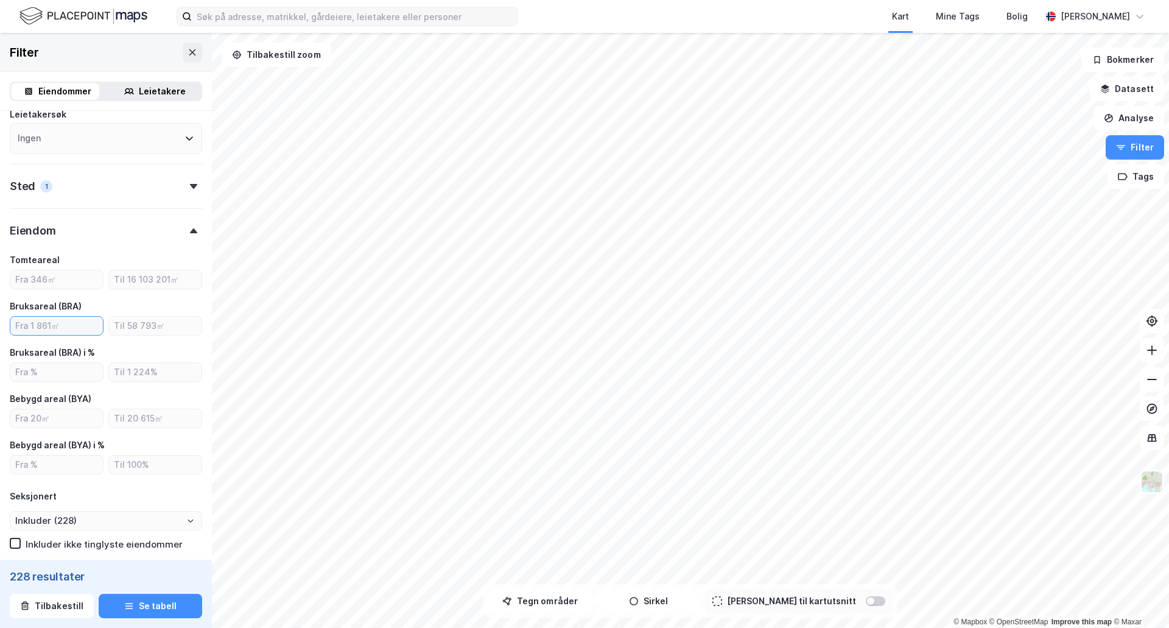
type input "1"
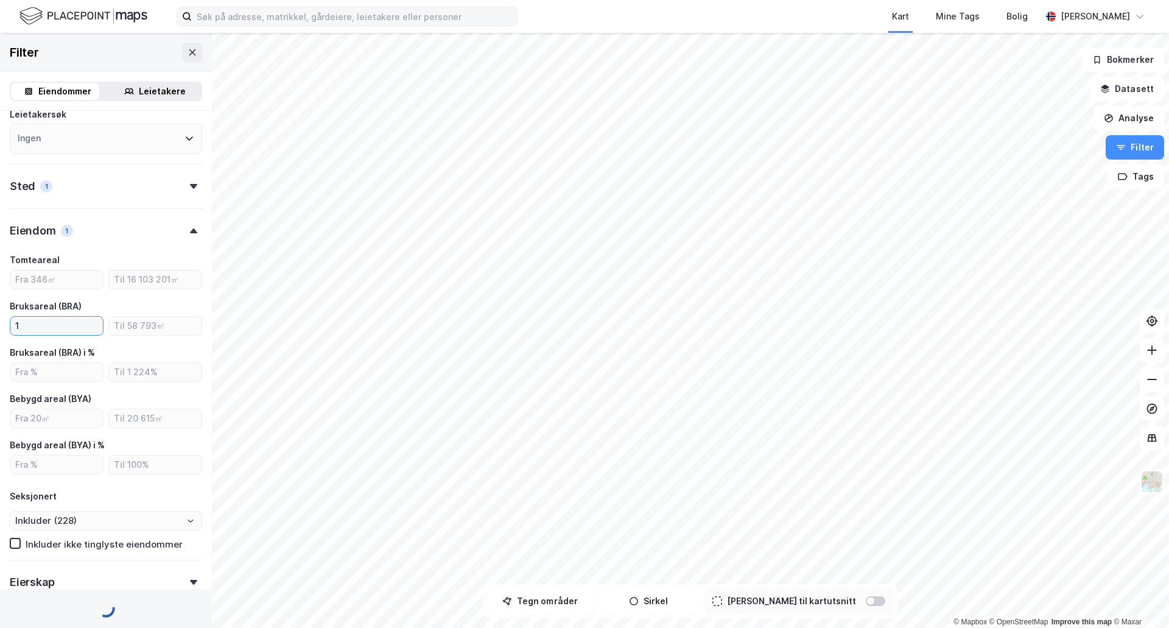
type input "Inkluder (1 069)"
type input "1500"
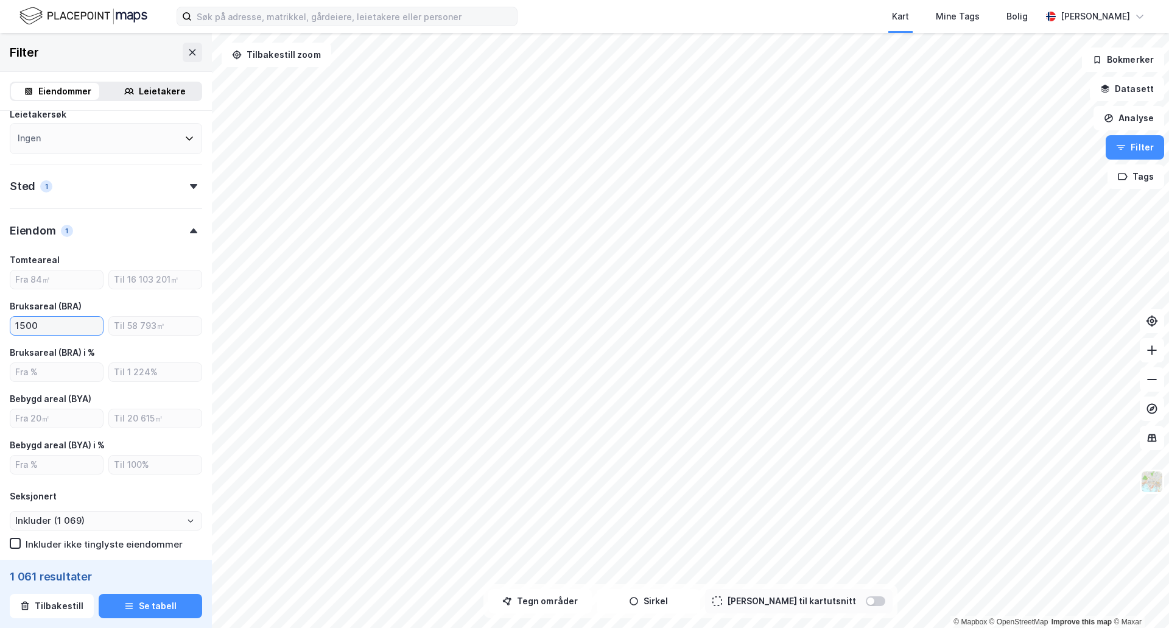
type input "Inkluder (1 061)"
type input "1500"
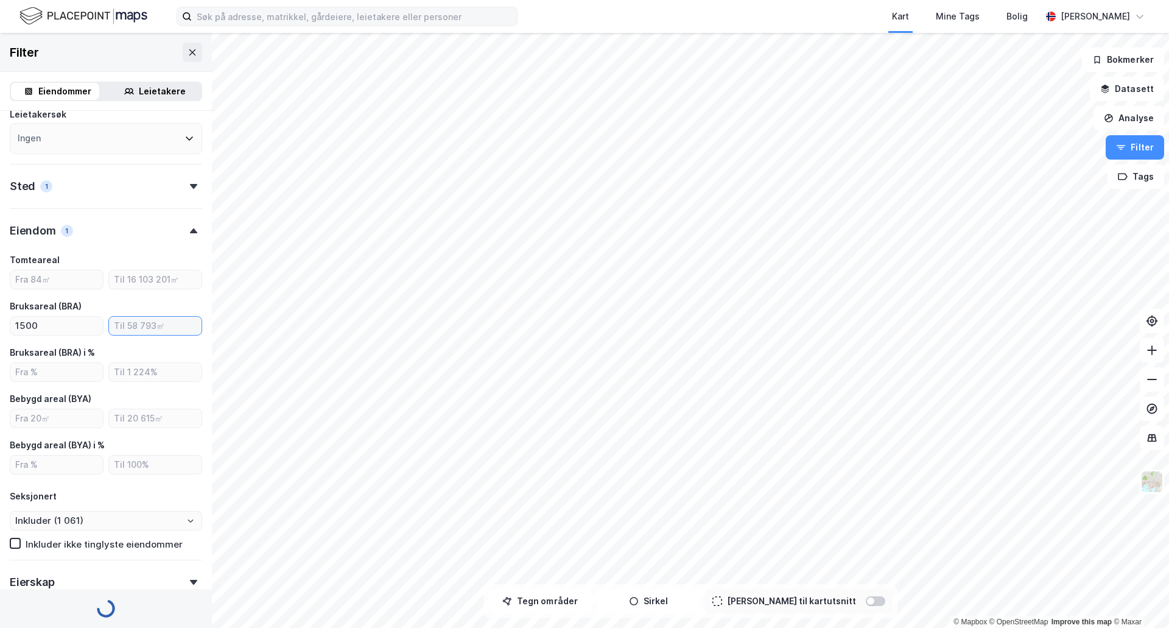
type input "Inkluder (310)"
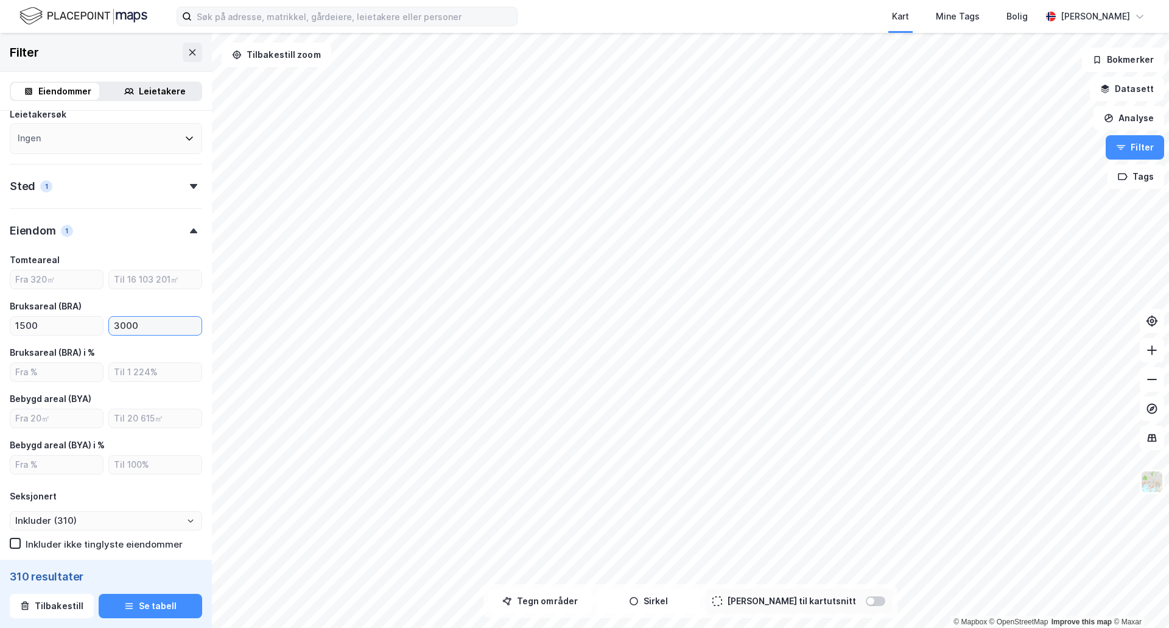
type input "30000"
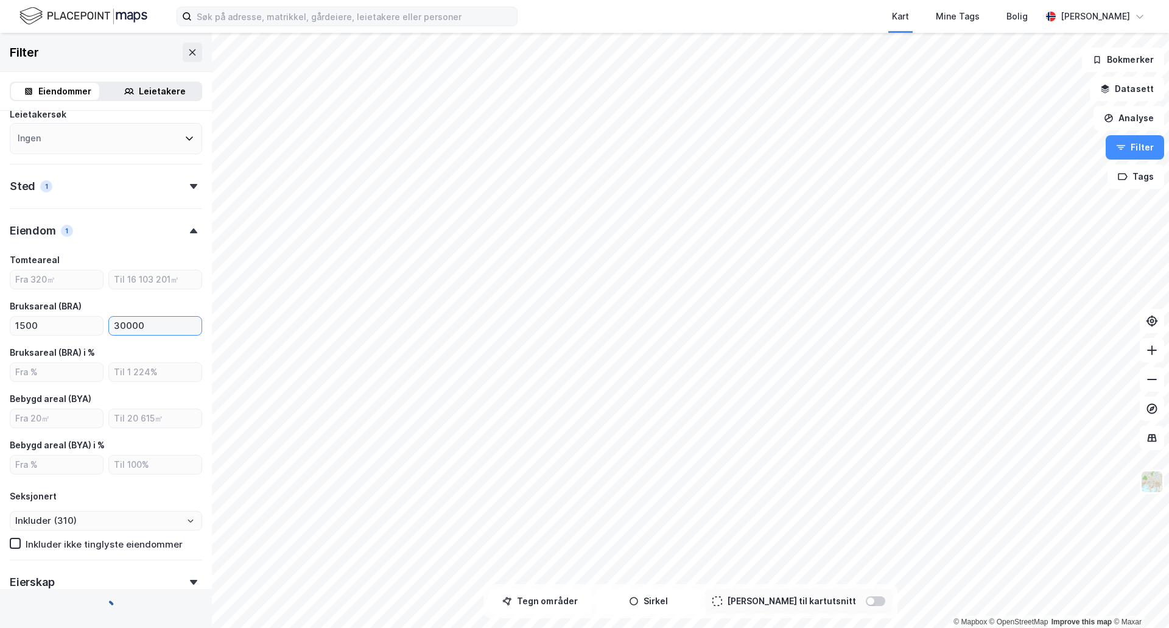
type input "Inkluder (307)"
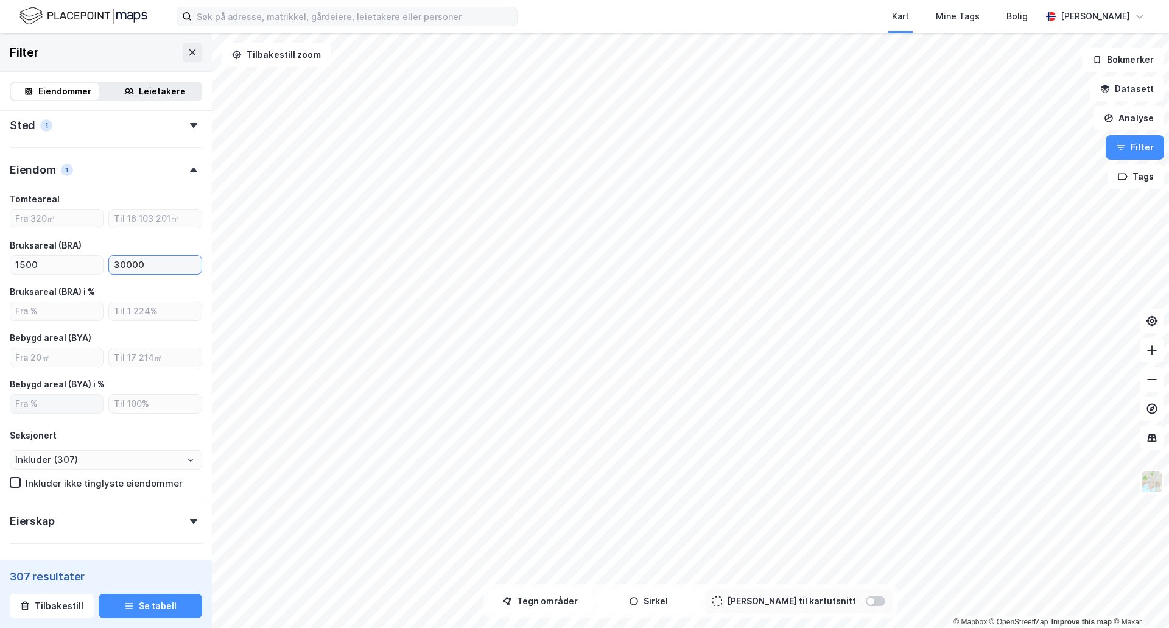
scroll to position [290, 0]
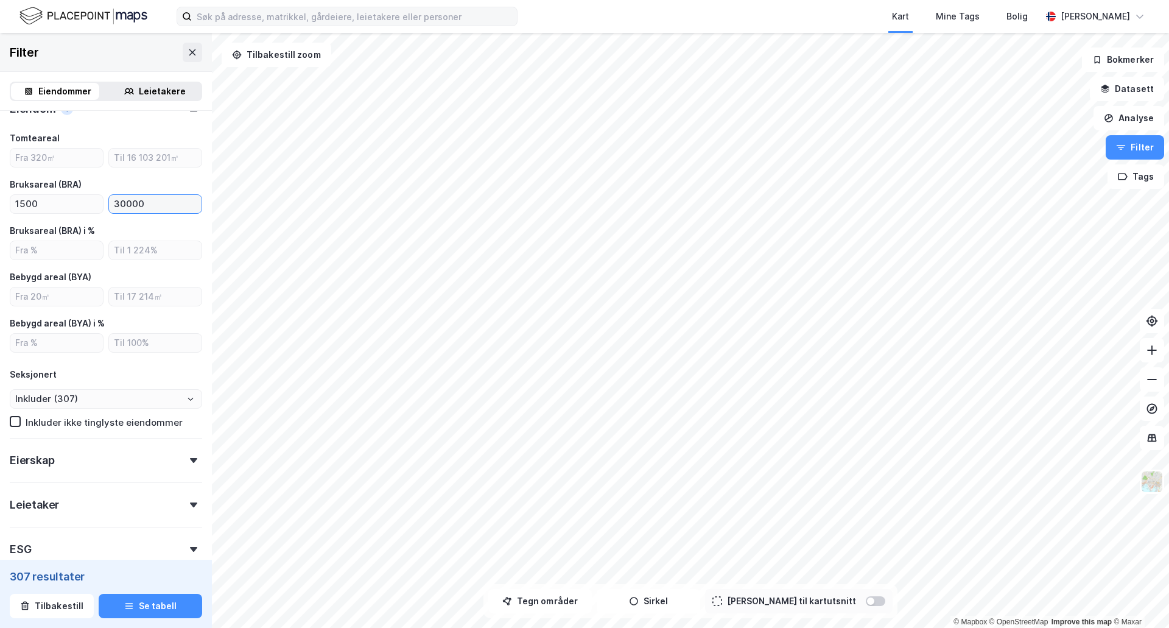
type input "30000"
click at [190, 459] on icon at bounding box center [193, 460] width 7 height 5
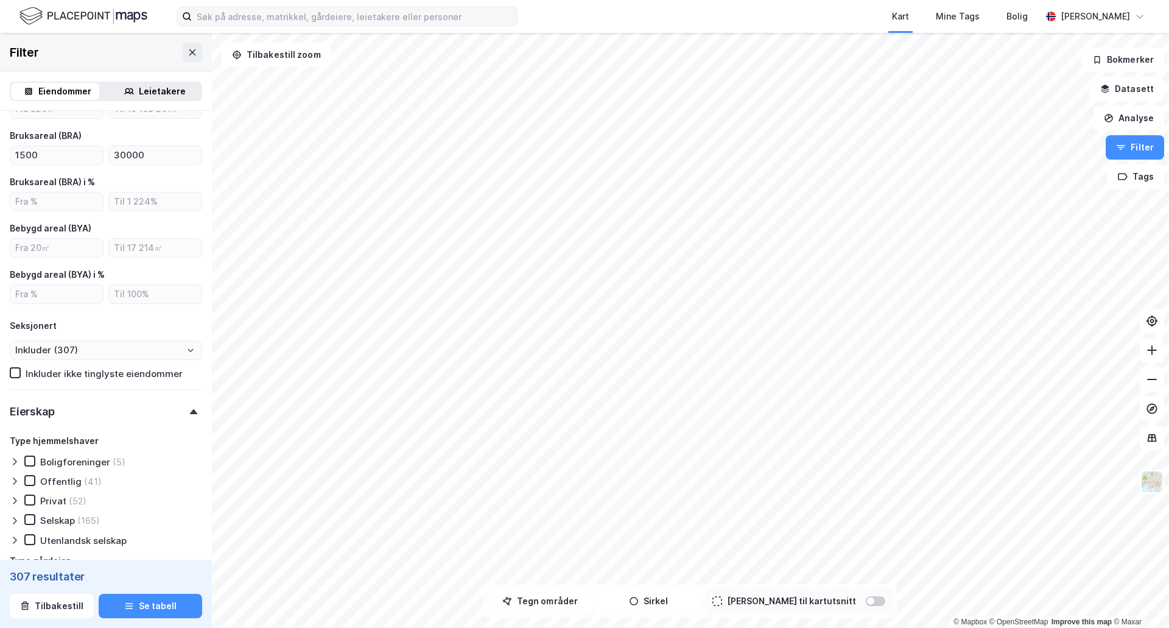
scroll to position [412, 0]
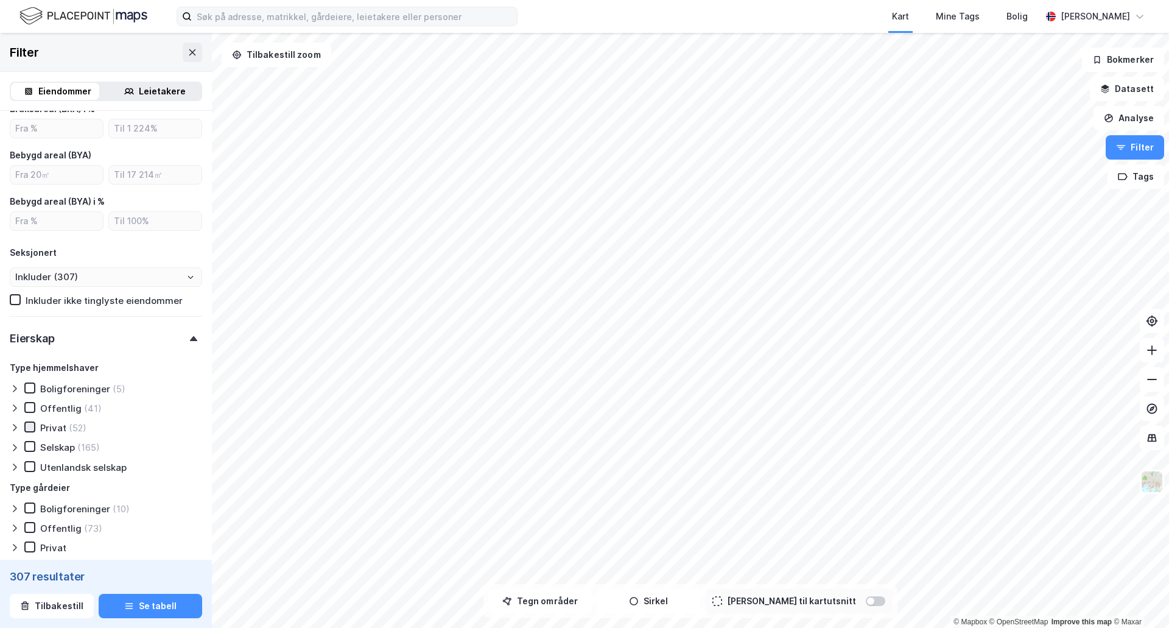
click at [26, 426] on icon at bounding box center [30, 427] width 9 height 9
click at [29, 451] on div at bounding box center [29, 446] width 11 height 11
click at [31, 468] on icon at bounding box center [30, 466] width 9 height 9
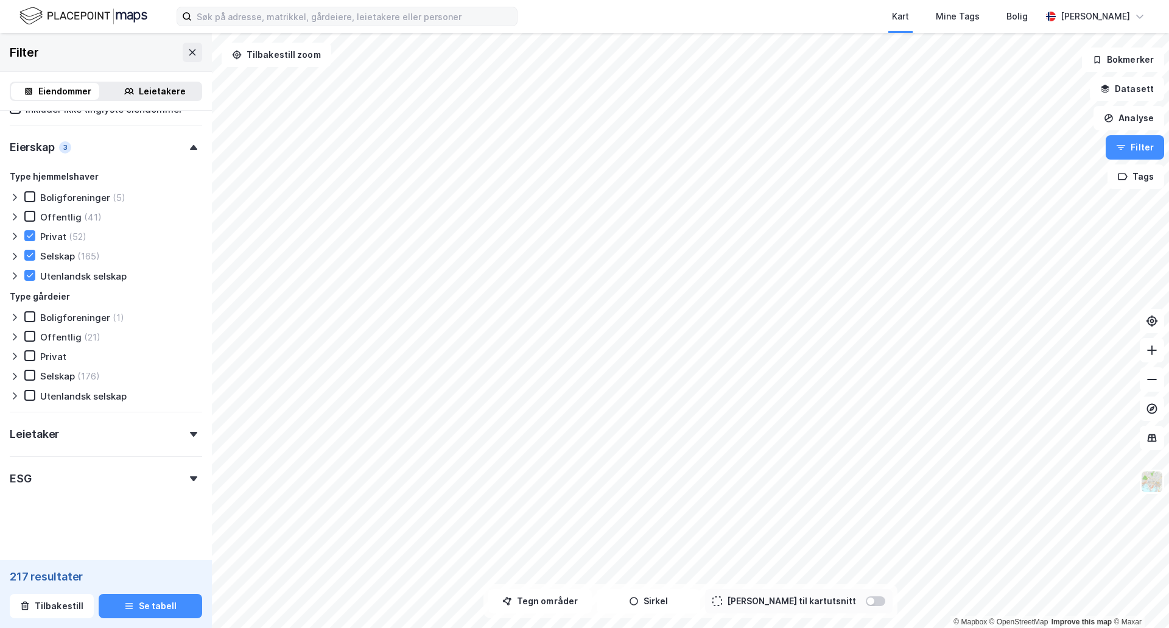
scroll to position [605, 0]
click at [185, 471] on div "ESG" at bounding box center [106, 471] width 192 height 35
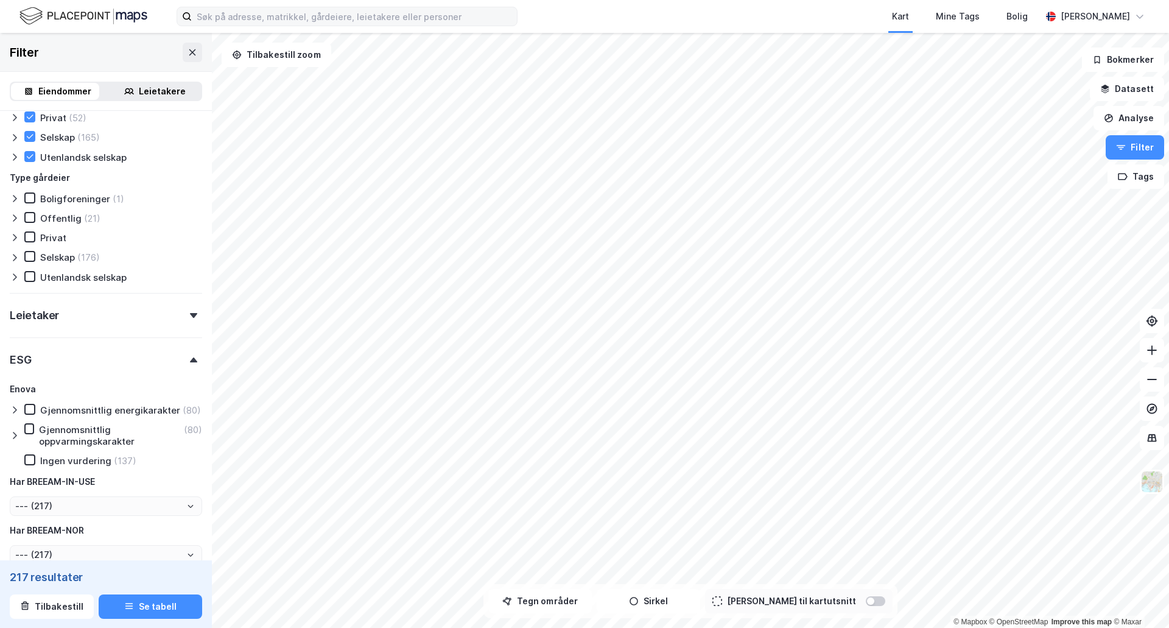
scroll to position [727, 0]
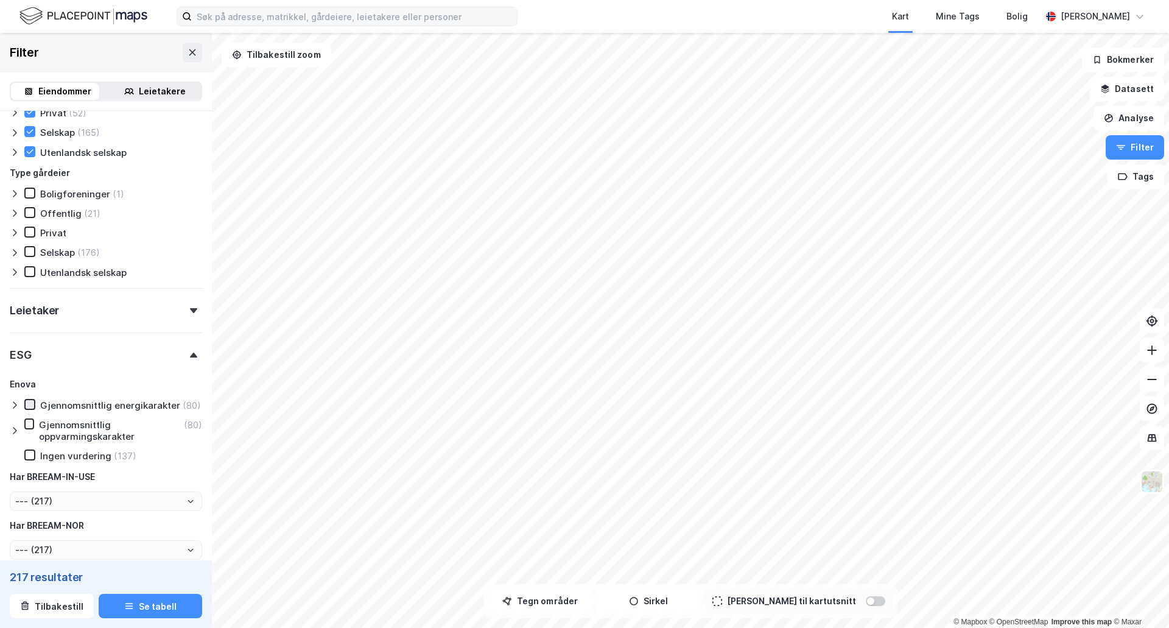
click at [30, 405] on icon at bounding box center [30, 404] width 7 height 4
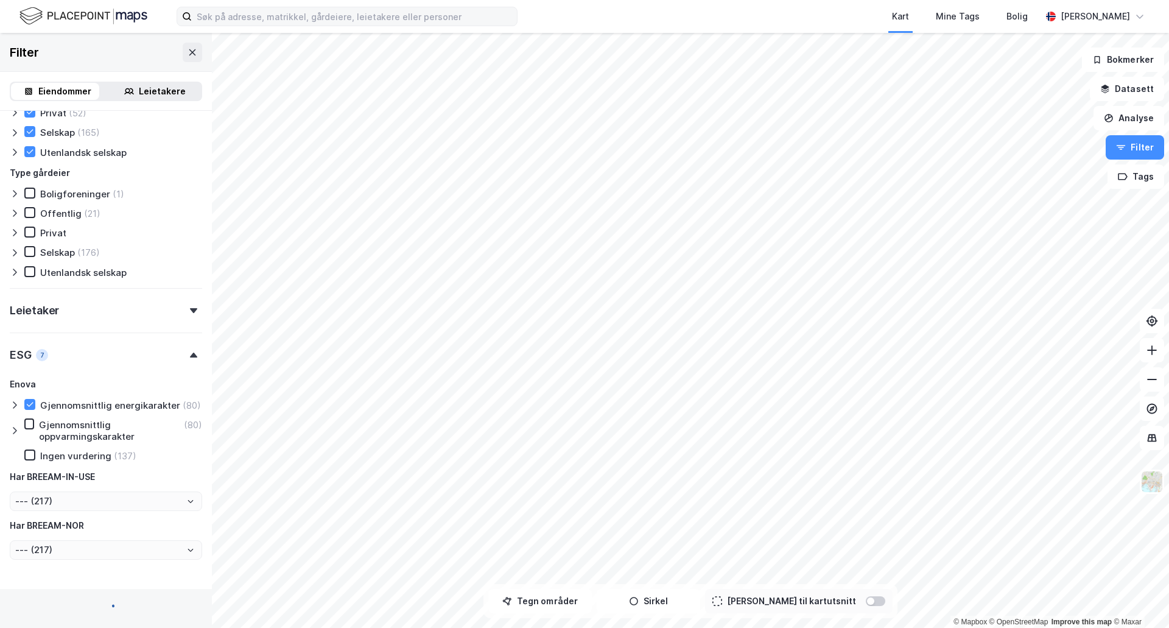
type input "Inkluder (80)"
type input "--- (80)"
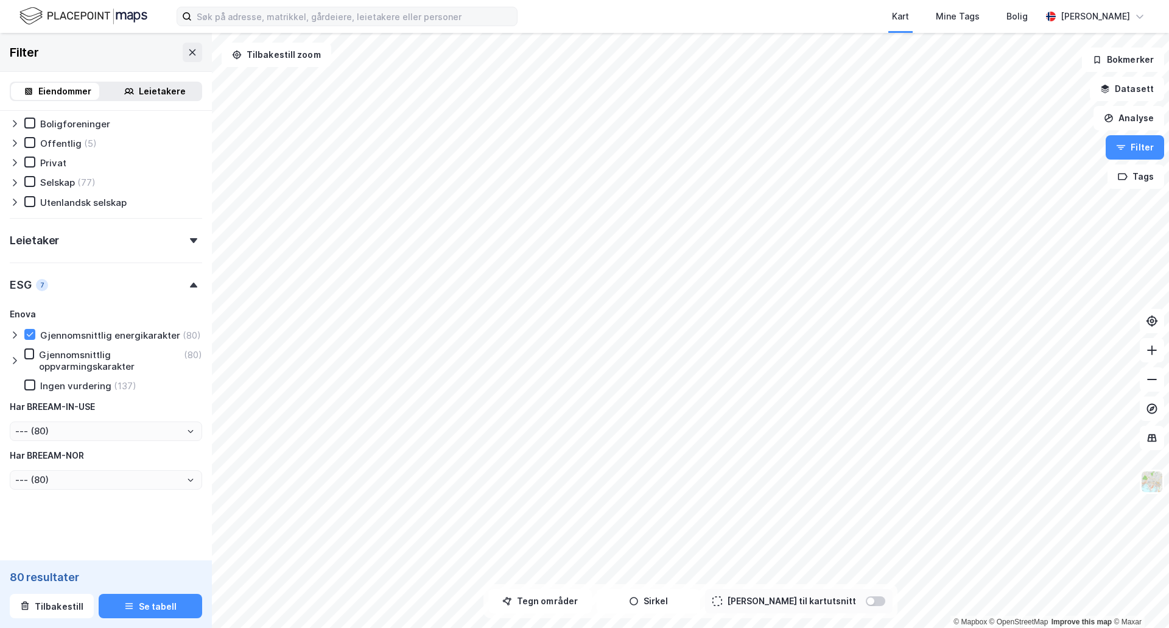
scroll to position [809, 0]
click at [15, 331] on icon at bounding box center [15, 334] width 4 height 7
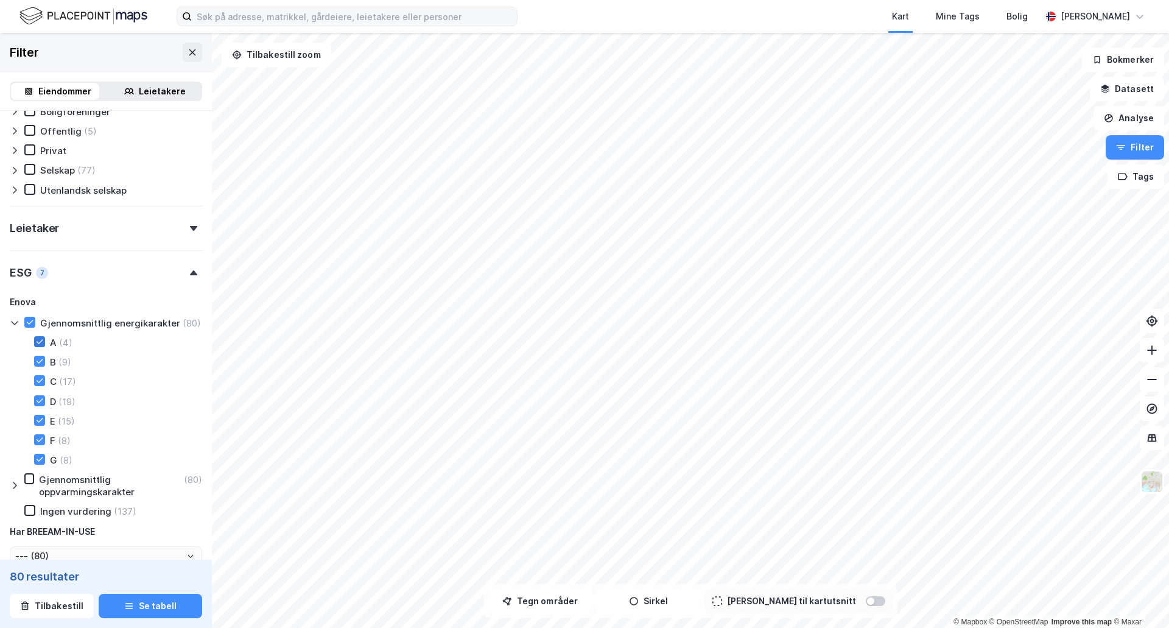
click at [39, 346] on icon at bounding box center [39, 341] width 9 height 9
click at [39, 365] on icon at bounding box center [39, 361] width 9 height 9
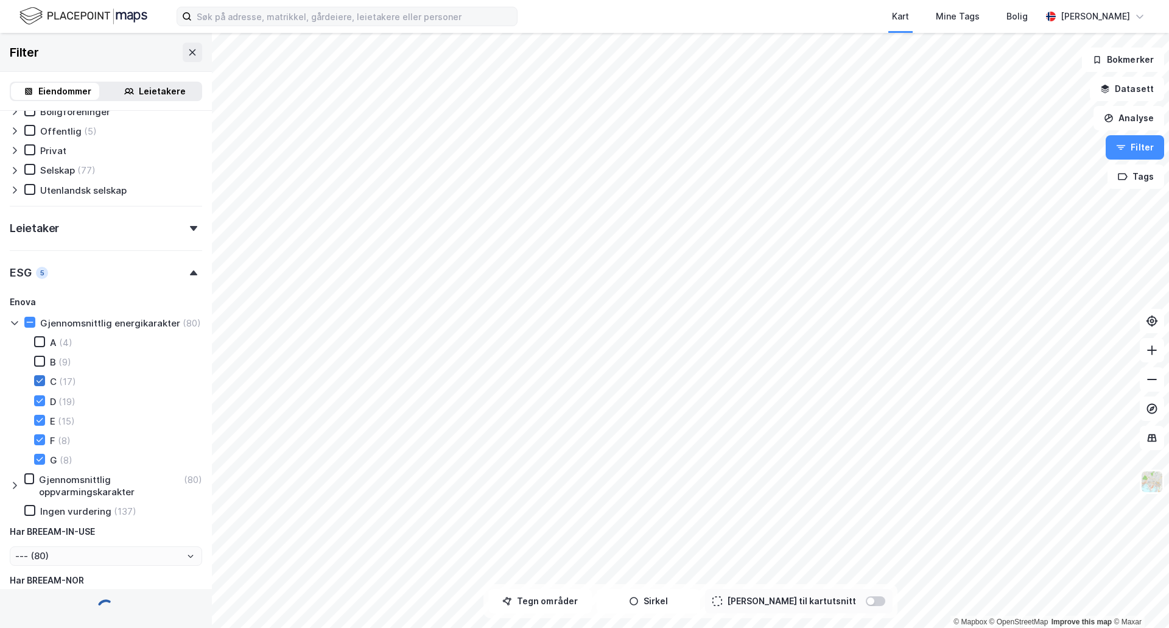
click at [38, 383] on icon at bounding box center [40, 381] width 7 height 4
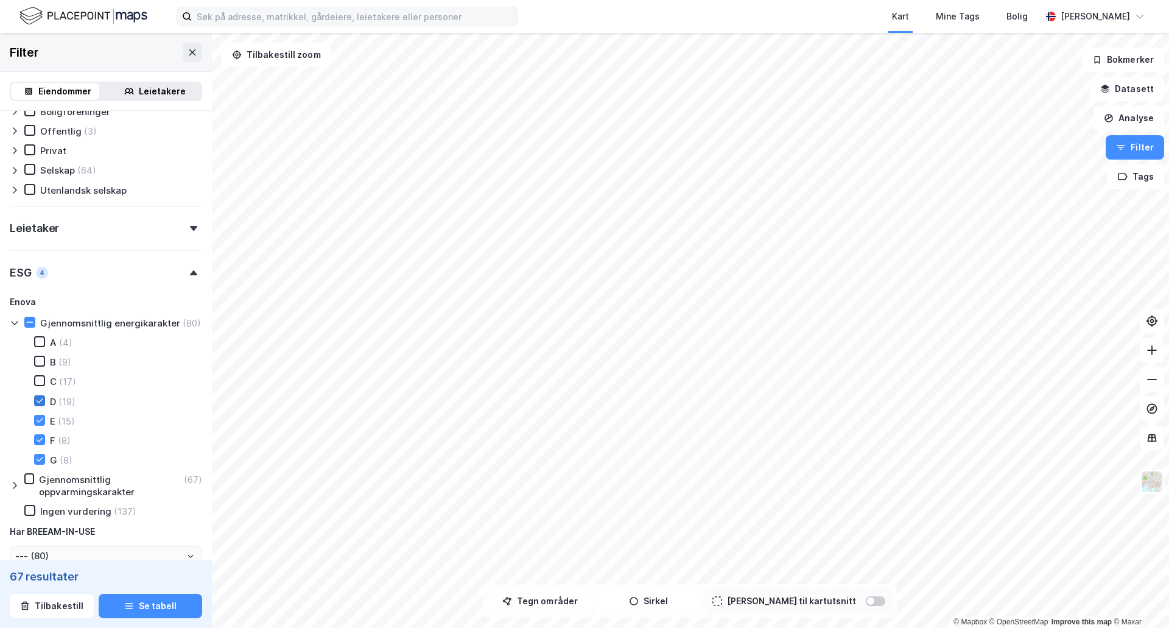
type input "Inkluder (67)"
type input "--- (67)"
click at [39, 405] on icon at bounding box center [39, 400] width 9 height 9
type input "Inkluder (50)"
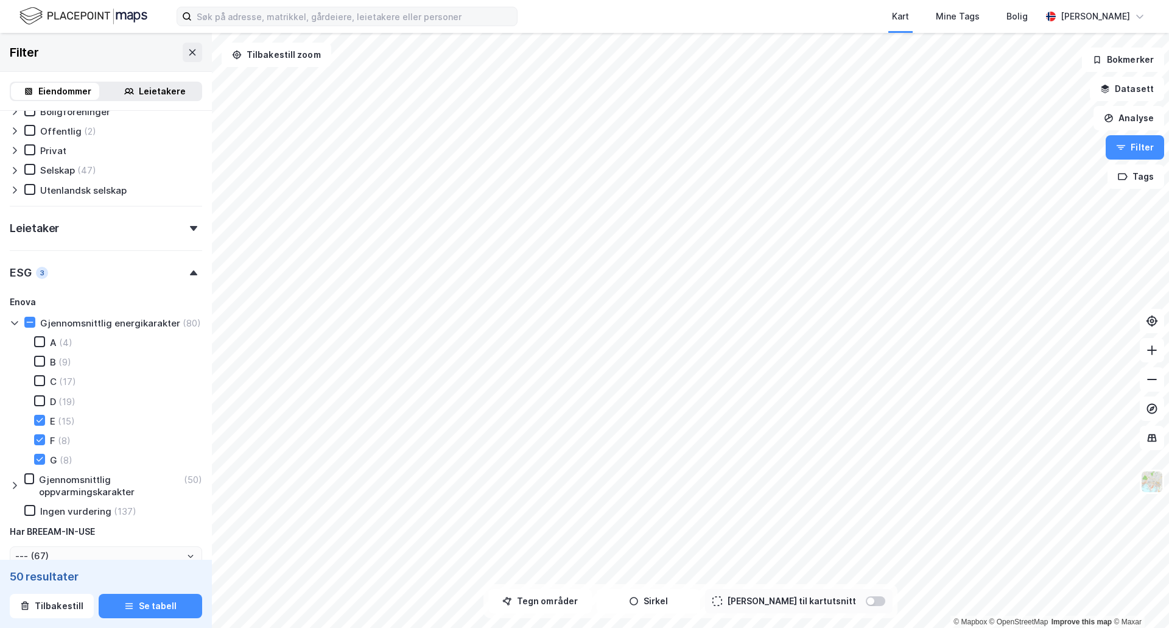
type input "--- (50)"
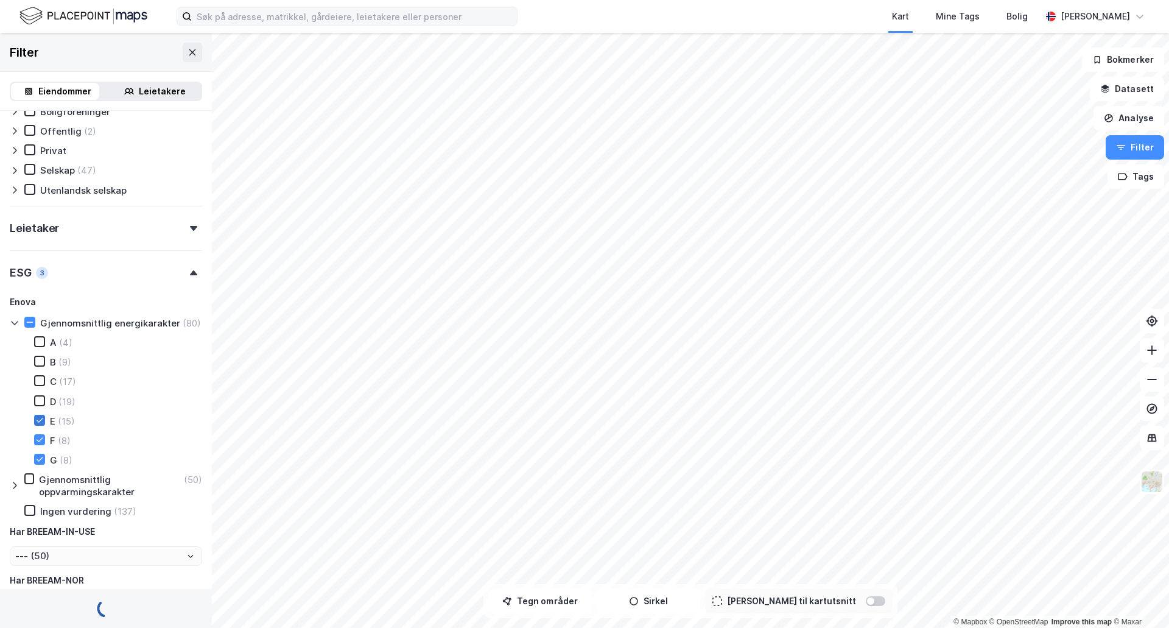
type input "Inkluder (31)"
type input "--- (31)"
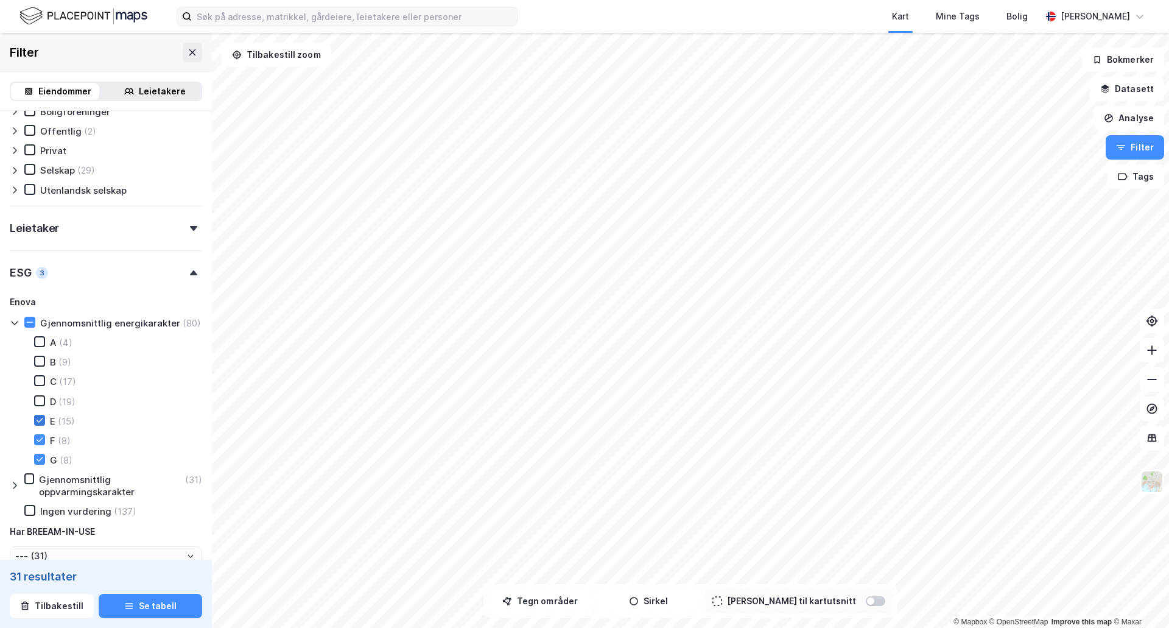
click at [39, 424] on icon at bounding box center [39, 420] width 9 height 9
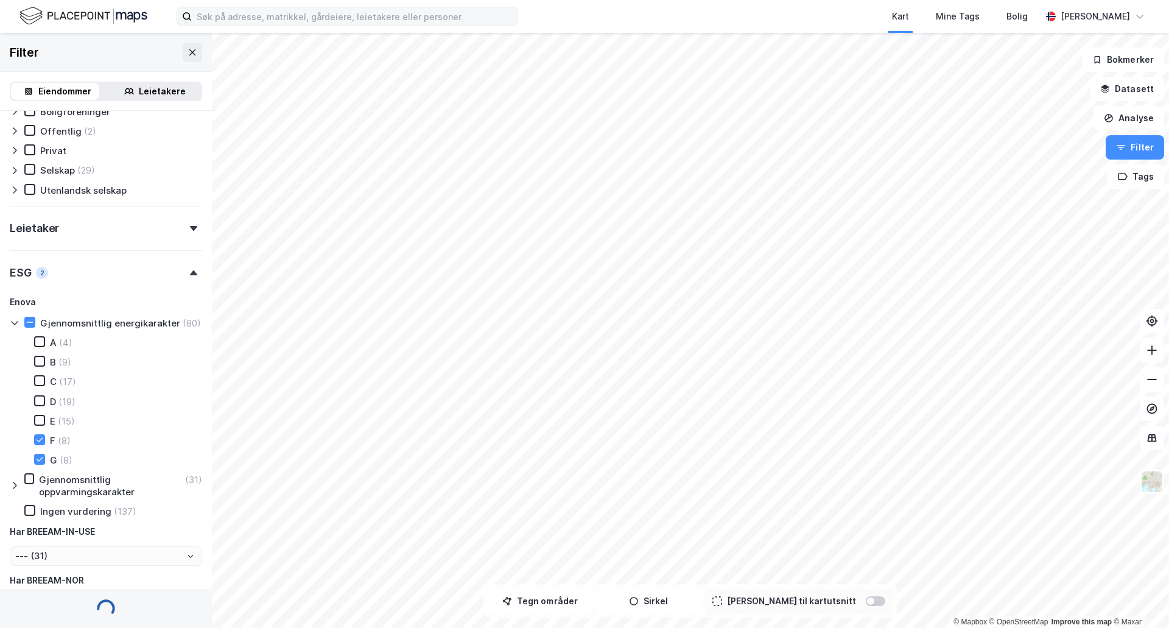
type input "Inkluder (16)"
type input "--- (16)"
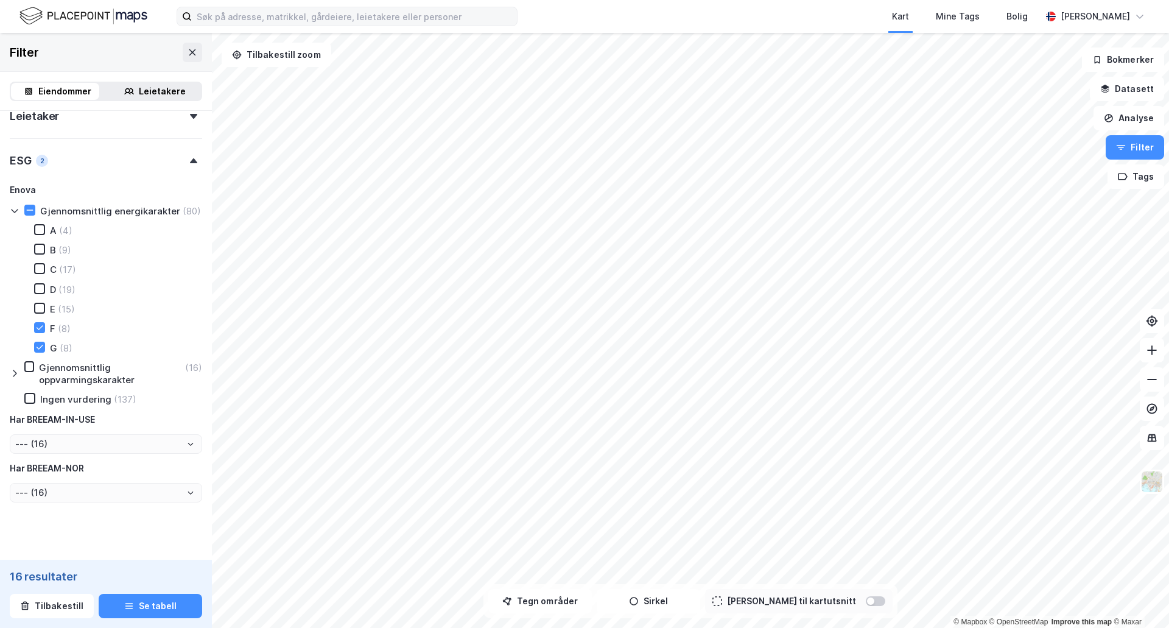
scroll to position [931, 0]
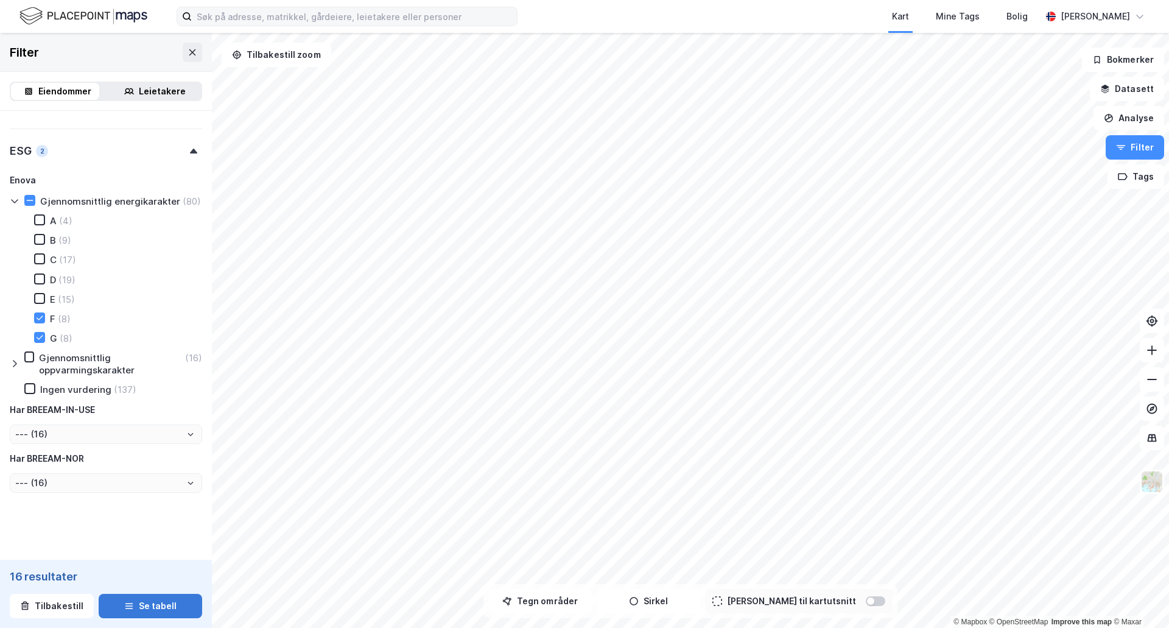
click at [158, 604] on button "Se tabell" at bounding box center [151, 606] width 104 height 24
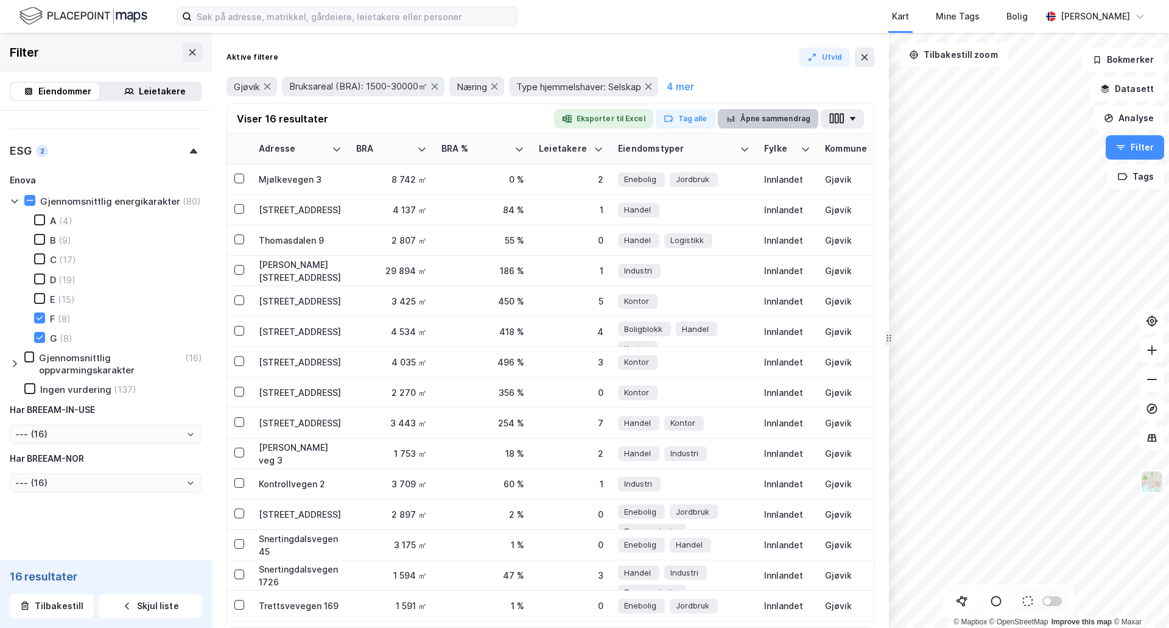
click at [784, 117] on button "Åpne sammendrag" at bounding box center [768, 118] width 101 height 19
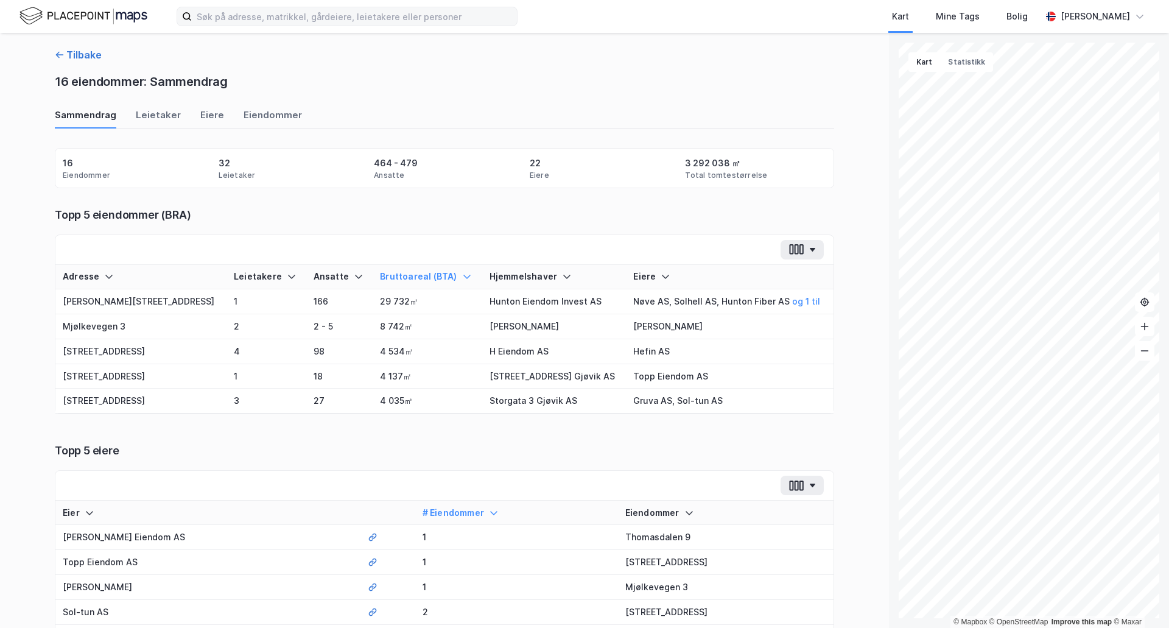
click at [55, 51] on icon "button" at bounding box center [60, 55] width 10 height 10
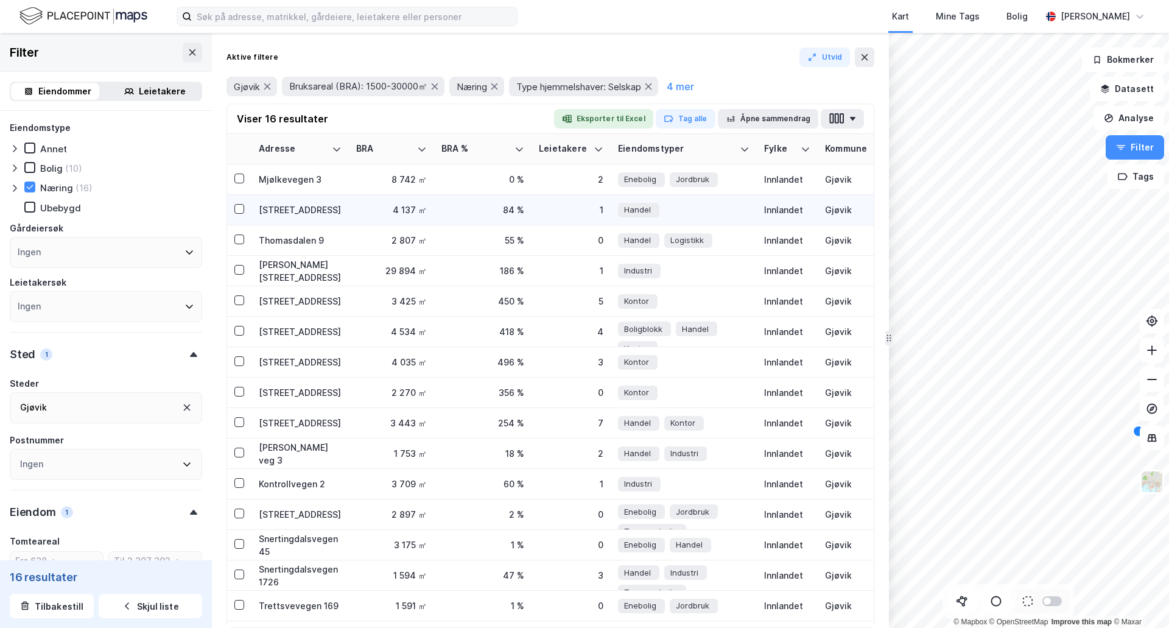
click at [309, 211] on div "[STREET_ADDRESS]" at bounding box center [300, 209] width 83 height 13
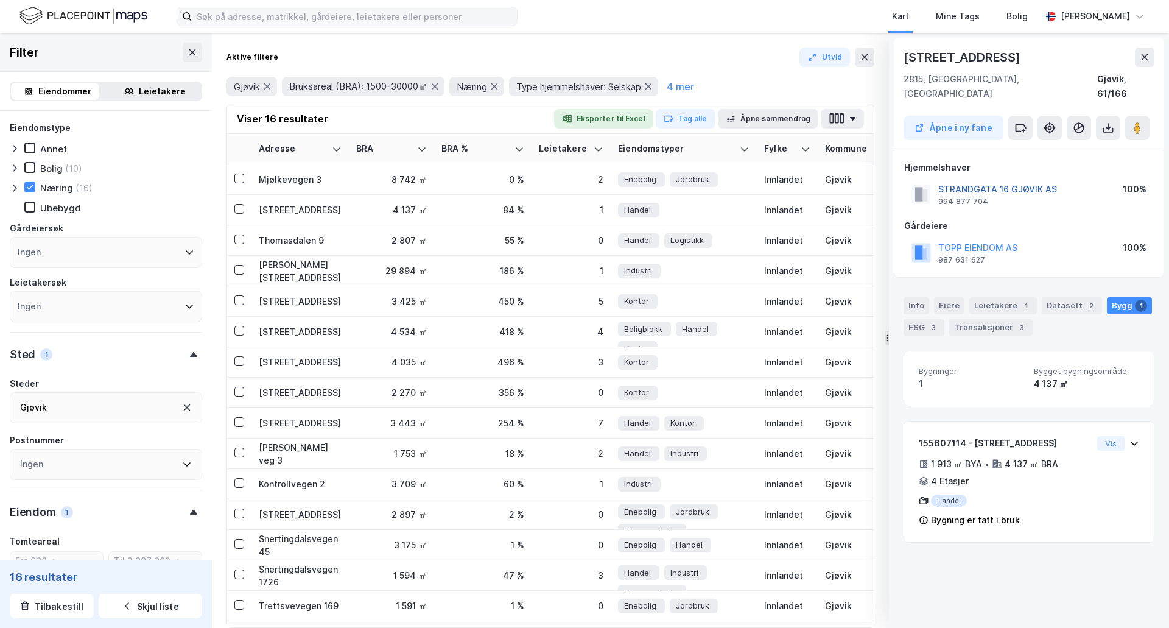
click at [0, 0] on button "STRANDGATA 16 GJØVIK AS" at bounding box center [0, 0] width 0 height 0
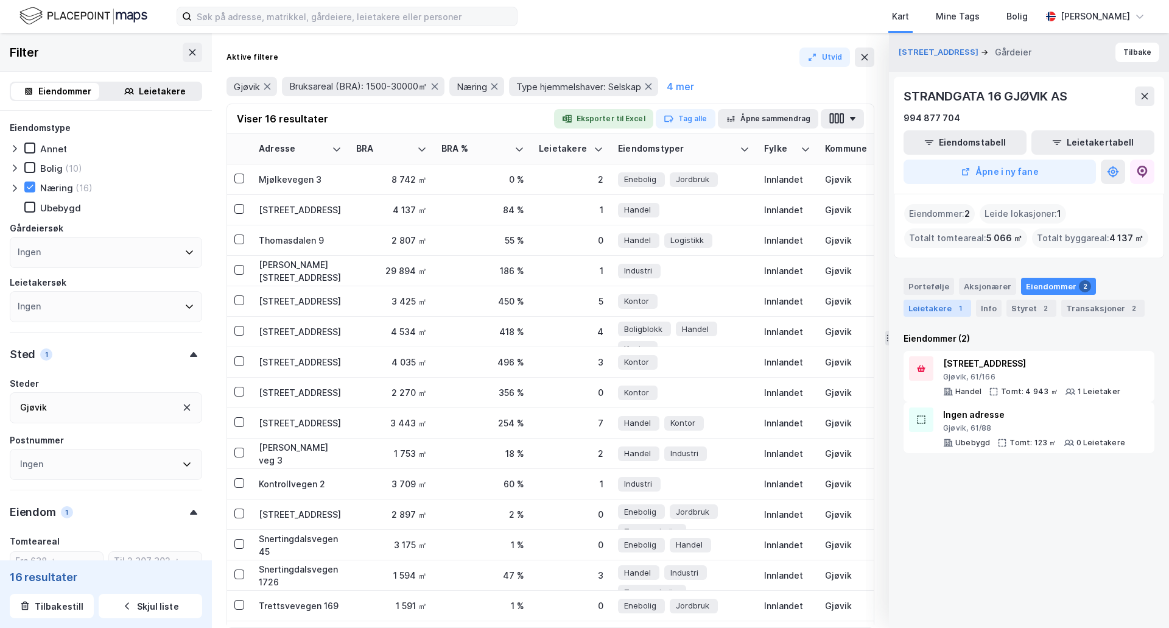
click at [932, 311] on div "Leietakere 1" at bounding box center [938, 308] width 68 height 17
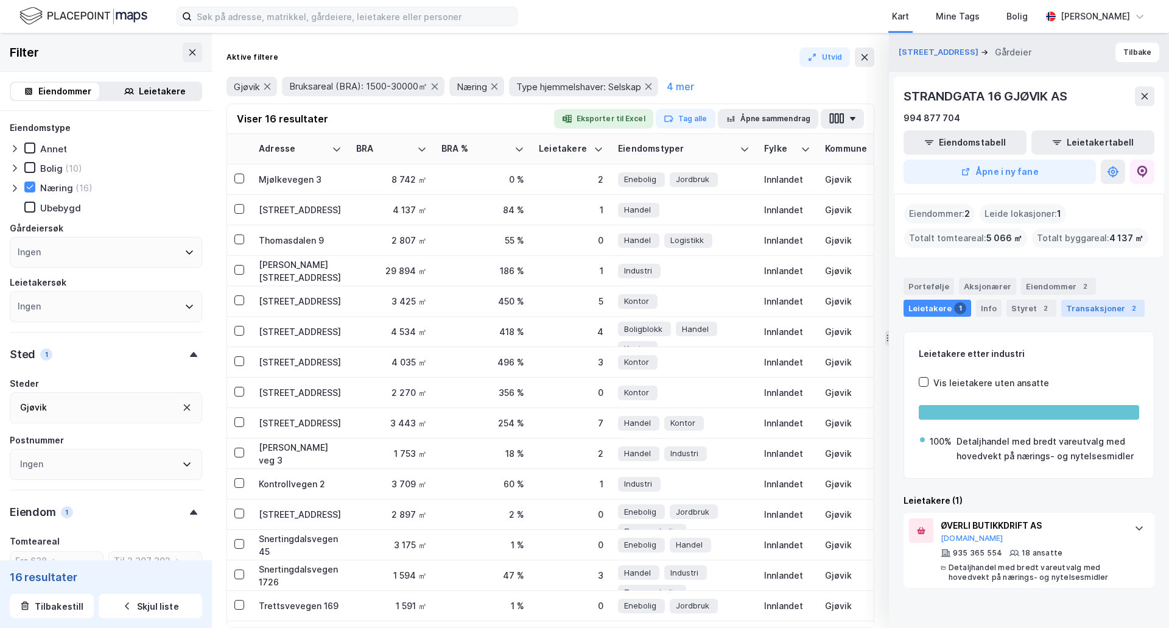
click at [1075, 311] on div "Transaksjoner 2" at bounding box center [1103, 308] width 83 height 17
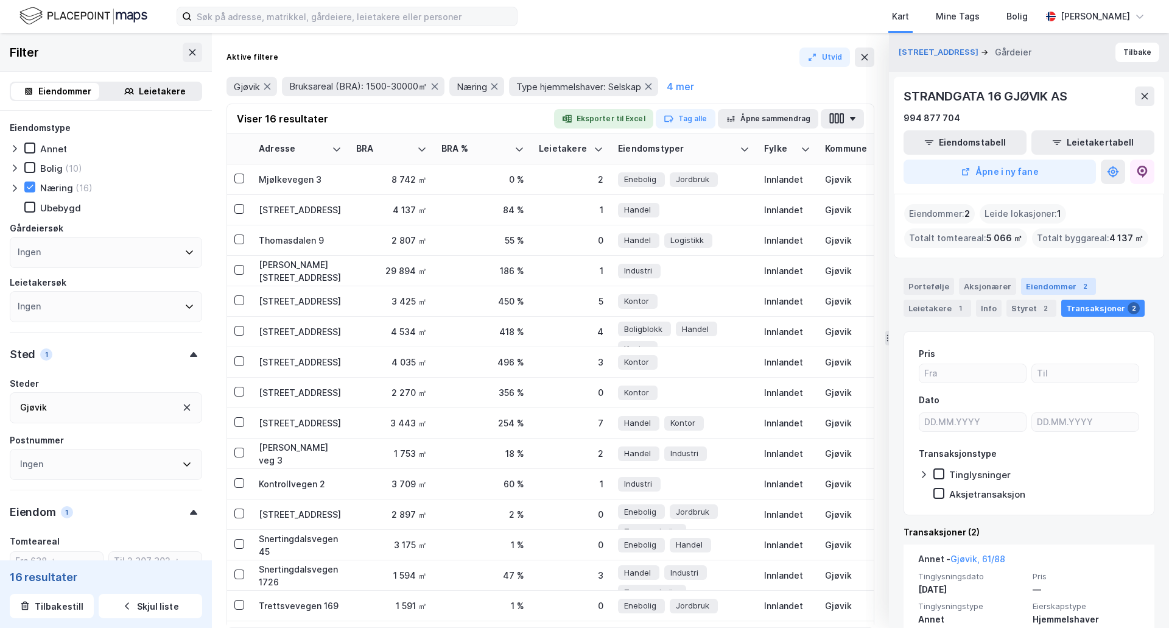
click at [1041, 289] on div "Eiendommer 2" at bounding box center [1058, 286] width 75 height 17
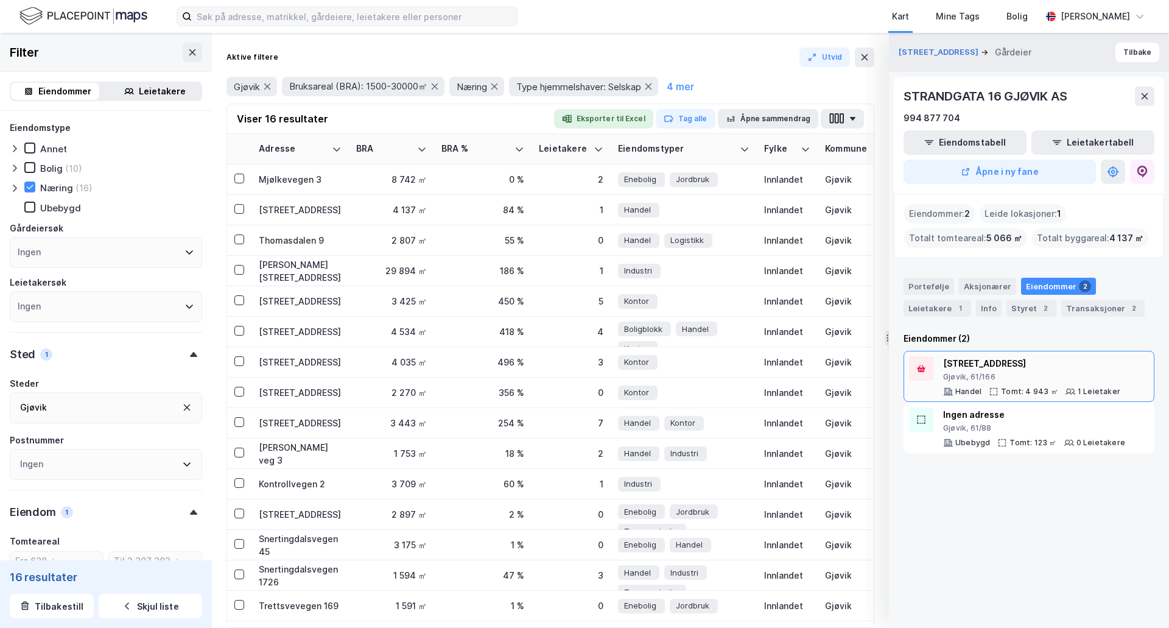
click at [967, 369] on div "[STREET_ADDRESS]" at bounding box center [1031, 363] width 177 height 15
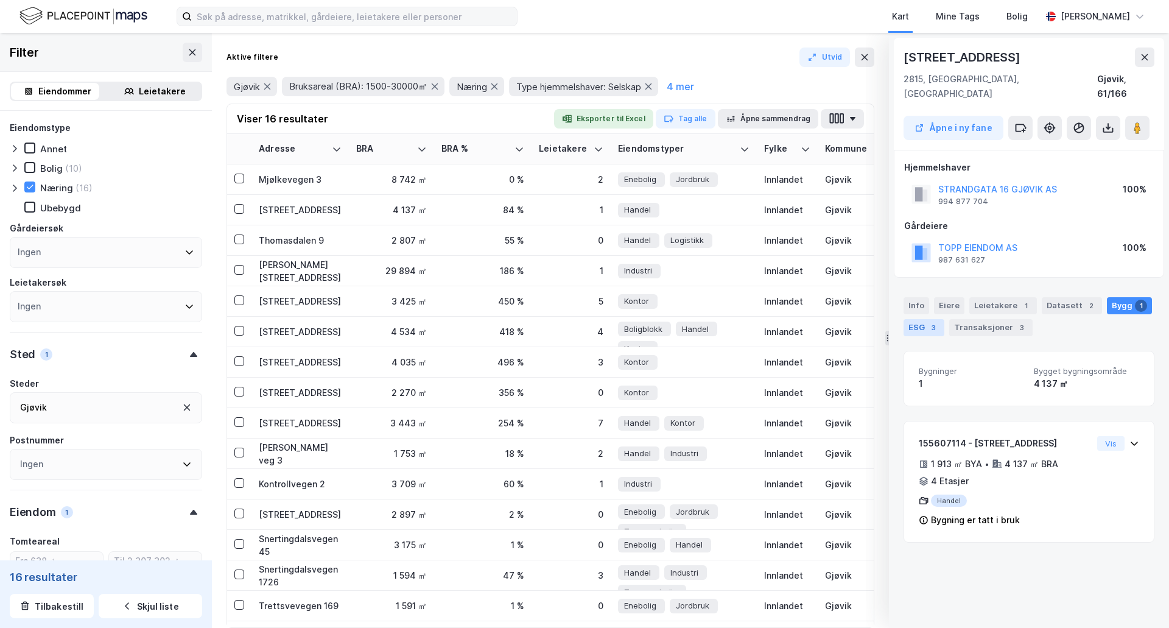
click at [918, 319] on div "ESG 3" at bounding box center [924, 327] width 41 height 17
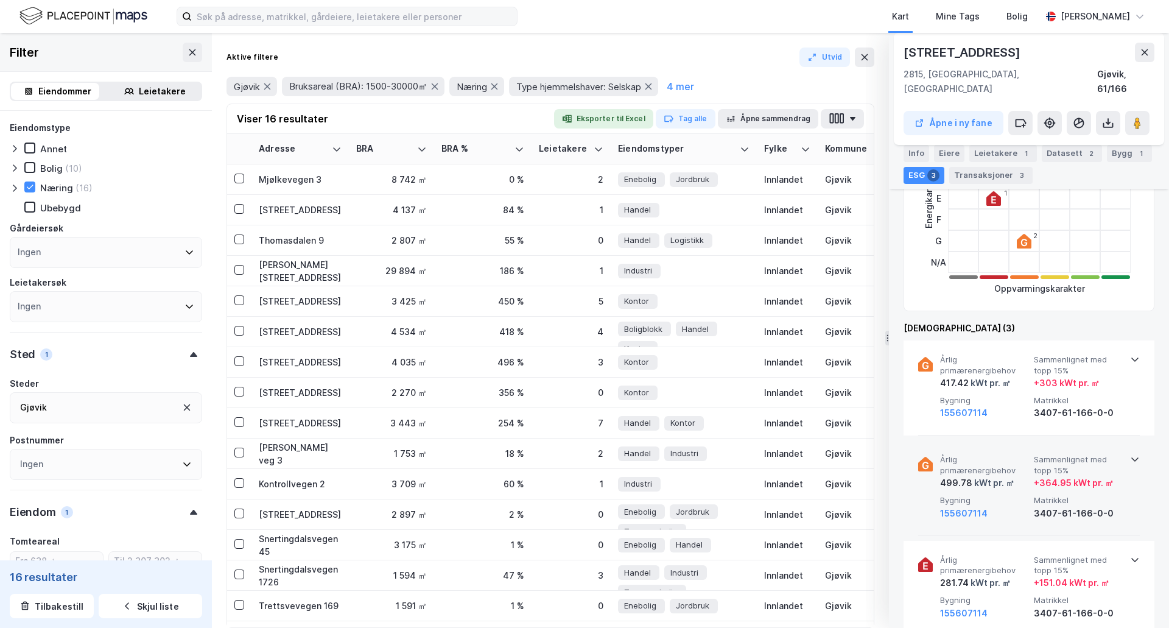
scroll to position [244, 0]
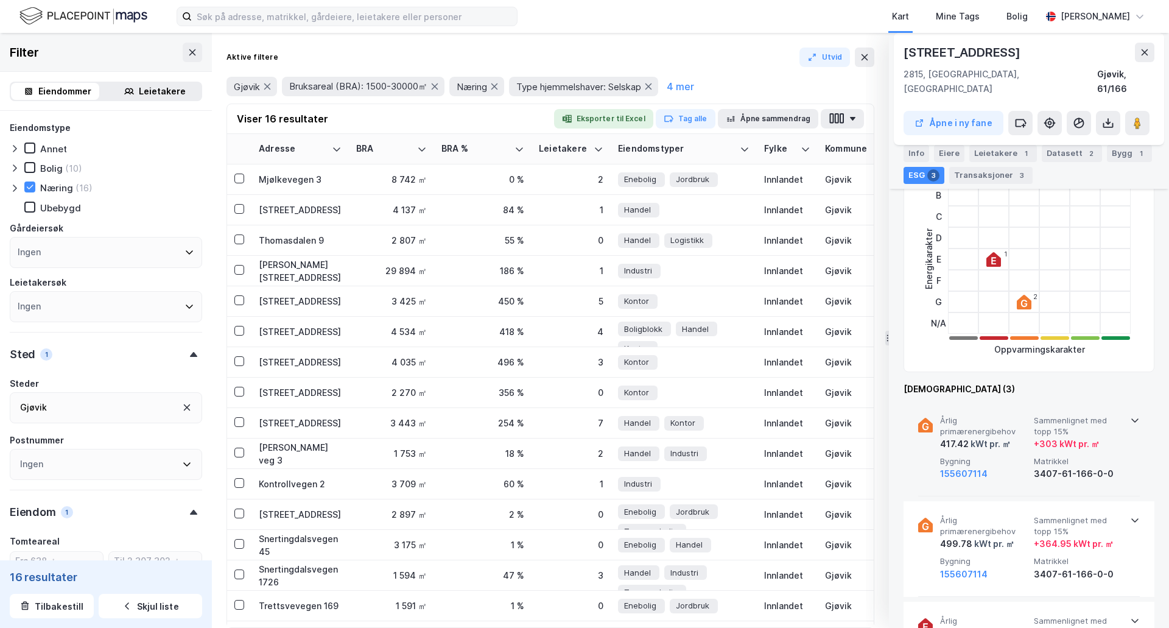
click at [1130, 415] on icon at bounding box center [1135, 420] width 10 height 10
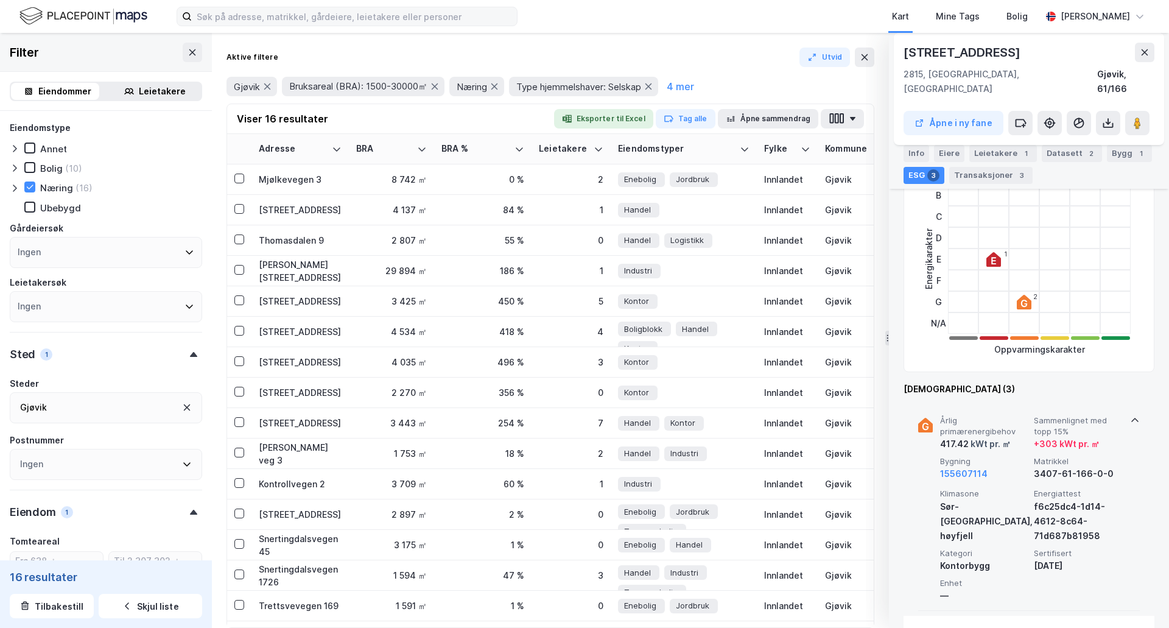
click at [1133, 418] on icon at bounding box center [1135, 420] width 7 height 4
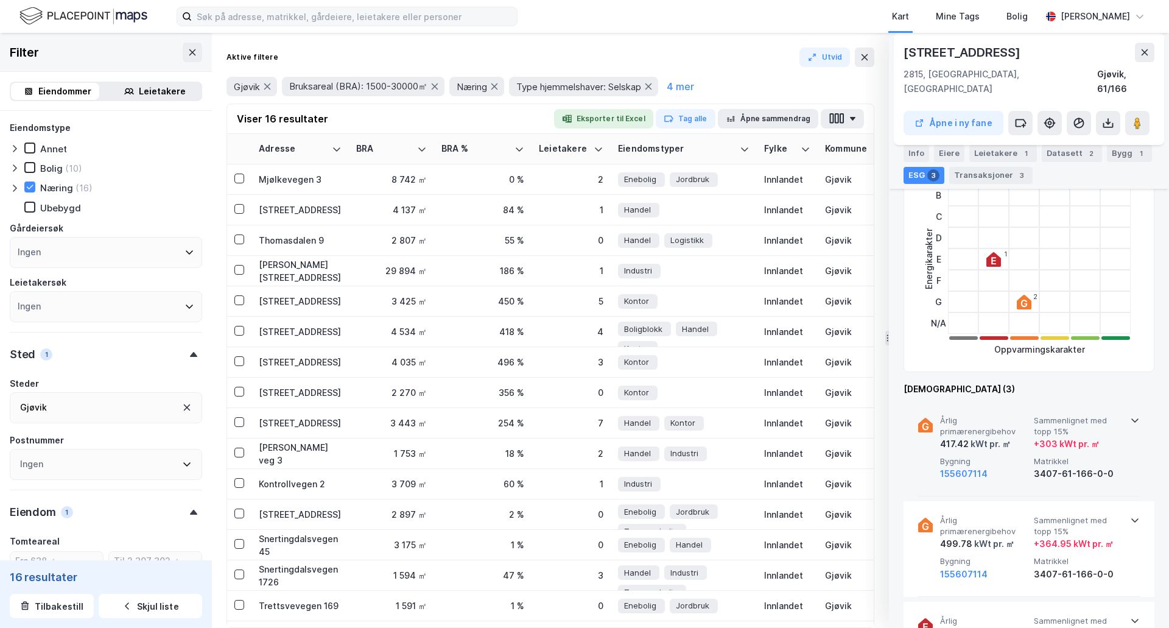
scroll to position [365, 0]
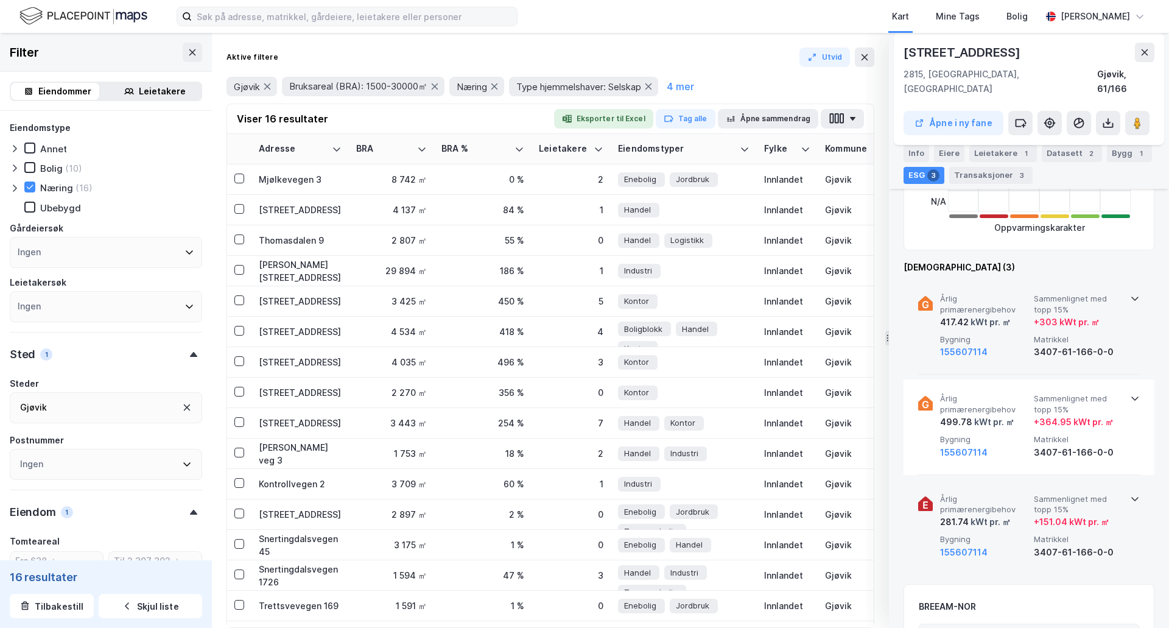
click at [1130, 494] on icon at bounding box center [1135, 499] width 10 height 10
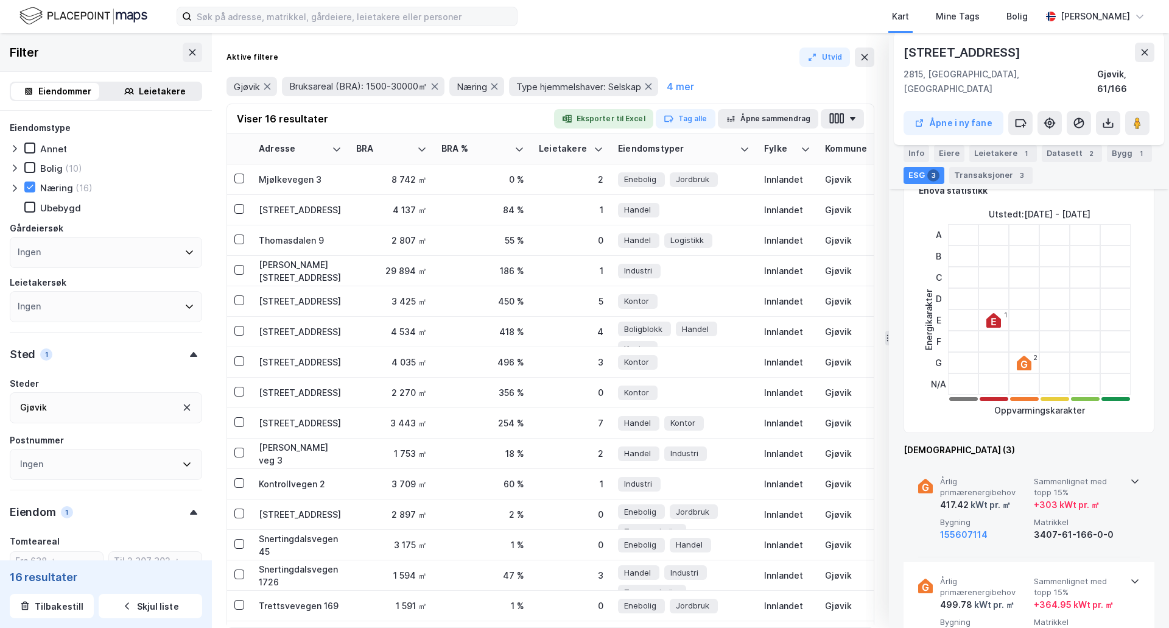
scroll to position [244, 0]
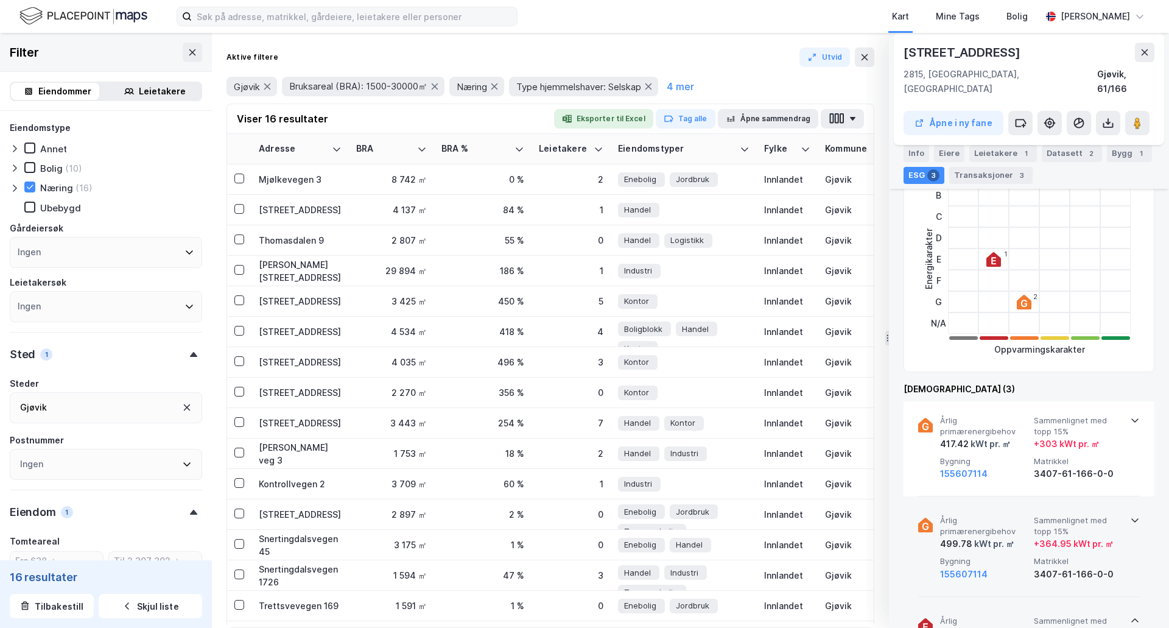
click at [1130, 515] on icon at bounding box center [1135, 520] width 10 height 10
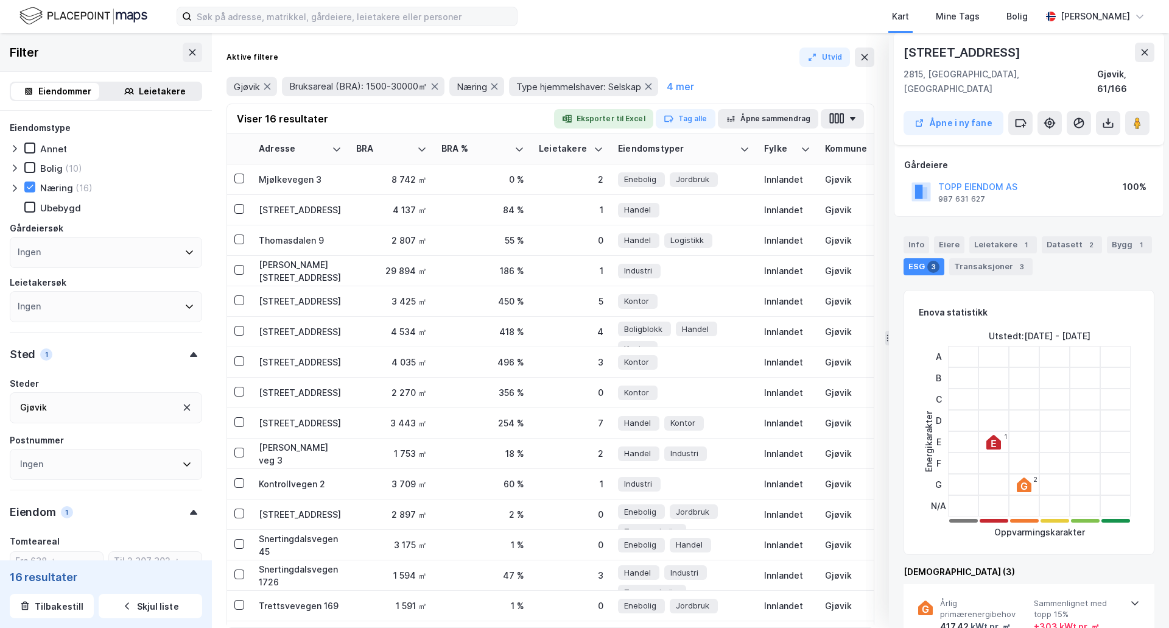
scroll to position [0, 0]
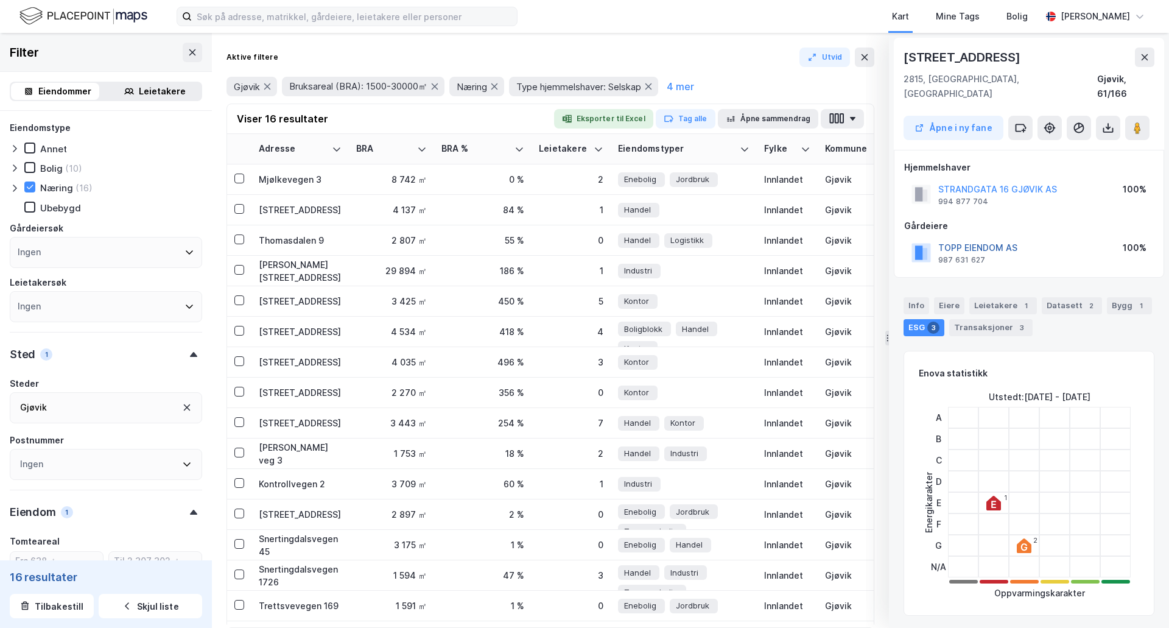
click at [0, 0] on button "TOPP EIENDOM AS" at bounding box center [0, 0] width 0 height 0
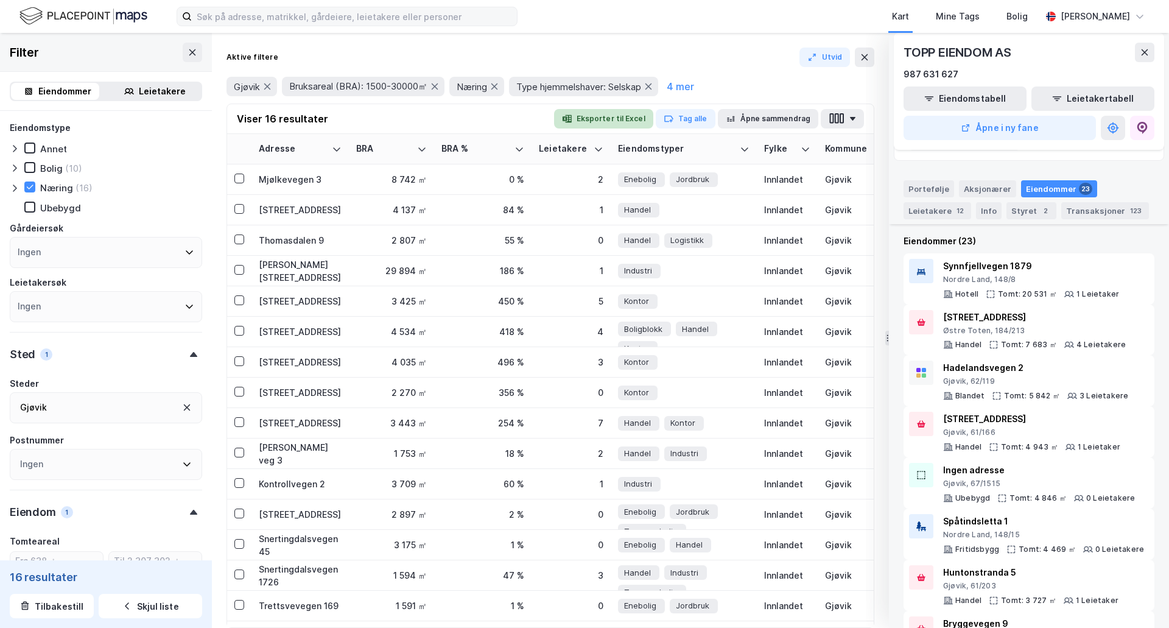
click at [607, 119] on button "Eksporter til Excel" at bounding box center [603, 118] width 99 height 19
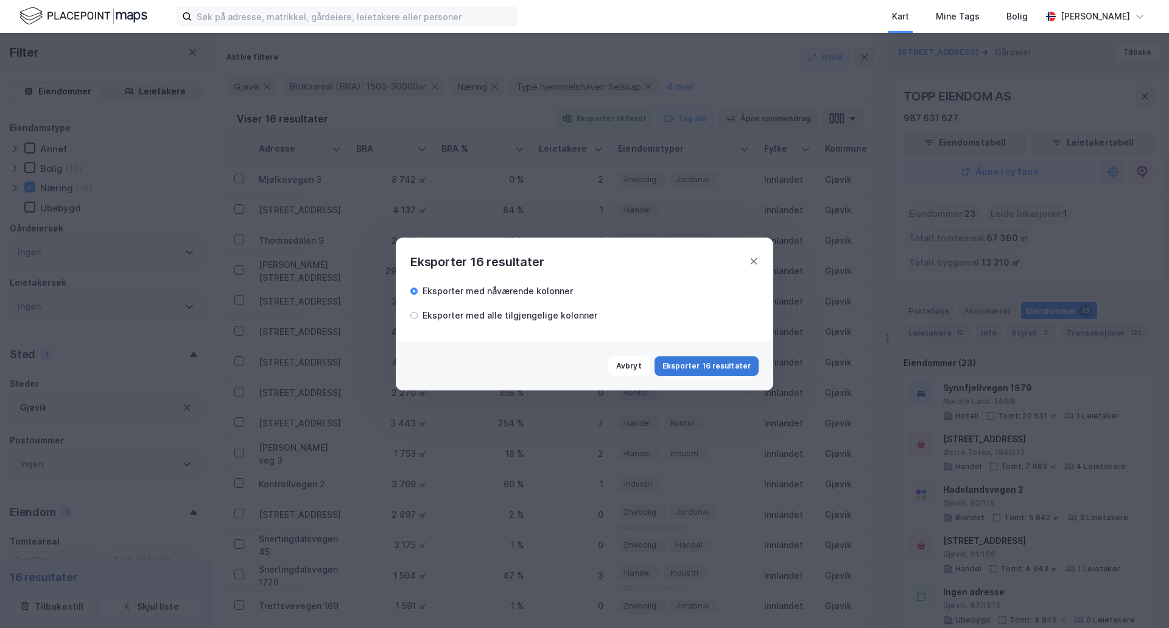
click at [717, 367] on button "Eksporter 16 resultater" at bounding box center [707, 365] width 104 height 19
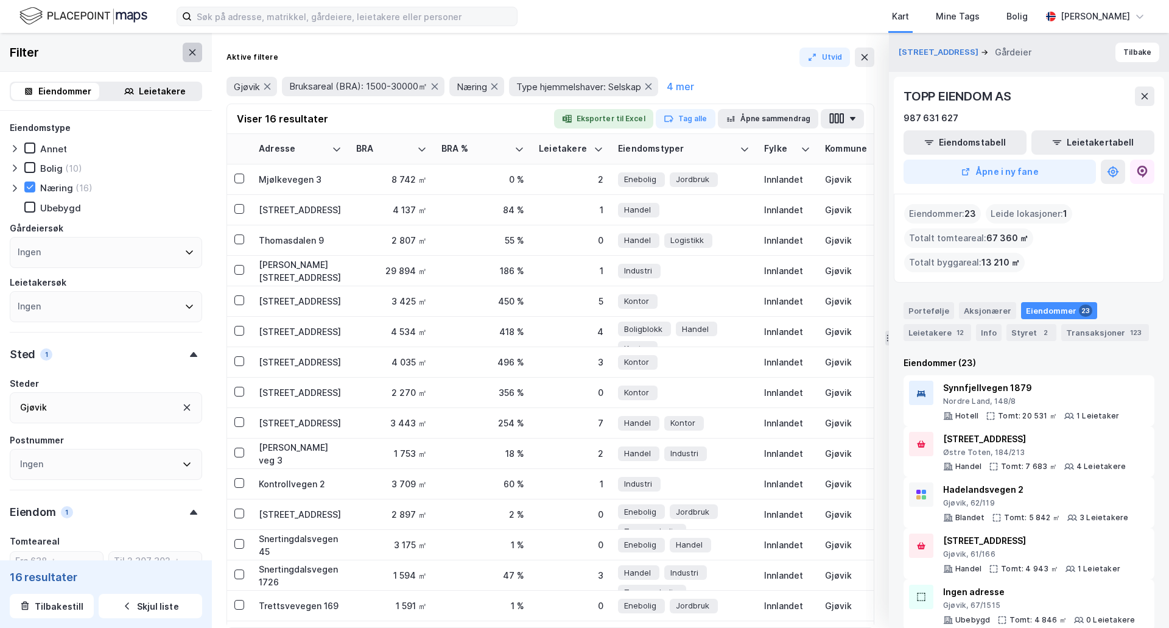
click at [188, 55] on icon at bounding box center [193, 53] width 10 height 10
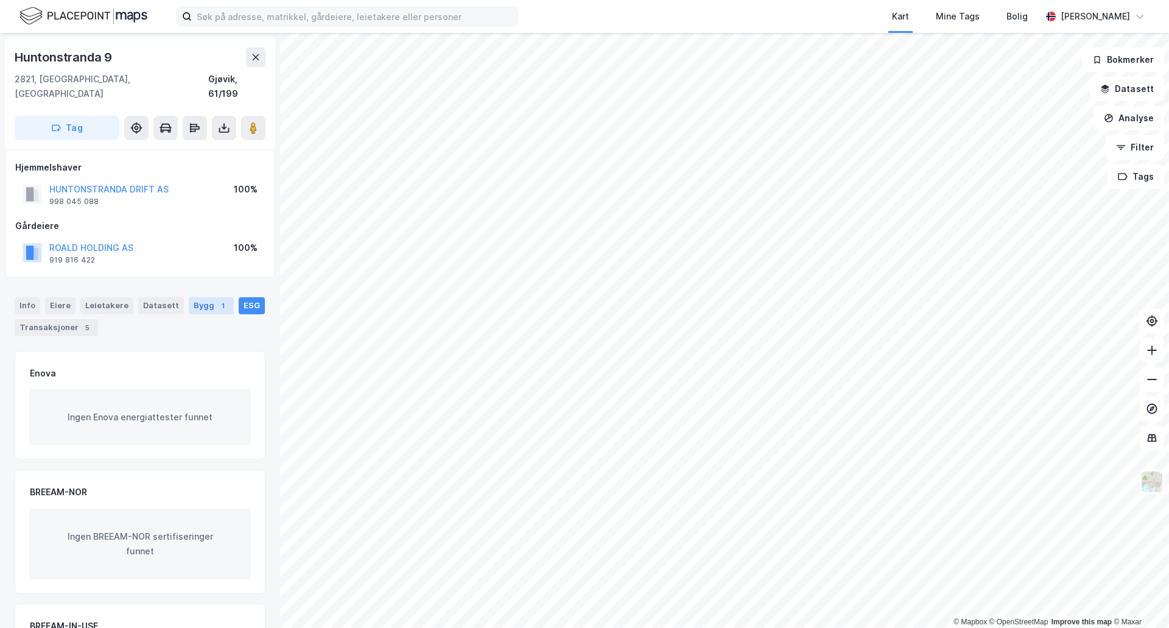
click at [202, 297] on div "Bygg 1" at bounding box center [211, 305] width 45 height 17
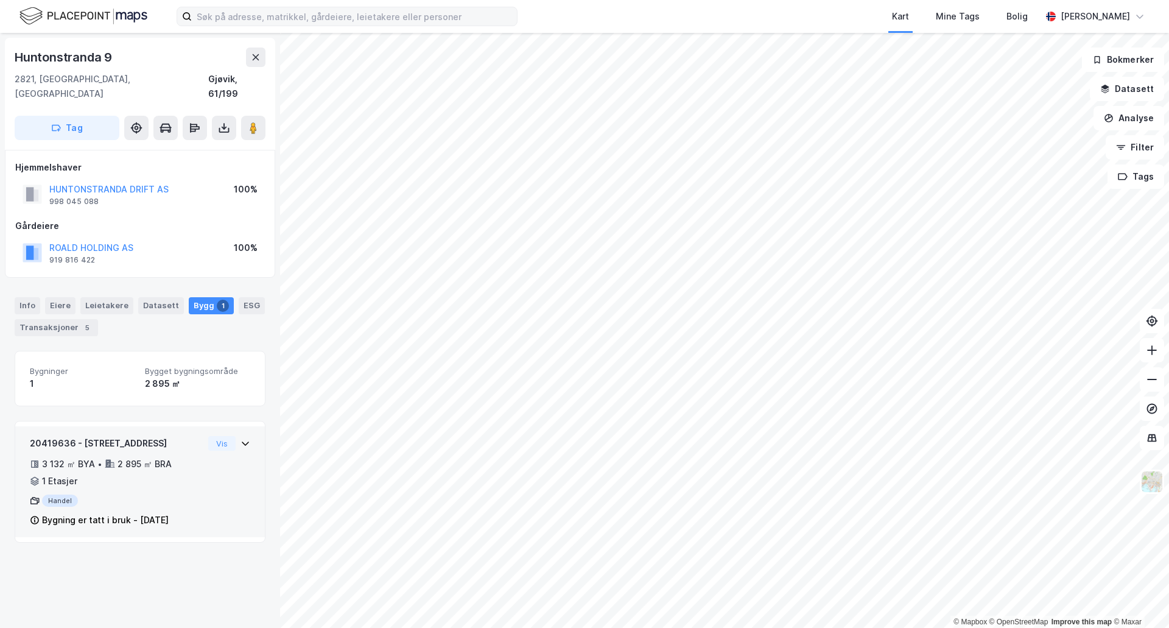
click at [105, 436] on div "20419636 - [STREET_ADDRESS]" at bounding box center [117, 443] width 174 height 15
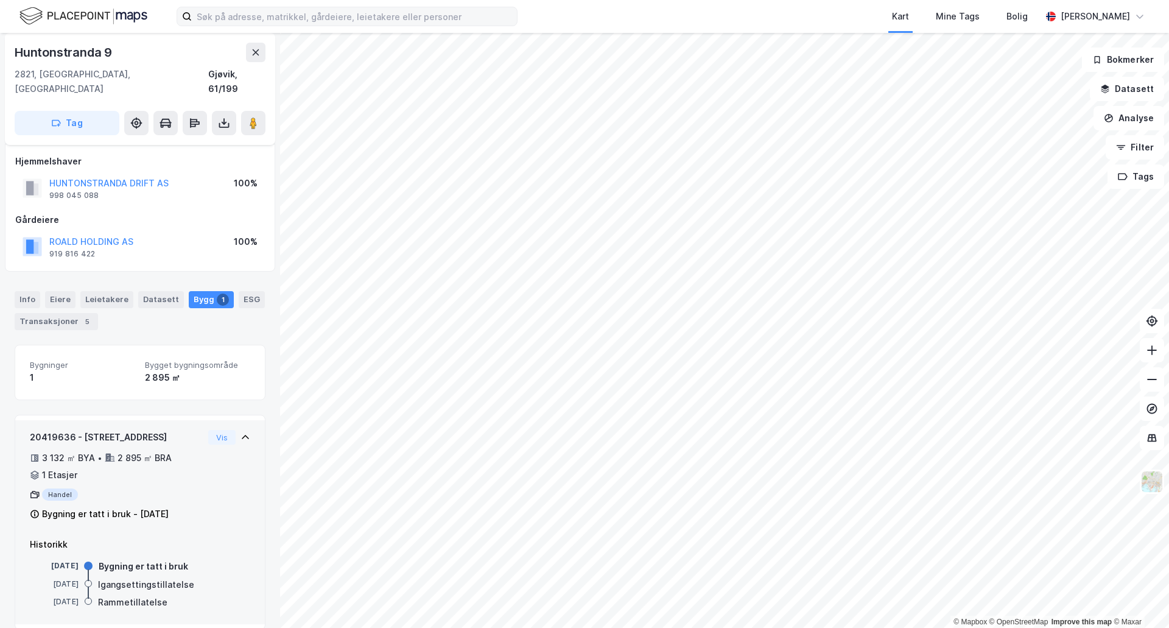
scroll to position [8, 0]
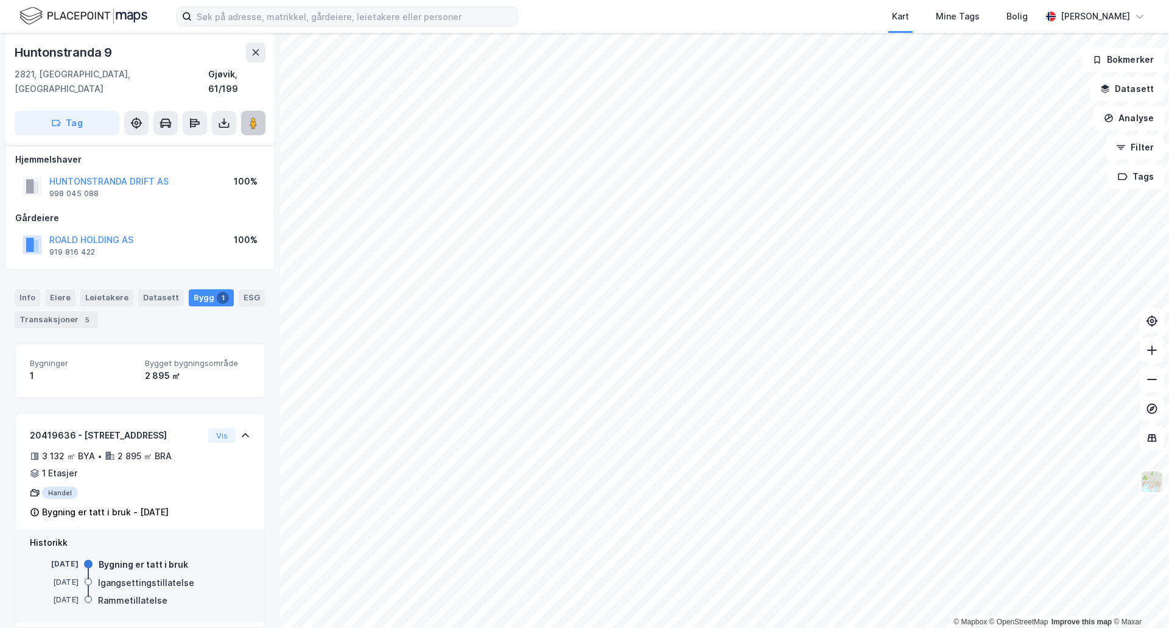
click at [248, 114] on button at bounding box center [253, 123] width 24 height 24
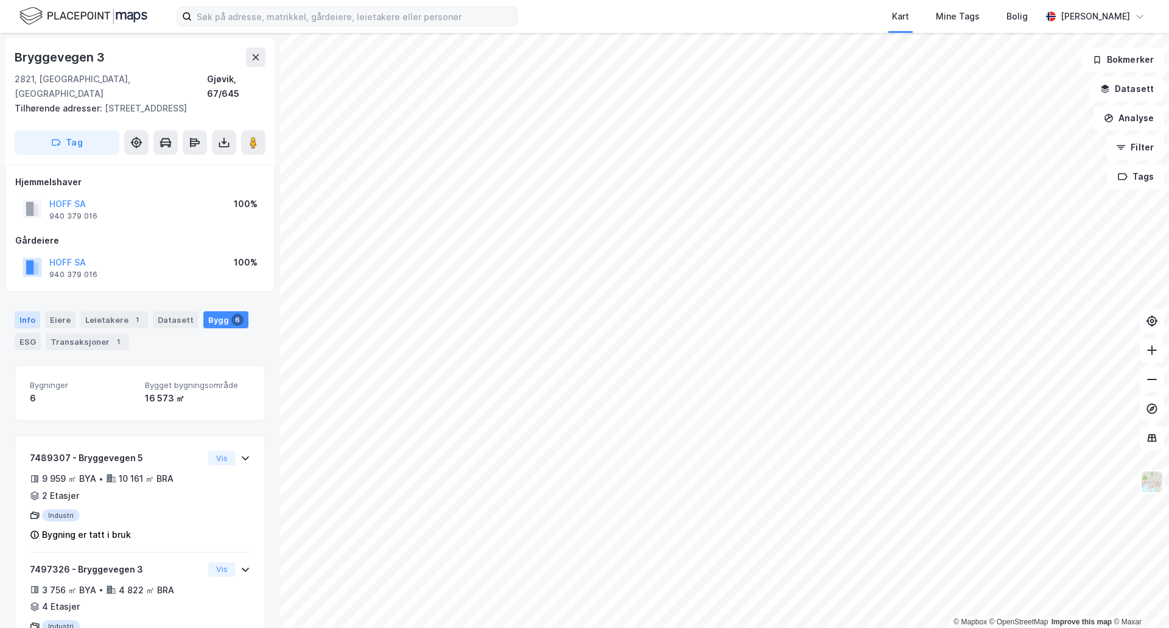
click at [22, 311] on div "Info" at bounding box center [28, 319] width 26 height 17
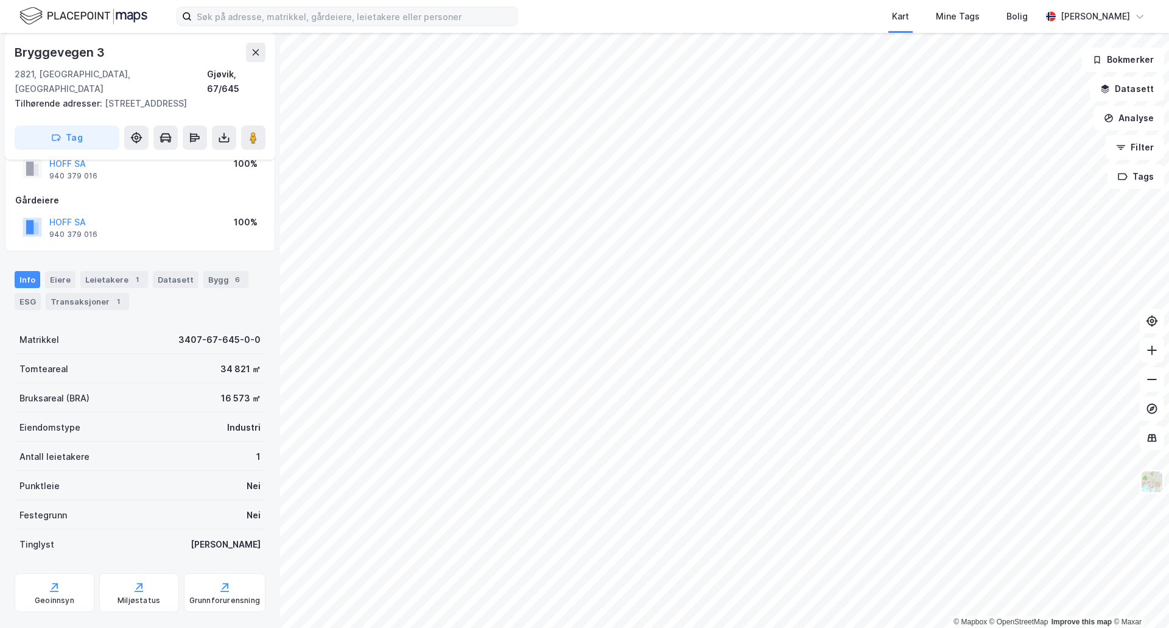
scroll to position [61, 0]
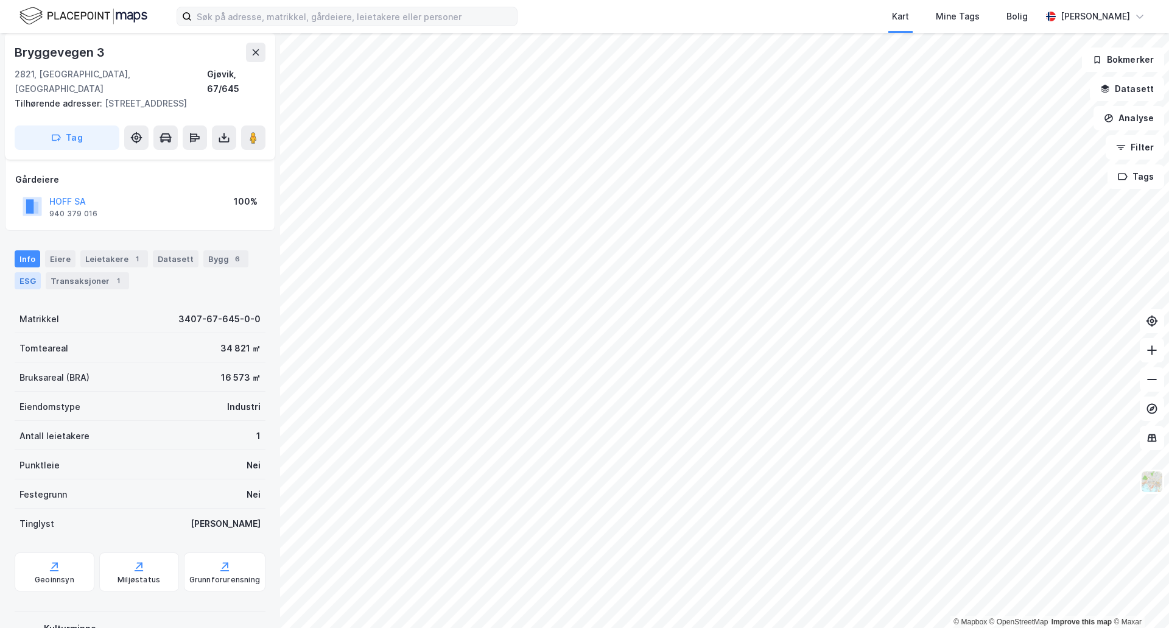
click at [28, 272] on div "ESG" at bounding box center [28, 280] width 26 height 17
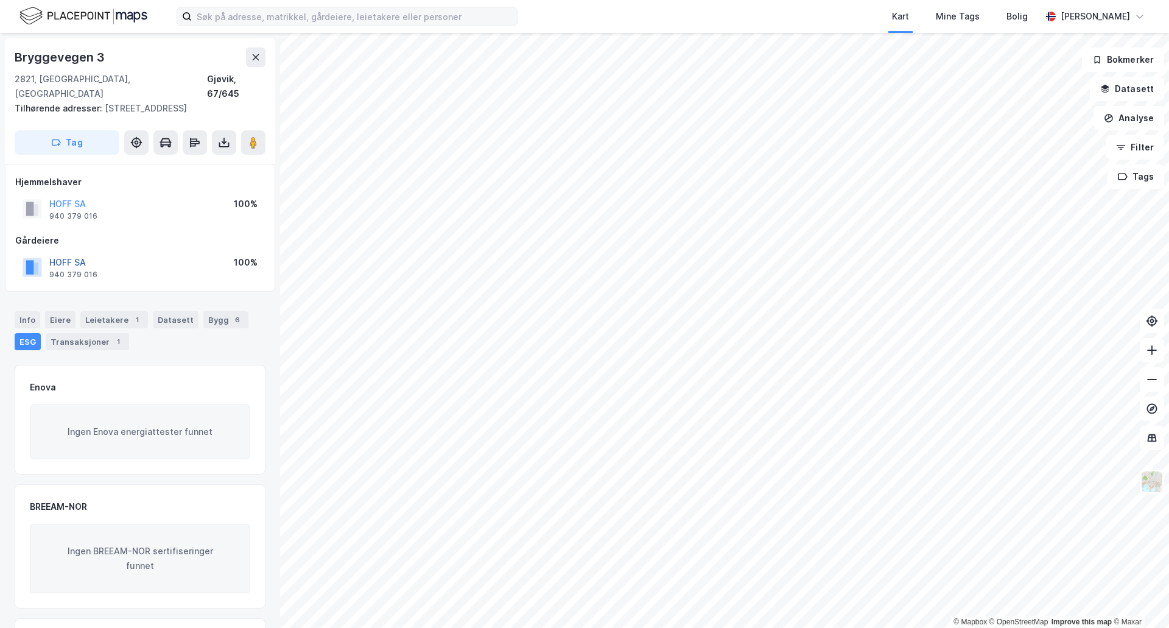
click at [0, 0] on button "HOFF SA" at bounding box center [0, 0] width 0 height 0
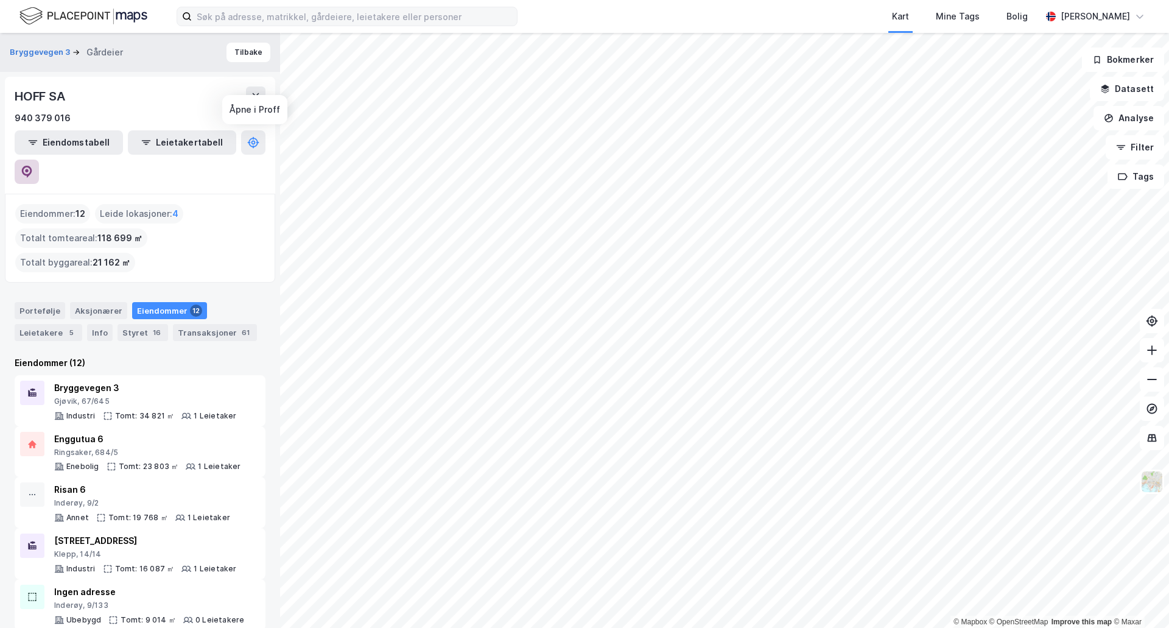
click at [32, 166] on icon at bounding box center [27, 172] width 10 height 12
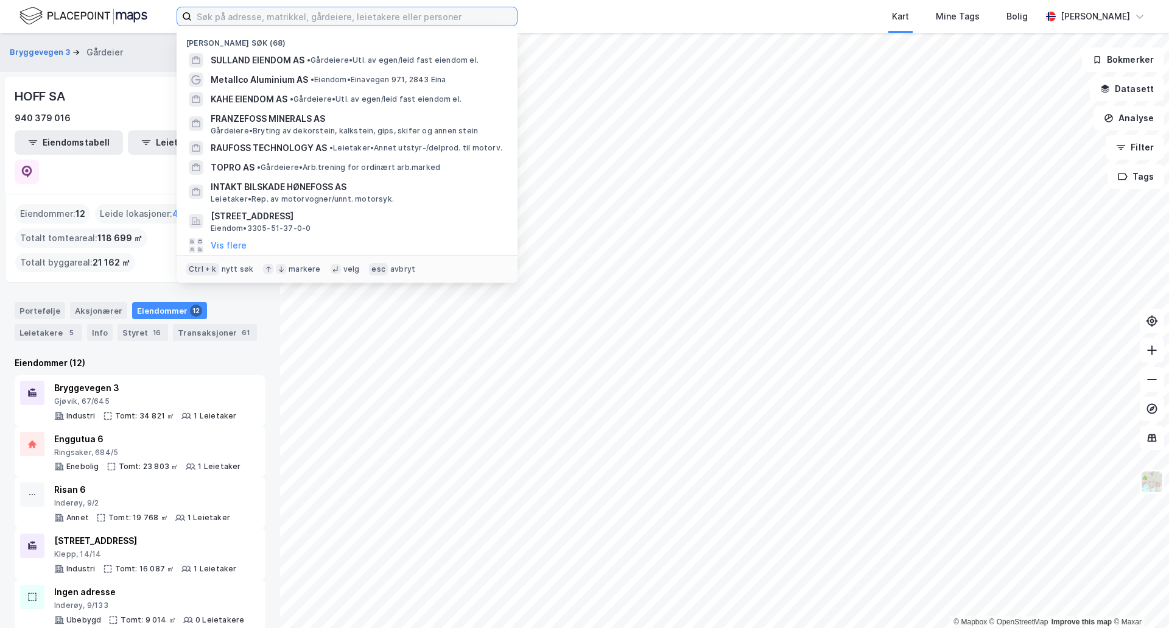
click at [295, 14] on input at bounding box center [354, 16] width 325 height 18
paste input "940379016"
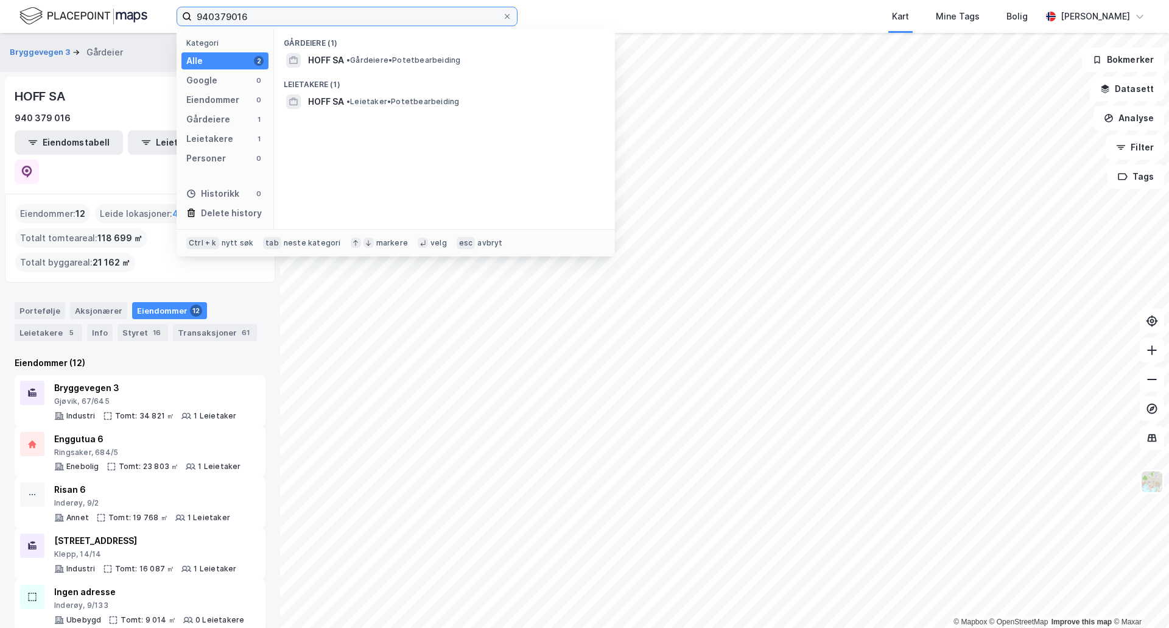
type input "940379016"
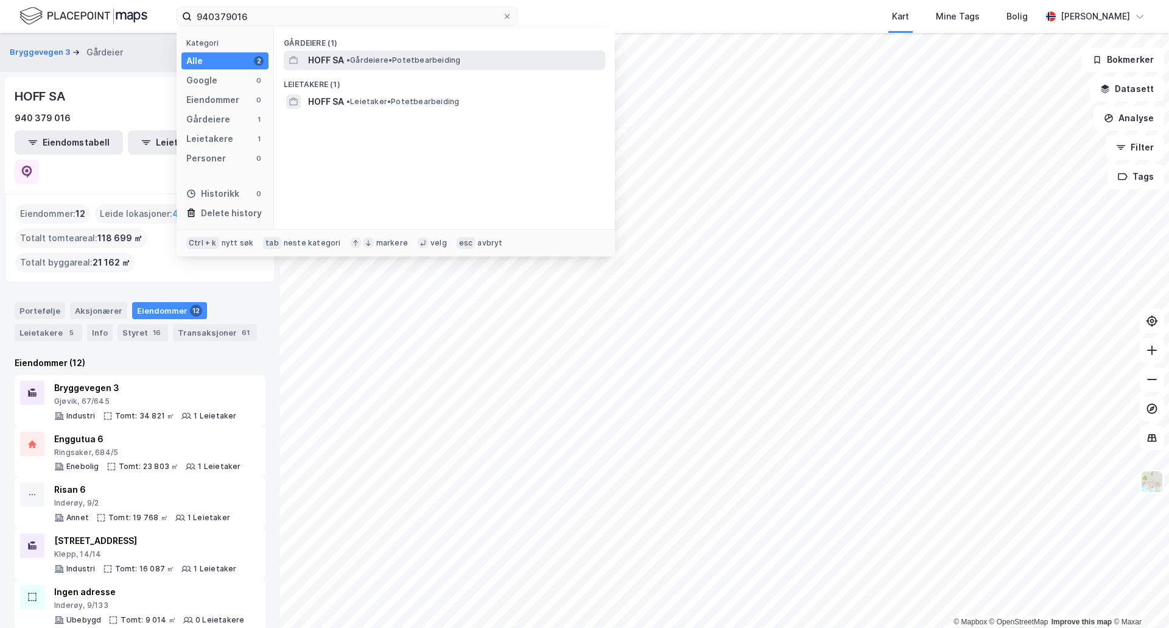
click at [327, 62] on span "HOFF SA" at bounding box center [326, 60] width 36 height 15
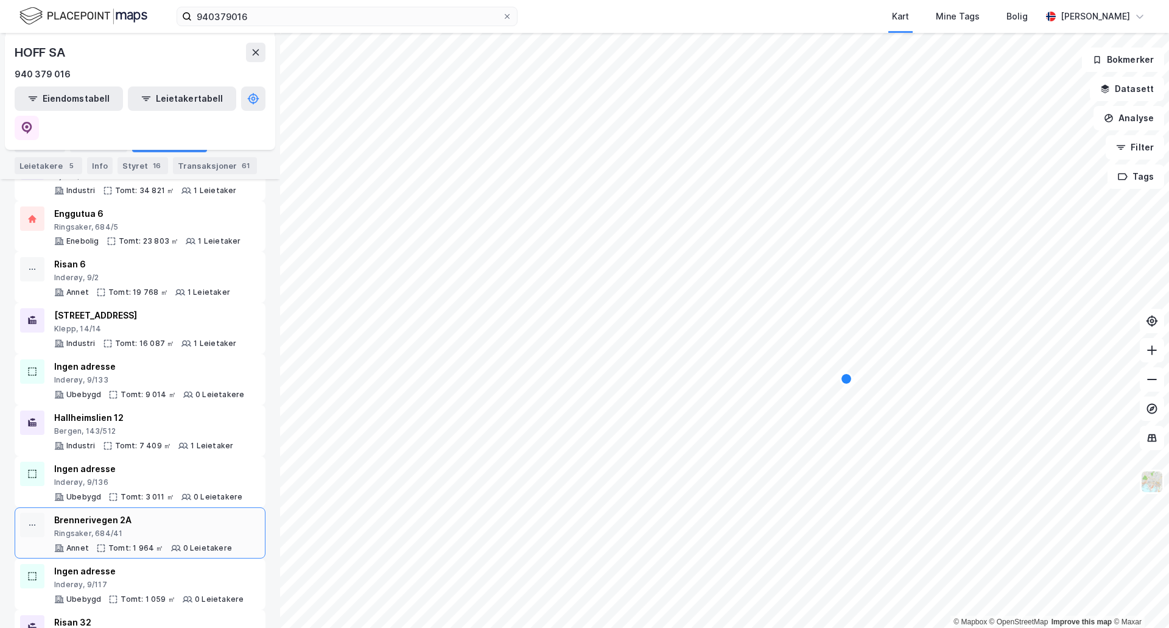
scroll to position [186, 0]
click at [88, 309] on div "[STREET_ADDRESS]" at bounding box center [145, 316] width 183 height 15
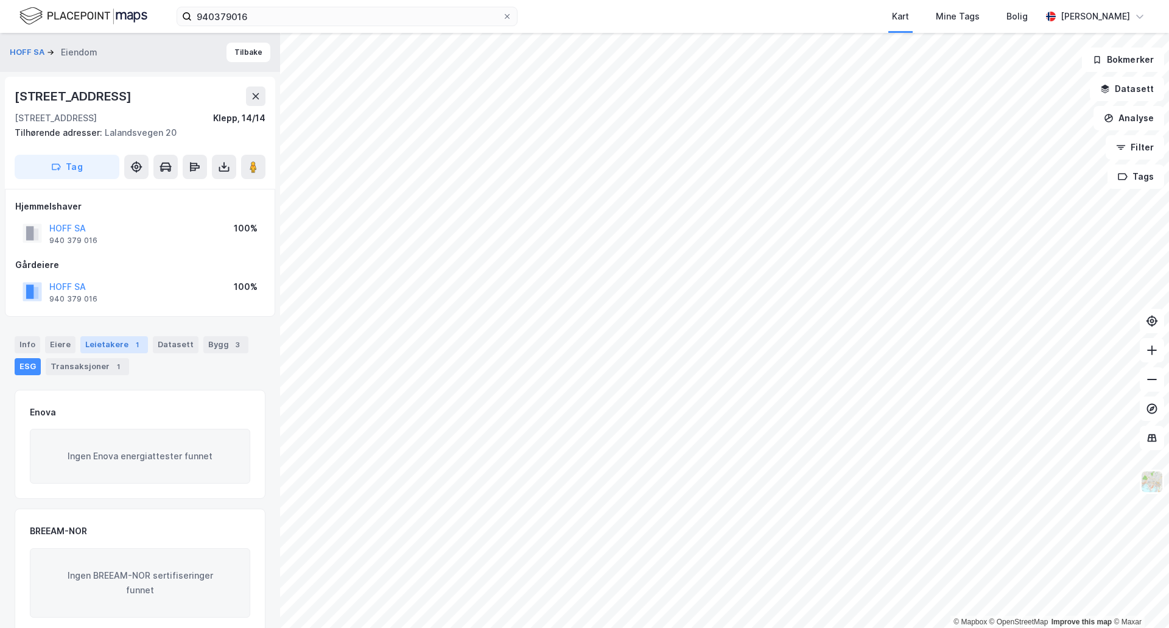
click at [110, 348] on div "Leietakere 1" at bounding box center [114, 344] width 68 height 17
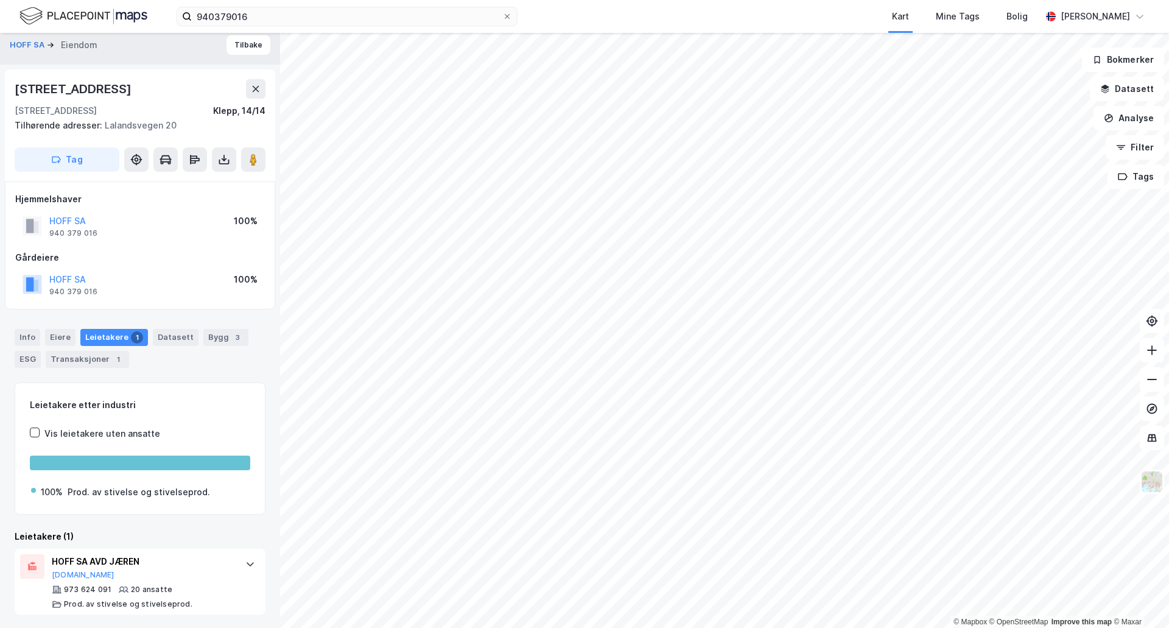
scroll to position [9, 0]
